Goal: Task Accomplishment & Management: Manage account settings

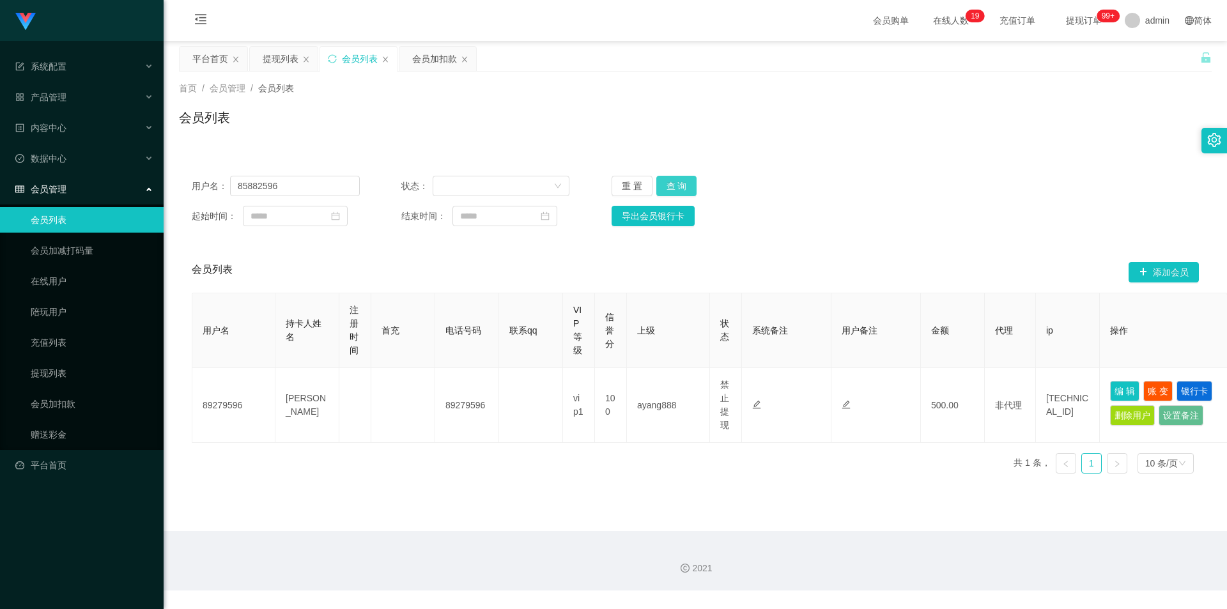
type input "85882596"
click at [682, 185] on button "查 询" at bounding box center [676, 186] width 41 height 20
click at [424, 66] on div "会员加扣款" at bounding box center [434, 59] width 45 height 24
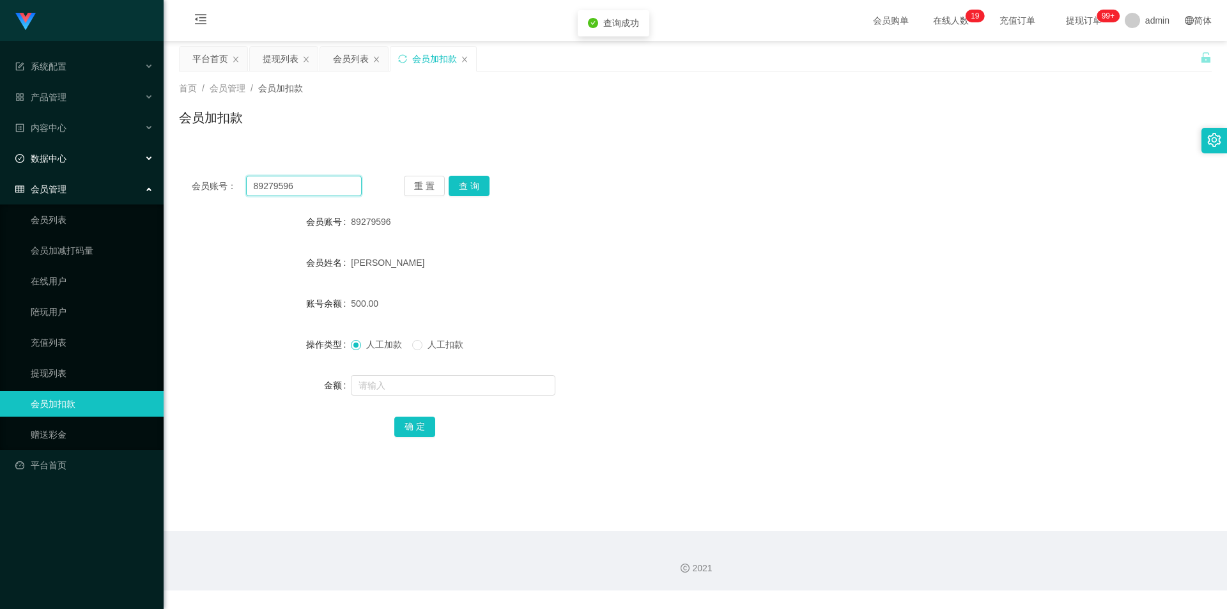
click at [0, 164] on section "系统配置 产品管理 内容中心 数据中心 会员管理 会员列表 会员加减打码量 在线用户 陪玩用户 充值列表 提现列表 会员加扣款 赠送彩金 平台首页 保存配置 …" at bounding box center [613, 295] width 1227 height 590
paste input "5882"
type input "85882596"
click at [481, 188] on button "查 询" at bounding box center [469, 186] width 41 height 20
click at [367, 381] on input "text" at bounding box center [453, 385] width 204 height 20
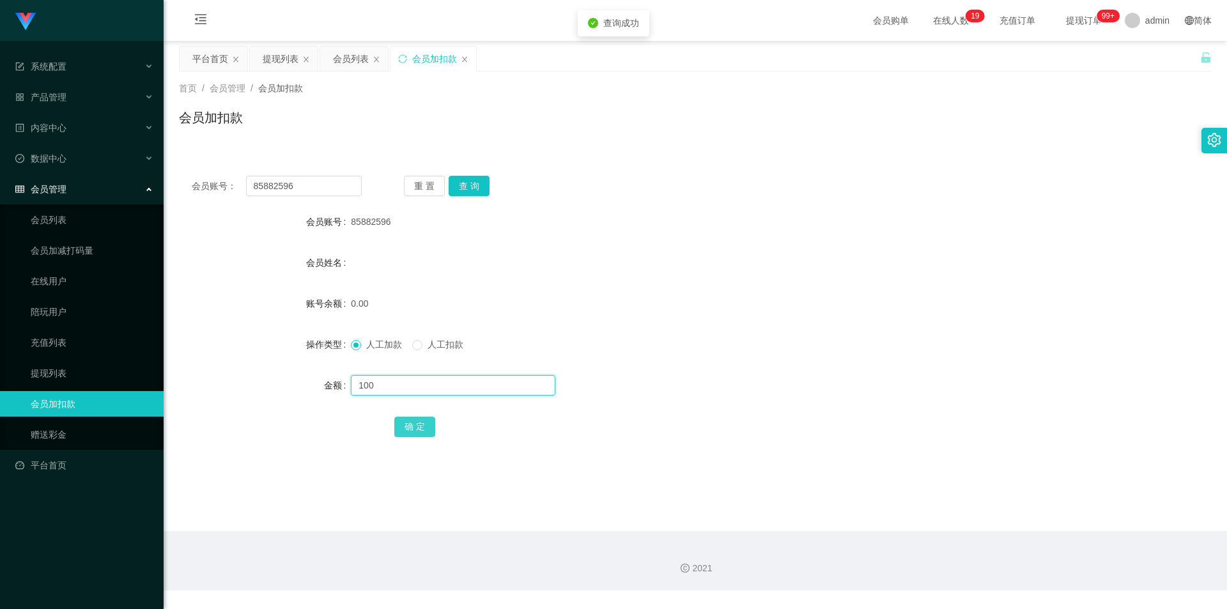
type input "100"
click at [399, 424] on button "确 定" at bounding box center [414, 427] width 41 height 20
click at [1034, 278] on form "会员账号 85882596 会员姓名 账号余额 100.00 操作类型 人工加款 人工扣款 金额 确 定" at bounding box center [695, 324] width 1033 height 230
click at [204, 58] on div "平台首页" at bounding box center [210, 59] width 36 height 24
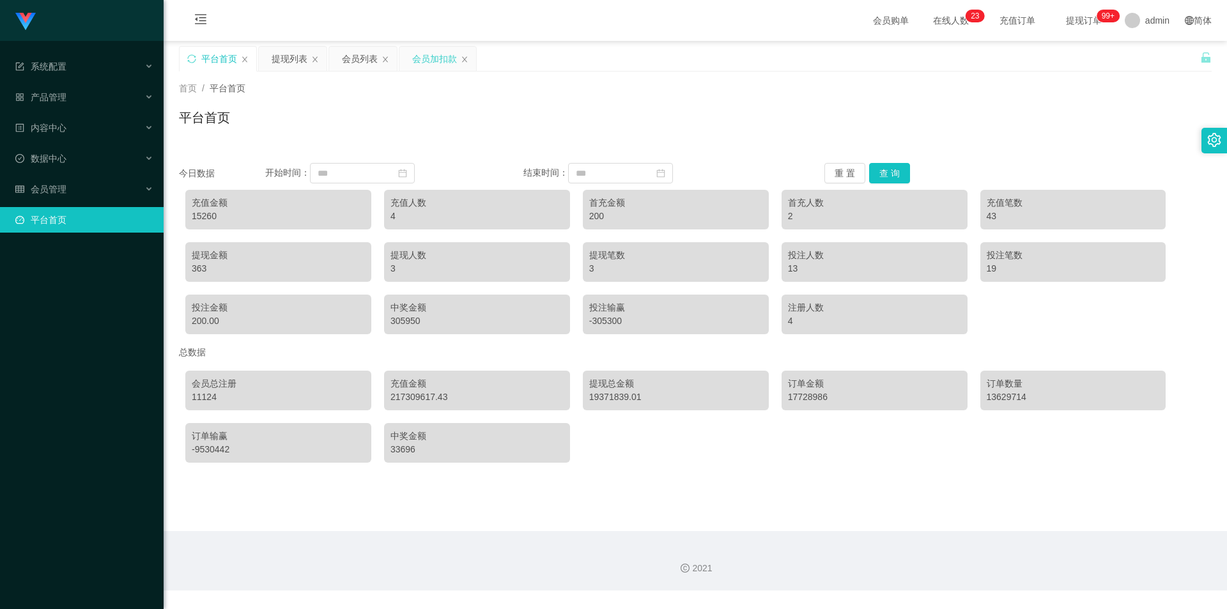
click at [431, 62] on div "会员加扣款" at bounding box center [434, 59] width 45 height 24
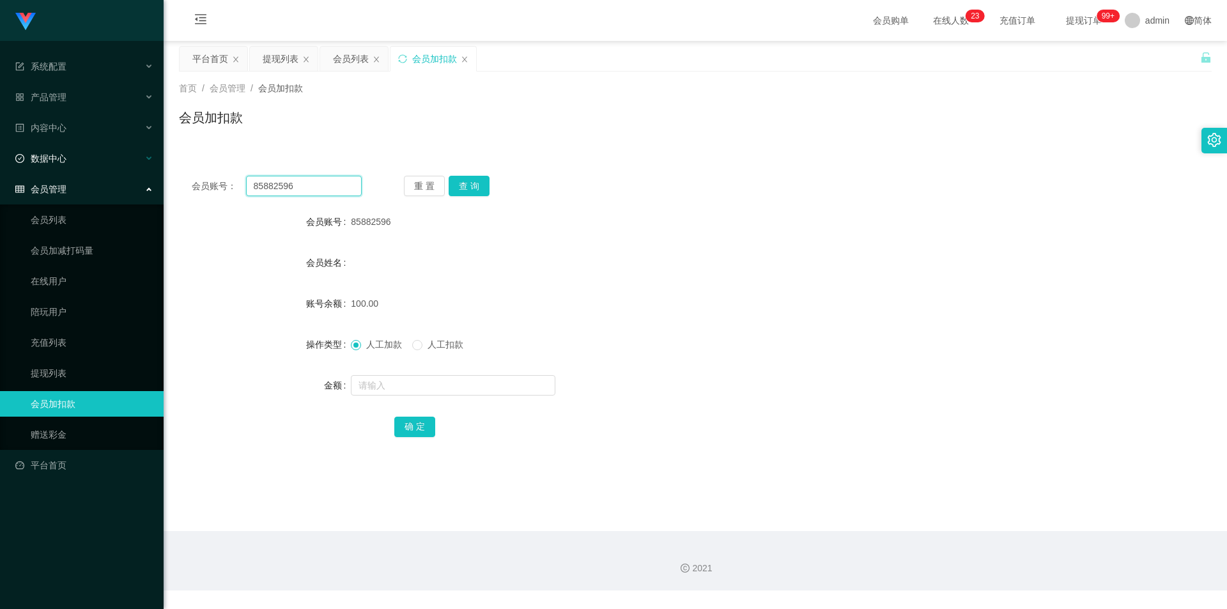
drag, startPoint x: 264, startPoint y: 185, endPoint x: 0, endPoint y: 167, distance: 264.5
click at [0, 167] on section "系统配置 产品管理 内容中心 数据中心 会员管理 会员列表 会员加减打码量 在线用户 陪玩用户 充值列表 提现列表 会员加扣款 赠送彩金 平台首页 保存配置 …" at bounding box center [613, 295] width 1227 height 590
paste input "LHJian"
type input "LHJian"
click at [472, 188] on button "查 询" at bounding box center [469, 186] width 41 height 20
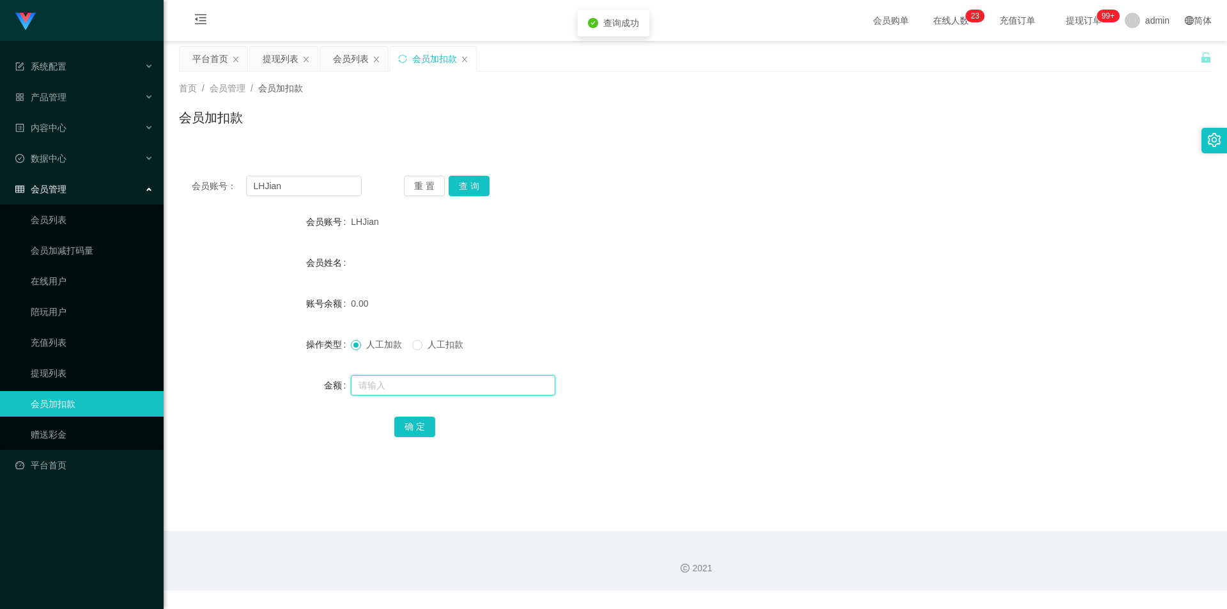
click at [380, 386] on input "text" at bounding box center [453, 385] width 204 height 20
type input "100"
click at [397, 424] on button "确 定" at bounding box center [414, 427] width 41 height 20
click at [941, 266] on div "会员姓名" at bounding box center [695, 263] width 1033 height 26
click at [89, 77] on div "系统配置" at bounding box center [82, 67] width 164 height 26
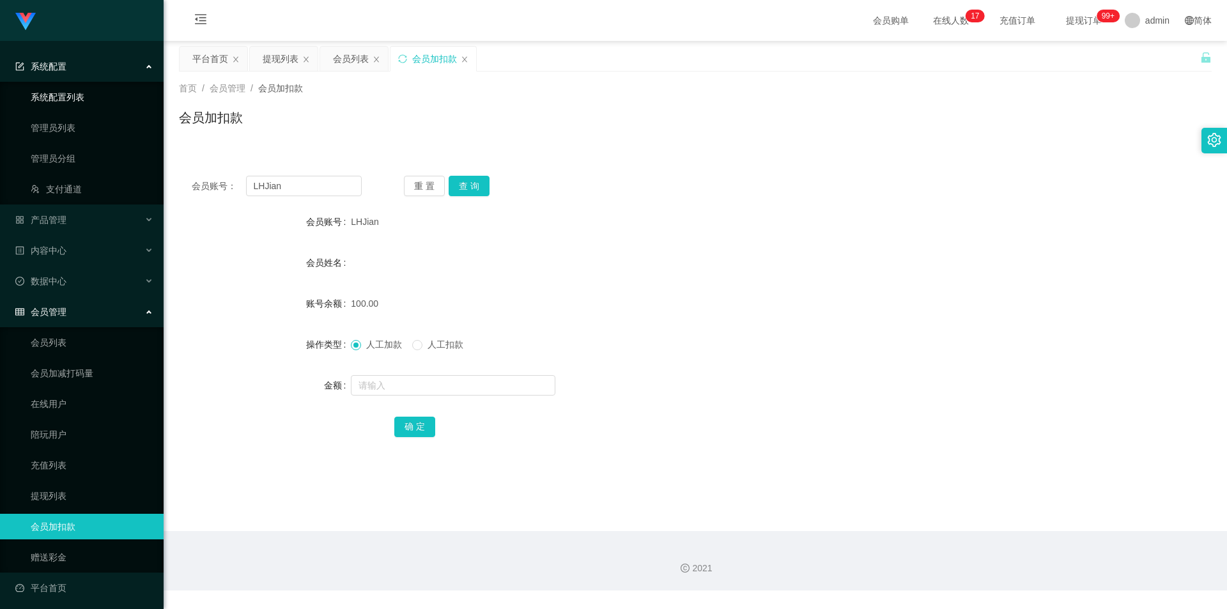
drag, startPoint x: 88, startPoint y: 91, endPoint x: 84, endPoint y: 112, distance: 22.2
click at [86, 95] on link "系统配置列表" at bounding box center [92, 97] width 123 height 26
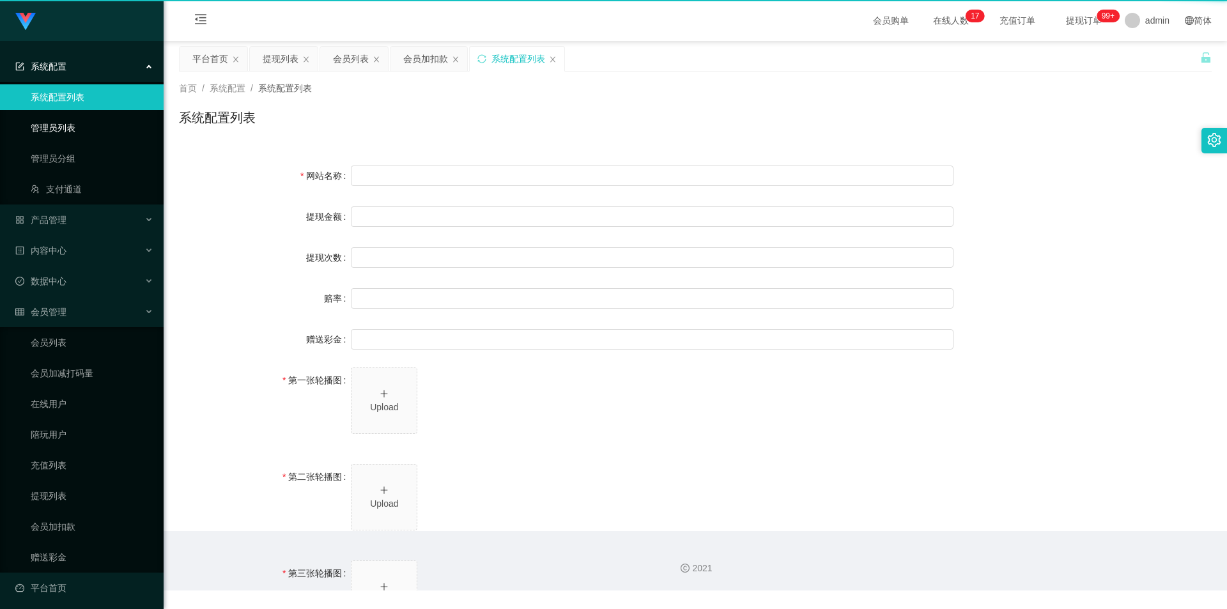
type input "40"
type input "1000000"
type input "100"
type input "0"
type input "[URL][DOMAIN_NAME]"
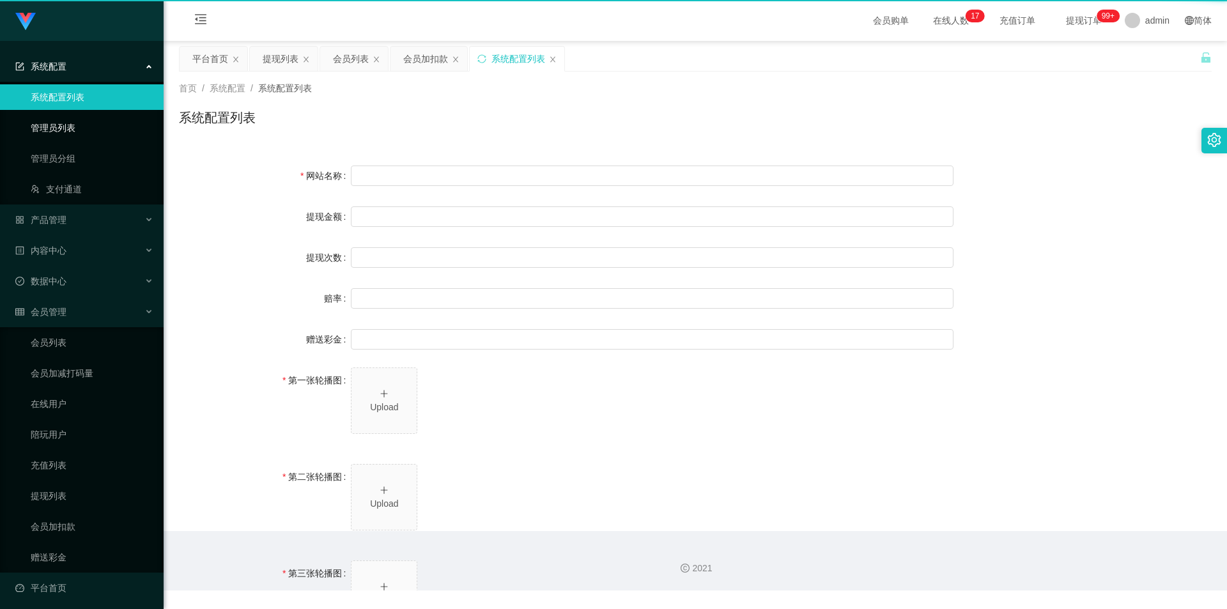
type input "[URL][DOMAIN_NAME]"
type input "平台工作台使用规则"
type input "为保障用户权益及平台运营秩序，请您严格遵守以下工作台使用规范："
type input "一、提现规则 最低提现限制：工作台账户积分满 10 积分后方可申请提现。"
type input "二、积分管理 首次高额积分提醒：当工作台账户积分首次超过 20,000 积分时，系统将暂停自动提现。用户需联系平台活动经理进行手动审核及分笔提现。"
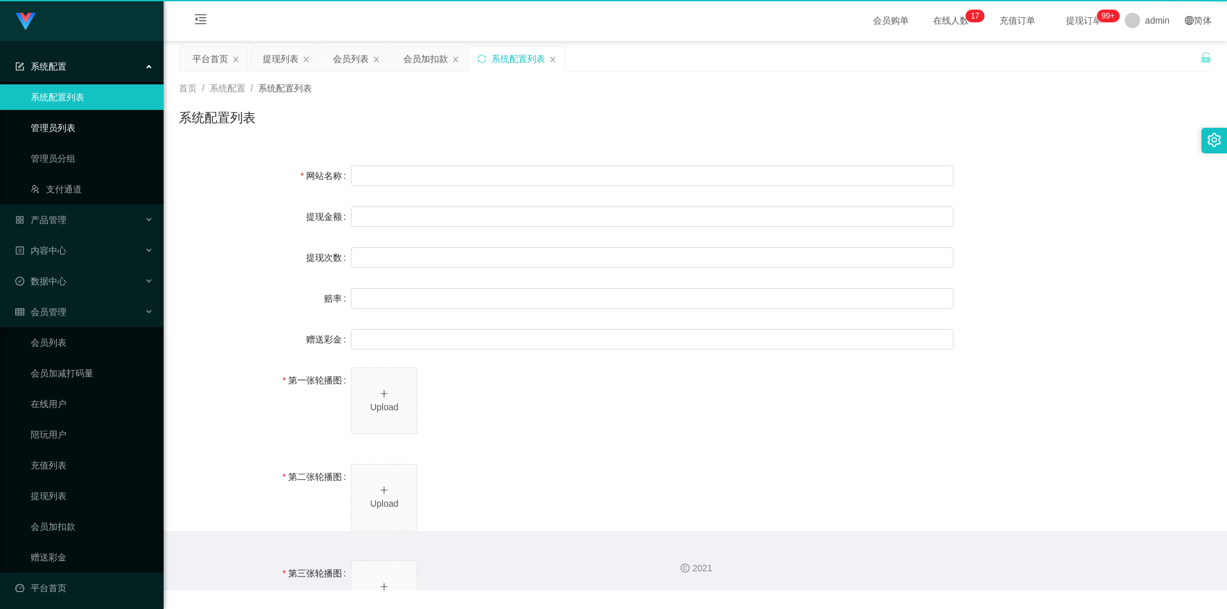
type input "三、任务接单规范 下单须知："
type input "所有任务需严格按照平台活动经理的指导流程进行操作。"
type input "严禁私下接单、绕过系统或通过非官方渠道接单（如通过个人账号、自行匹配等方式）。"
type input "·违规操作可能导致任务失败，并视情节冻结工作台账户或永久封禁账号。"
type input "系统任务对接要求："
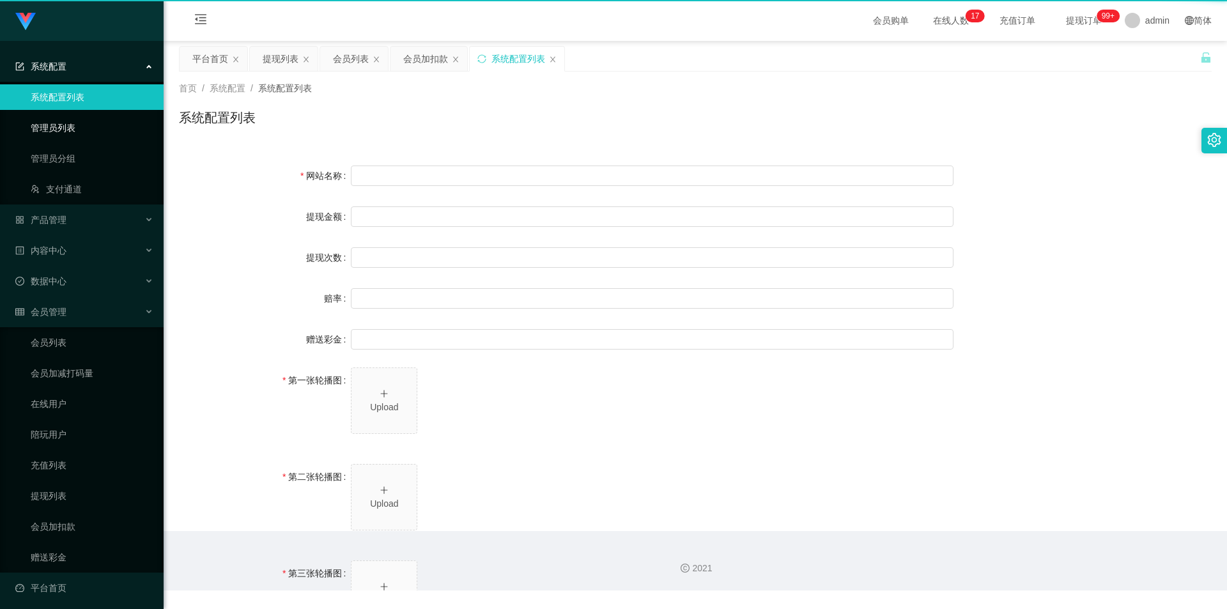
type input "若未按指导流程操作或擅自修改操作步骤，系统将无法正确识别并分配任务，导致任务失败。"
type input "·因此类行为造成损失，平台将不予补偿，且有权限制或终止用户账号的工作权限。"
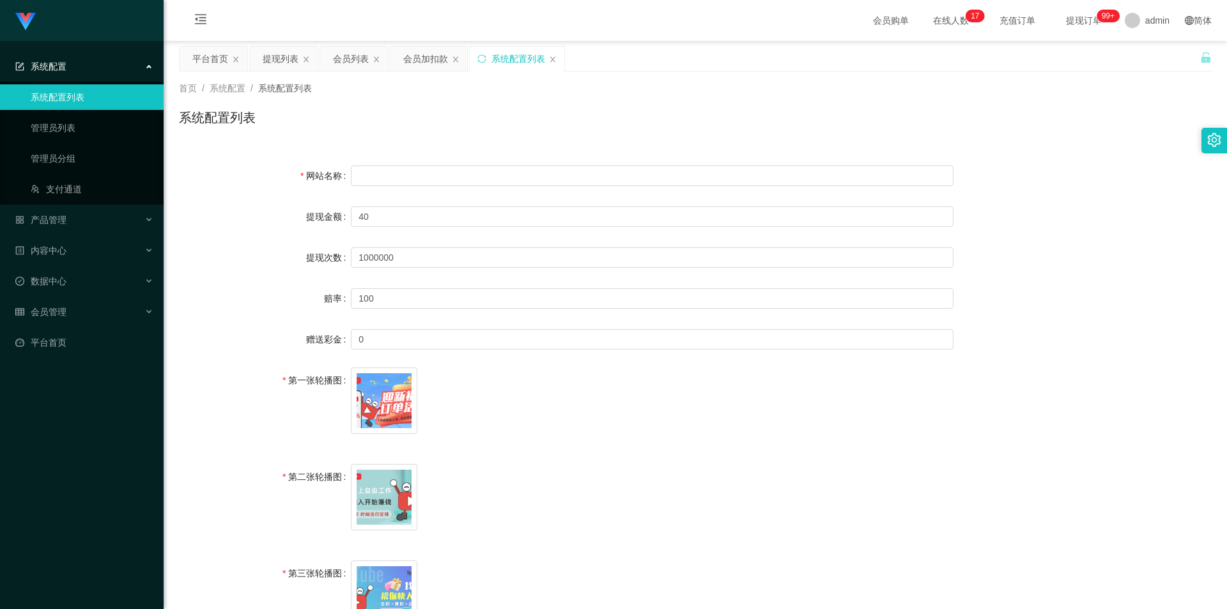
click at [553, 60] on icon "图标: close" at bounding box center [553, 60] width 8 height 8
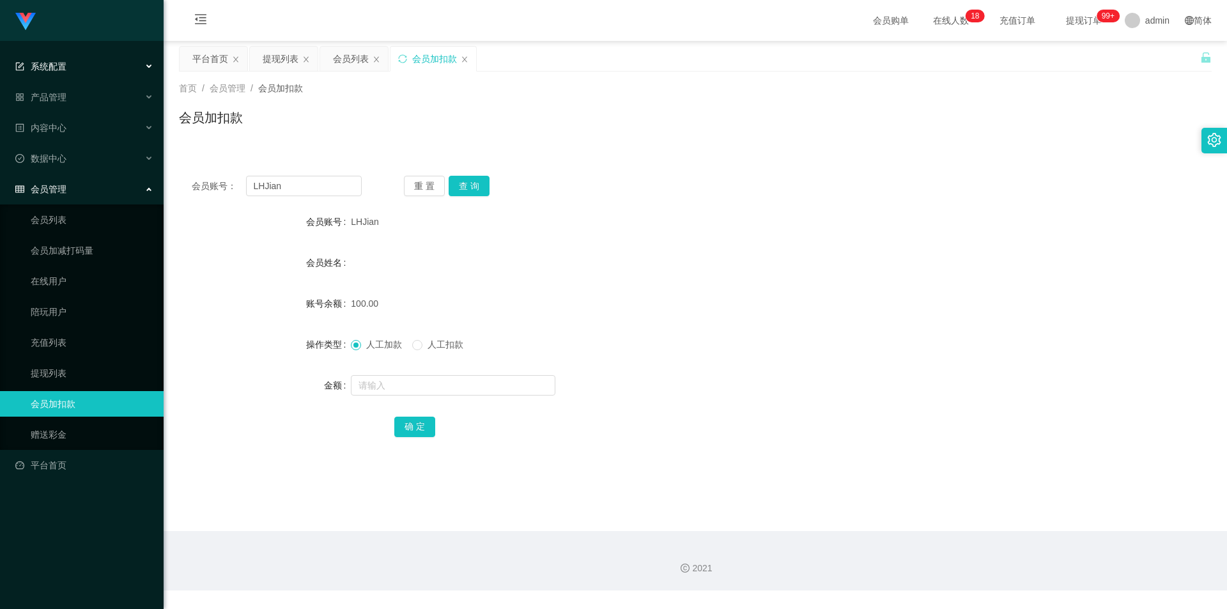
click at [79, 61] on div "系统配置" at bounding box center [82, 67] width 164 height 26
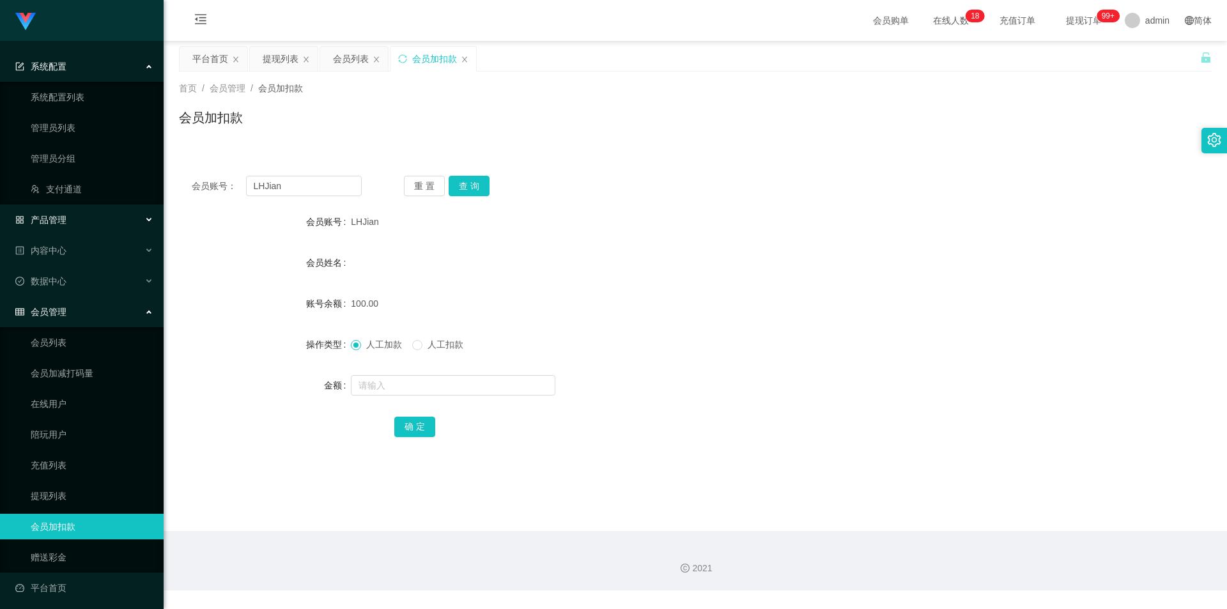
click at [74, 222] on div "产品管理" at bounding box center [82, 220] width 164 height 26
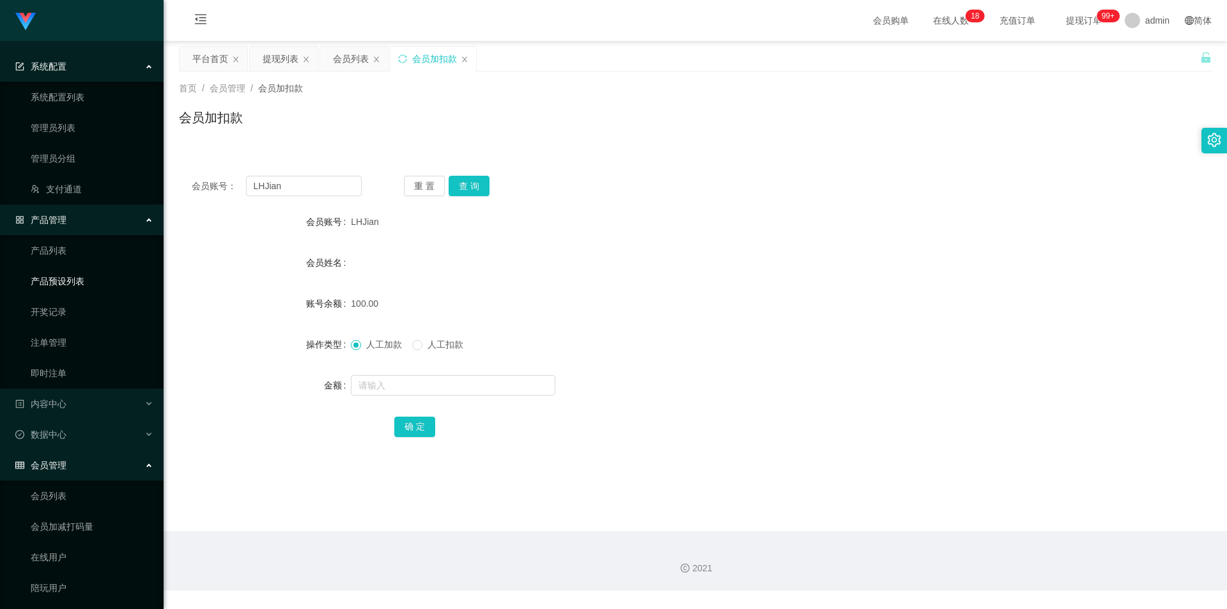
click at [80, 282] on link "产品预设列表" at bounding box center [92, 281] width 123 height 26
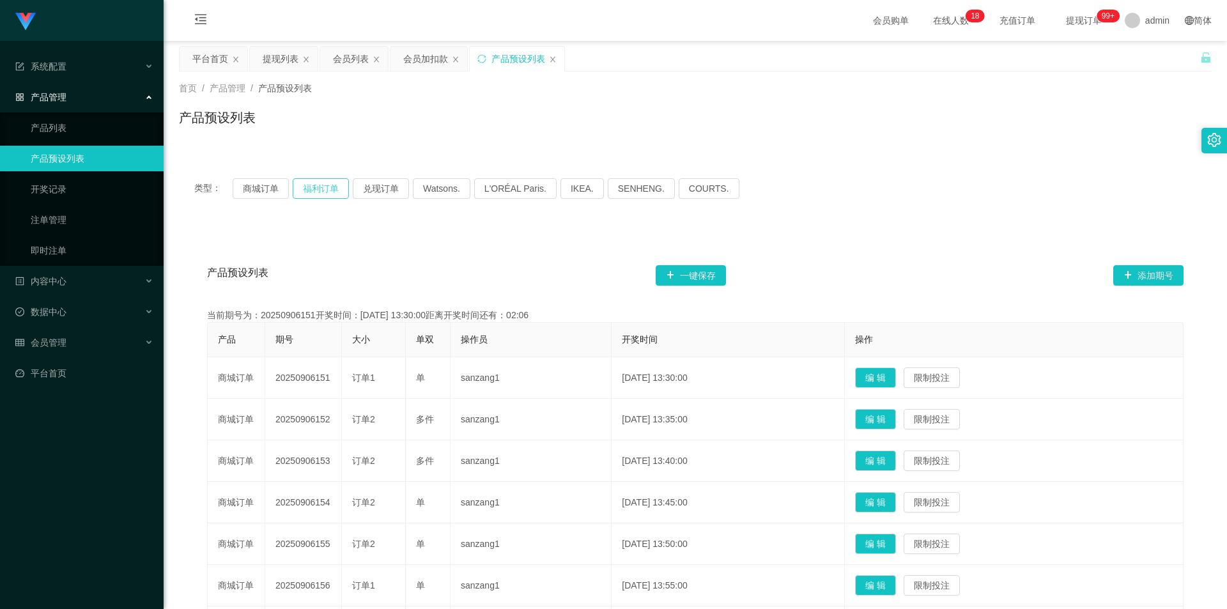
click at [322, 191] on button "福利订单" at bounding box center [321, 188] width 56 height 20
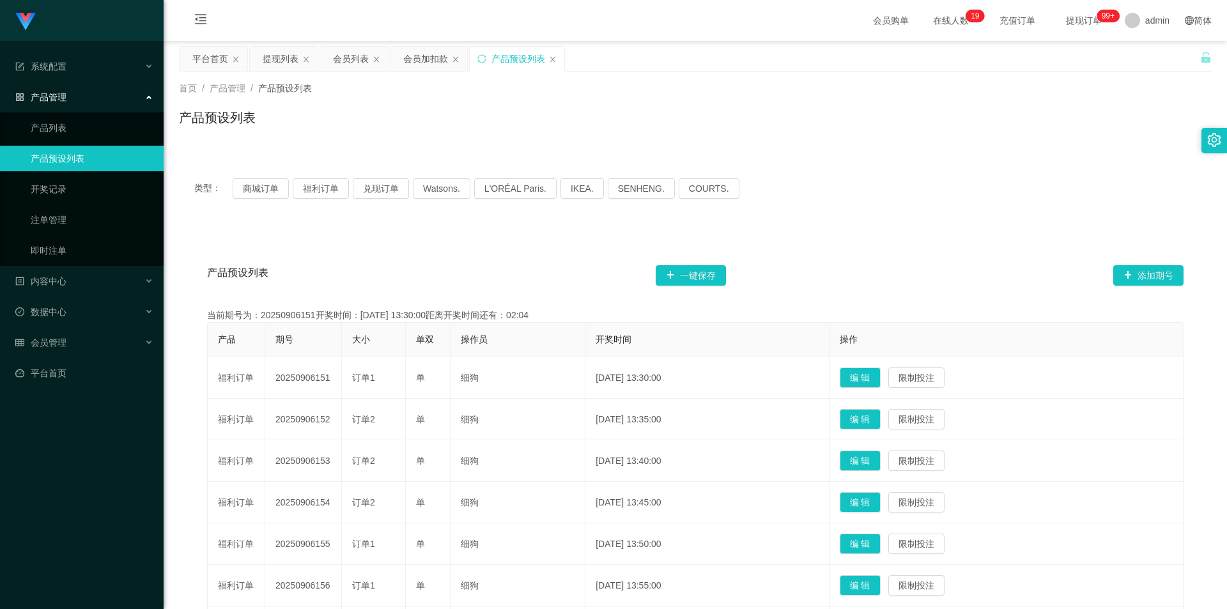
click at [931, 165] on div "类型： 商城订单 福利订单 兑现订单 Watsons. L'ORÉAL Paris. IKEA. [GEOGRAPHIC_DATA]. COURTS." at bounding box center [695, 188] width 1033 height 51
drag, startPoint x: 423, startPoint y: 61, endPoint x: 442, endPoint y: 68, distance: 19.8
click at [424, 63] on div "会员加扣款" at bounding box center [425, 59] width 45 height 24
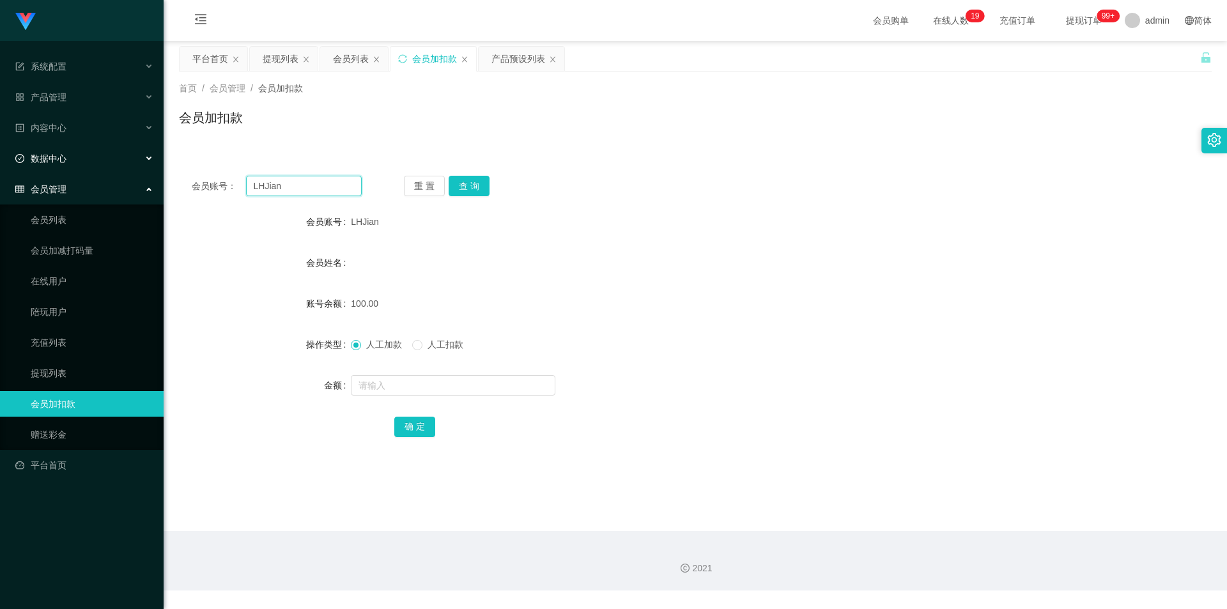
drag, startPoint x: 329, startPoint y: 187, endPoint x: 0, endPoint y: 158, distance: 330.3
click at [0, 158] on section "系统配置 系统配置列表 管理员列表 管理员分组 支付通道 产品管理 产品列表 产品预设列表 开奖记录 注单管理 即时注单 内容中心 数据中心 会员管理 会员列…" at bounding box center [613, 295] width 1227 height 590
paste input "abcd123123"
type input "abcd123123"
click at [459, 188] on button "查 询" at bounding box center [469, 186] width 41 height 20
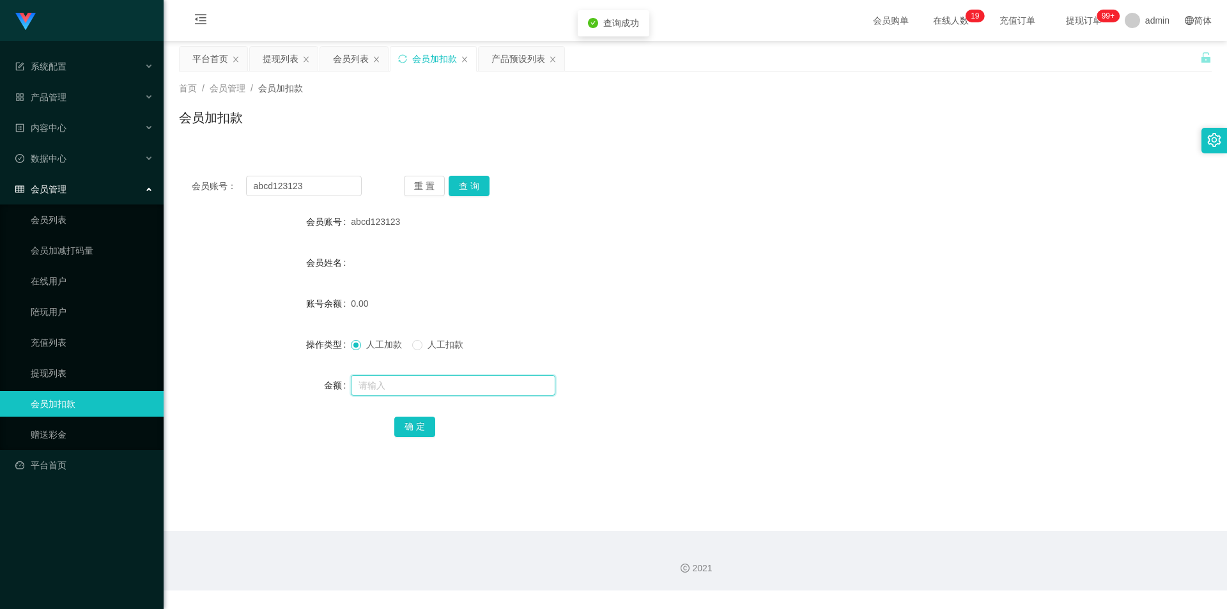
click at [386, 387] on input "text" at bounding box center [453, 385] width 204 height 20
type input "100"
click at [424, 429] on button "确 定" at bounding box center [414, 427] width 41 height 20
click at [787, 307] on div "100.00" at bounding box center [652, 304] width 603 height 26
click at [512, 52] on div "产品预设列表" at bounding box center [518, 59] width 54 height 24
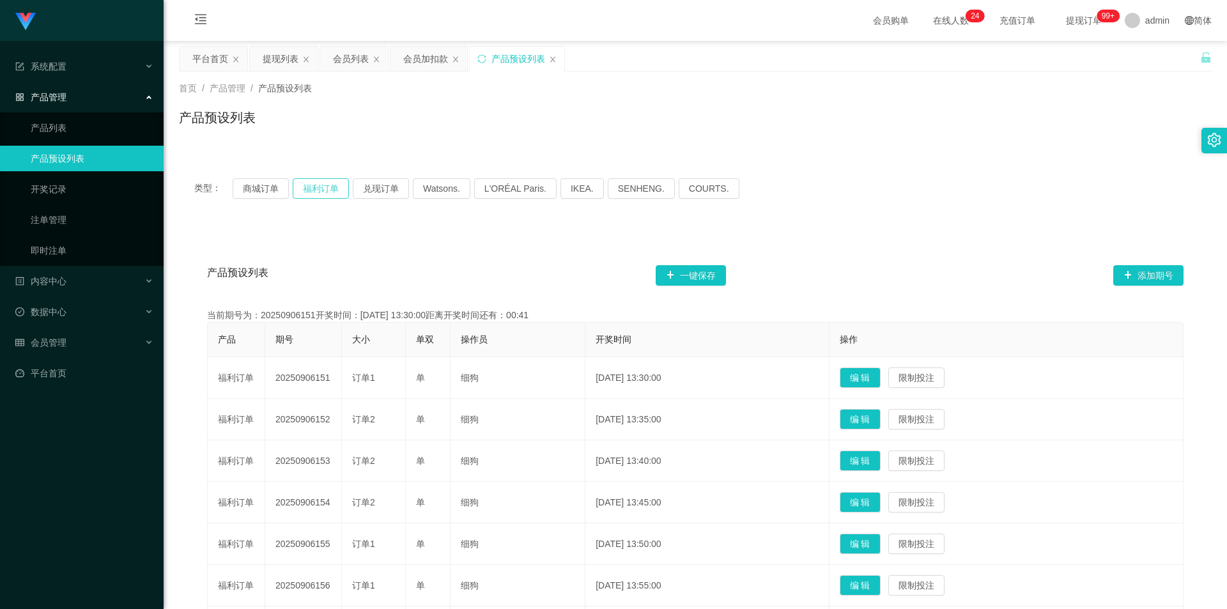
click at [317, 189] on button "福利订单" at bounding box center [321, 188] width 56 height 20
click at [74, 217] on link "注单管理" at bounding box center [92, 220] width 123 height 26
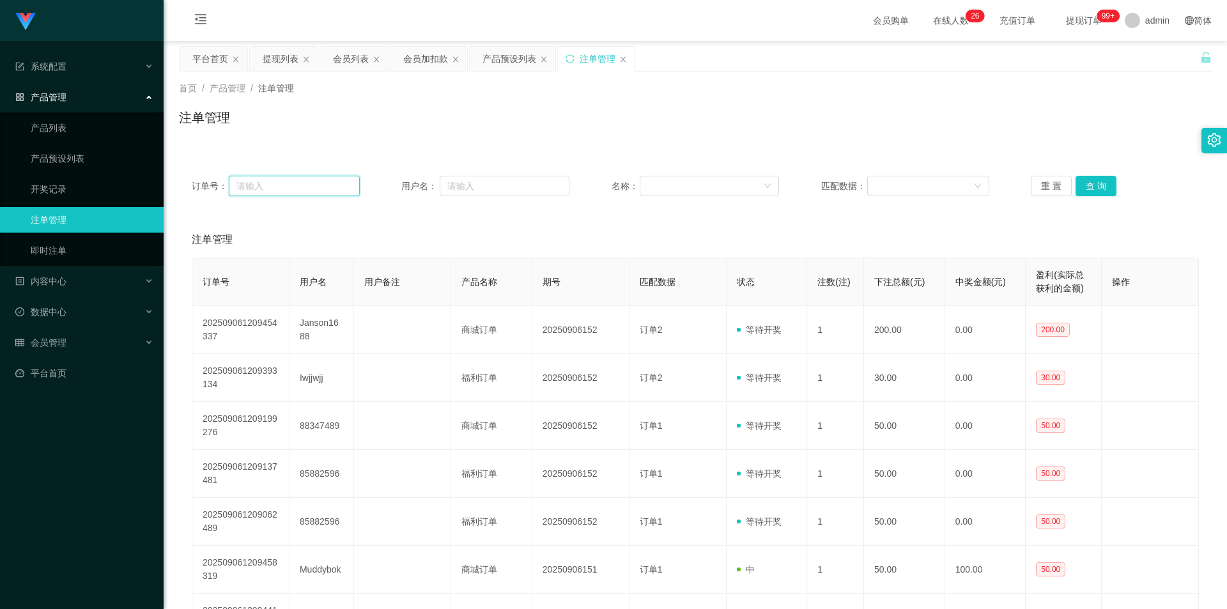
click at [302, 181] on input "text" at bounding box center [294, 186] width 130 height 20
click at [495, 193] on input "text" at bounding box center [505, 186] width 130 height 20
paste input "85882596"
type input "85882596"
click at [1090, 187] on button "查 询" at bounding box center [1095, 186] width 41 height 20
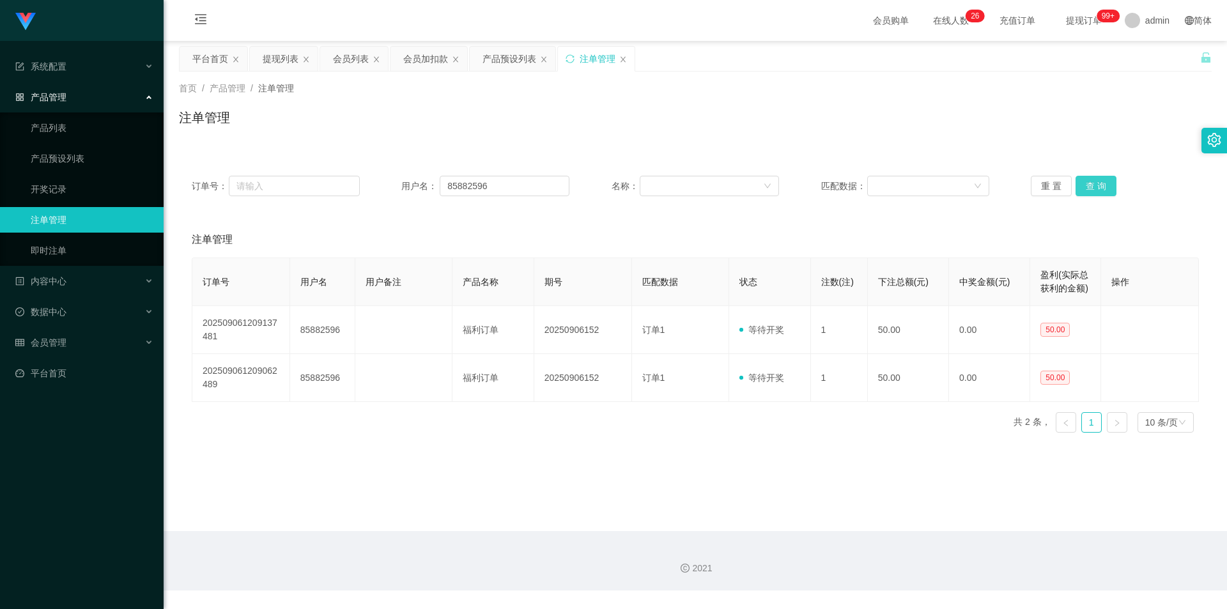
click at [1095, 184] on button "查 询" at bounding box center [1095, 186] width 41 height 20
click at [1126, 105] on div "首页 / 产品管理 / 注单管理 / 注单管理" at bounding box center [695, 110] width 1033 height 56
click at [505, 65] on div "产品预设列表" at bounding box center [509, 59] width 54 height 24
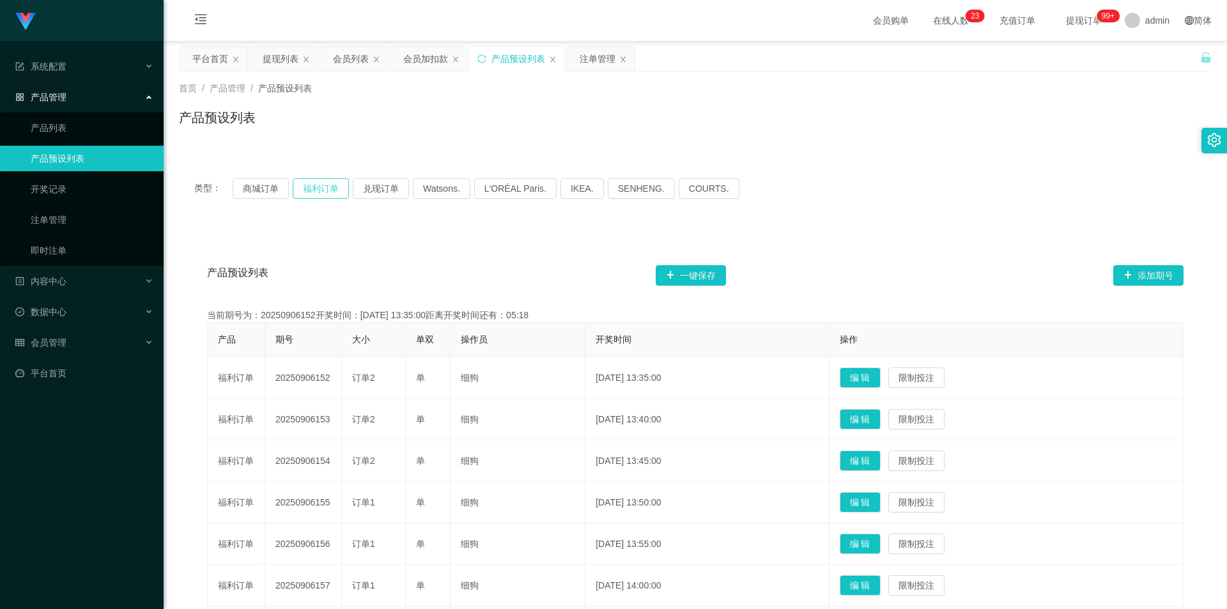
click at [311, 194] on button "福利订单" at bounding box center [321, 188] width 56 height 20
click at [822, 181] on div "类型： 商城订单 福利订单 兑现订单 Watsons. L'ORÉAL Paris. IKEA. [GEOGRAPHIC_DATA]. COURTS." at bounding box center [695, 188] width 1002 height 20
click at [314, 184] on button "福利订单" at bounding box center [321, 188] width 56 height 20
click at [852, 184] on div "类型： 商城订单 福利订单 兑现订单 Watsons. L'ORÉAL Paris. IKEA. [GEOGRAPHIC_DATA]. COURTS." at bounding box center [695, 188] width 1002 height 20
click at [712, 129] on div "产品预设列表" at bounding box center [695, 122] width 1033 height 29
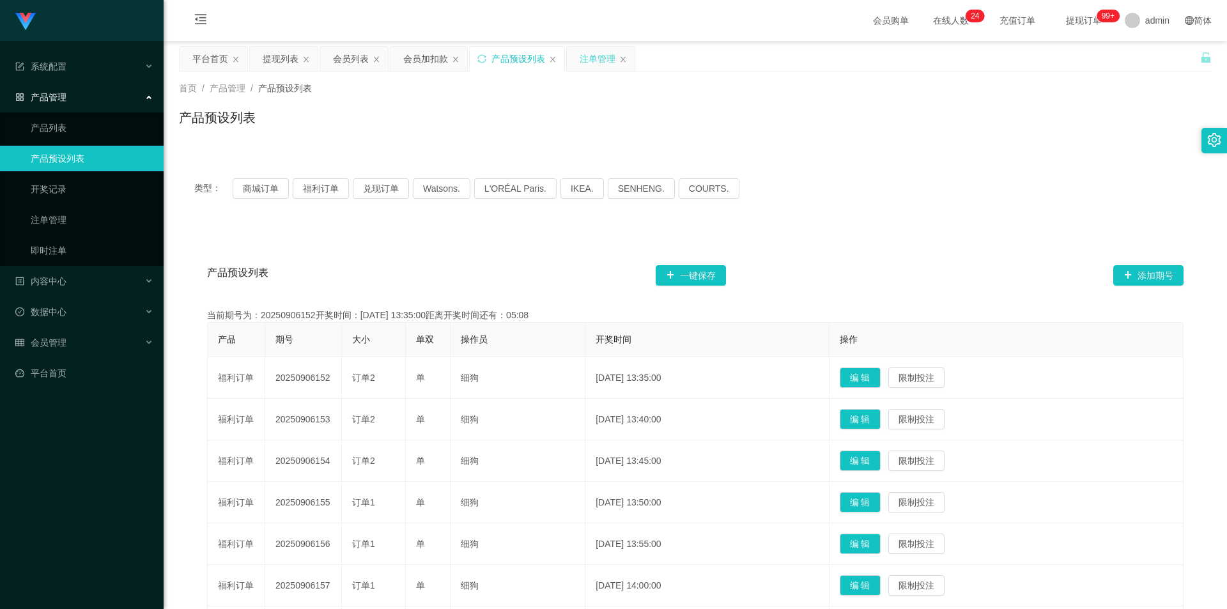
click at [589, 70] on div "注单管理" at bounding box center [598, 59] width 36 height 24
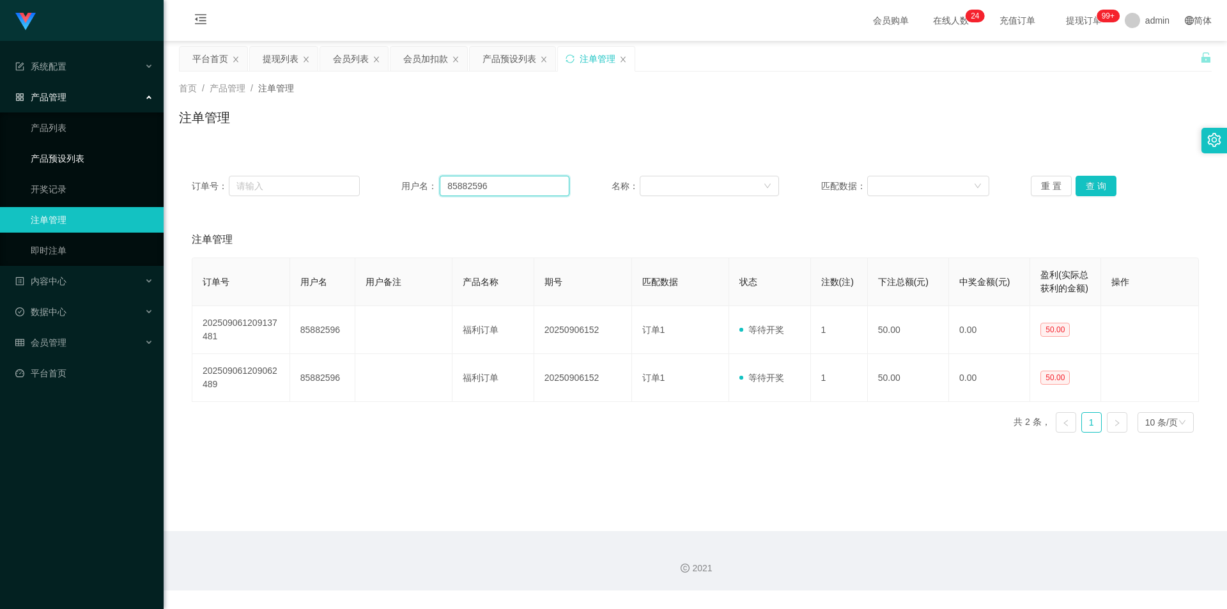
drag, startPoint x: 512, startPoint y: 186, endPoint x: 0, endPoint y: 154, distance: 512.8
click at [0, 154] on section "系统配置 系统配置列表 管理员列表 管理员分组 支付通道 产品管理 产品列表 产品预设列表 开奖记录 注单管理 即时注单 内容中心 数据中心 会员管理 会员列…" at bounding box center [613, 295] width 1227 height 590
click at [1092, 183] on button "查 询" at bounding box center [1095, 186] width 41 height 20
click at [1096, 112] on div "注单管理" at bounding box center [695, 122] width 1033 height 29
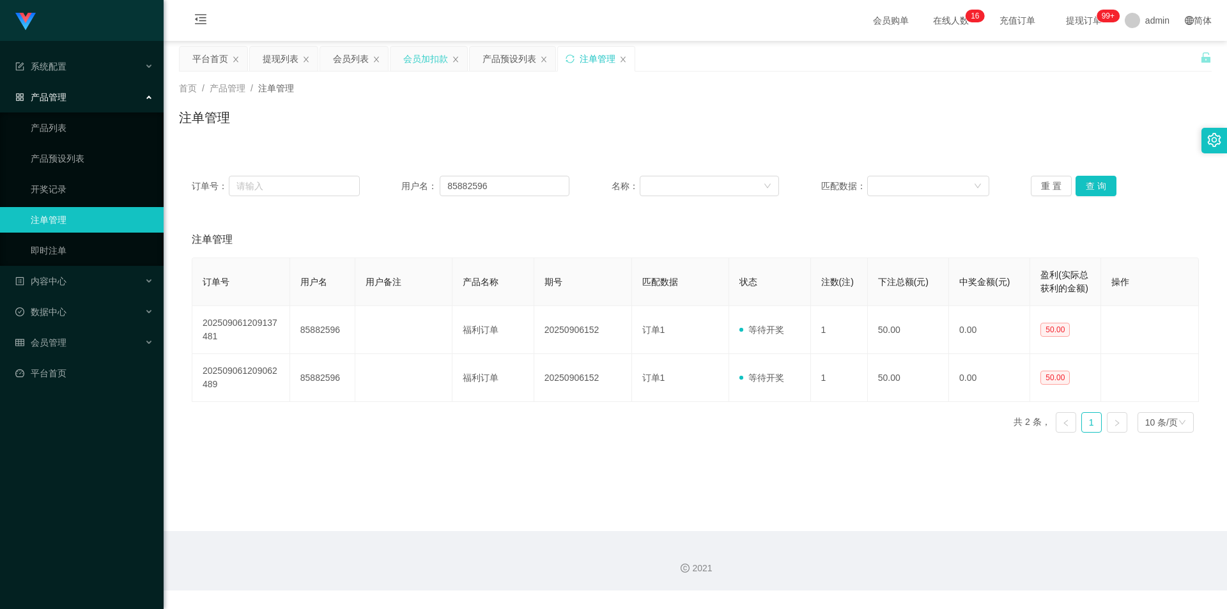
click at [417, 59] on div "会员加扣款" at bounding box center [425, 59] width 45 height 24
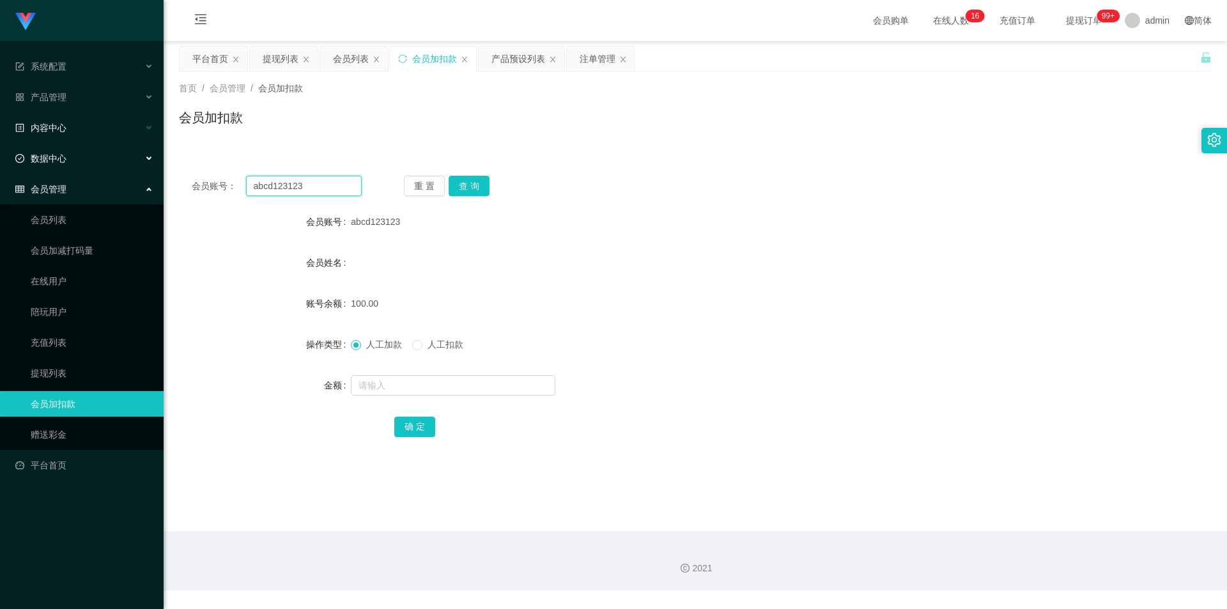
drag, startPoint x: 286, startPoint y: 183, endPoint x: 0, endPoint y: 132, distance: 290.9
click at [0, 132] on section "系统配置 系统配置列表 管理员列表 管理员分组 支付通道 产品管理 产品列表 产品预设列表 开奖记录 注单管理 即时注单 内容中心 数据中心 会员管理 会员列…" at bounding box center [613, 295] width 1227 height 590
click at [468, 183] on button "查 询" at bounding box center [469, 186] width 41 height 20
click at [866, 174] on div "会员账号： abcd123123 重 置 查 询 会员账号 abcd123123 会员姓名 账号余额 100.00 操作类型 人工加款 人工扣款 金额 确 定" at bounding box center [695, 315] width 1033 height 304
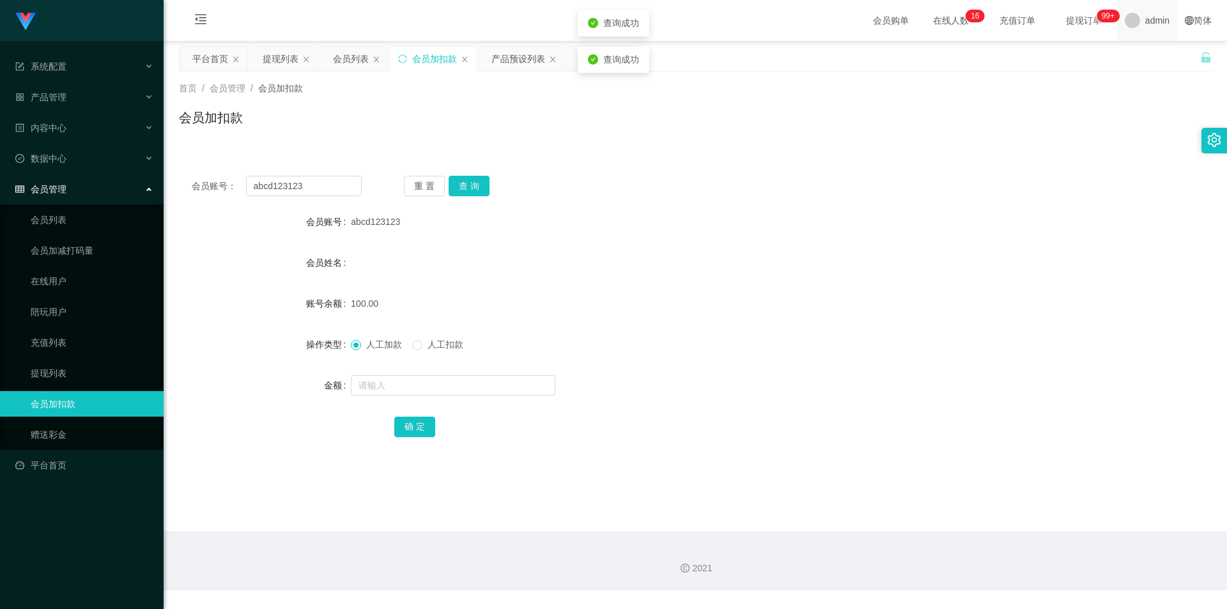
drag, startPoint x: 924, startPoint y: 160, endPoint x: 1125, endPoint y: 7, distance: 252.5
click at [933, 157] on div "会员账号： abcd123123 重 置 查 询 会员账号 abcd123123 会员姓名 账号余额 100.00 操作类型 人工加款 人工扣款 金额 确 定" at bounding box center [695, 307] width 1033 height 319
drag, startPoint x: 596, startPoint y: 140, endPoint x: 592, endPoint y: 70, distance: 69.8
click at [596, 139] on div "首页 / 会员管理 / 会员加扣款 / 会员加扣款" at bounding box center [695, 110] width 1063 height 76
click at [570, 59] on div "注单管理" at bounding box center [601, 59] width 68 height 24
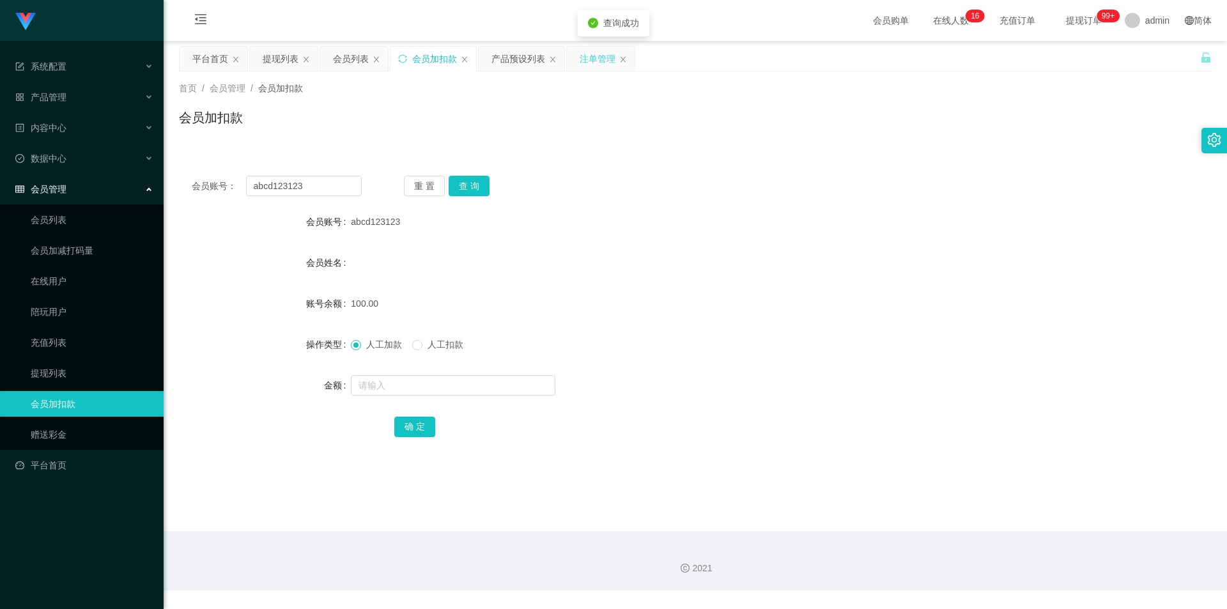
click at [579, 58] on div "注单管理" at bounding box center [601, 59] width 68 height 24
click at [588, 61] on div "注单管理" at bounding box center [598, 59] width 36 height 24
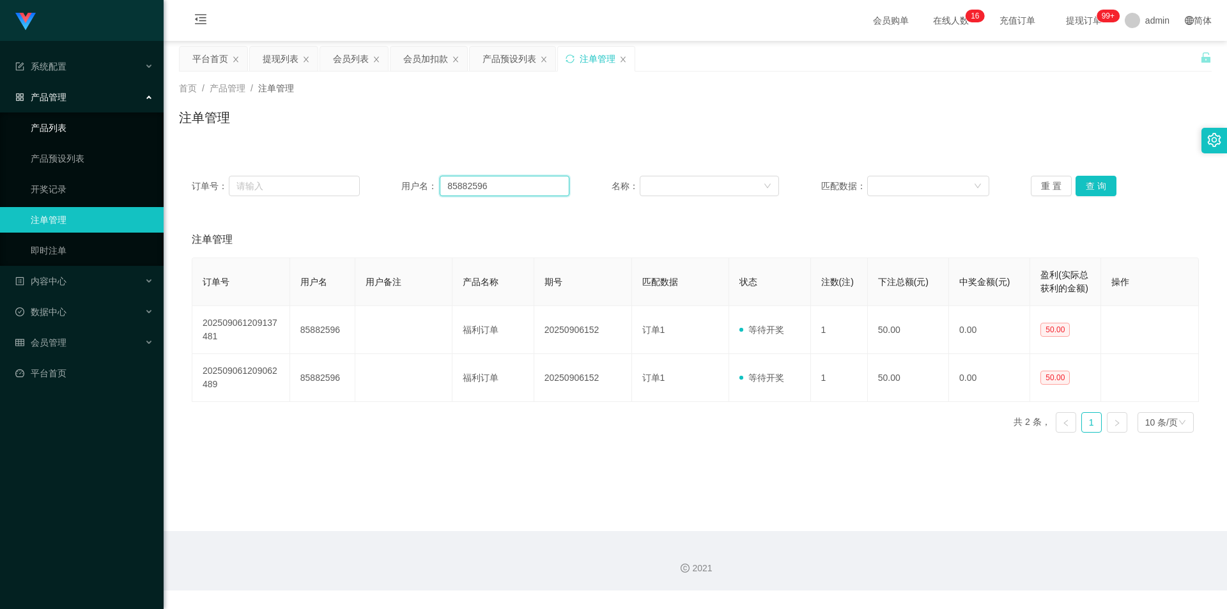
drag, startPoint x: 388, startPoint y: 172, endPoint x: 0, endPoint y: 127, distance: 390.4
click at [0, 127] on section "系统配置 系统配置列表 管理员列表 管理员分组 支付通道 产品管理 产品列表 产品预设列表 开奖记录 注单管理 即时注单 内容中心 数据中心 会员管理 会员列…" at bounding box center [613, 295] width 1227 height 590
click at [1087, 187] on button "查 询" at bounding box center [1095, 186] width 41 height 20
click at [1089, 180] on button "查 询" at bounding box center [1095, 186] width 41 height 20
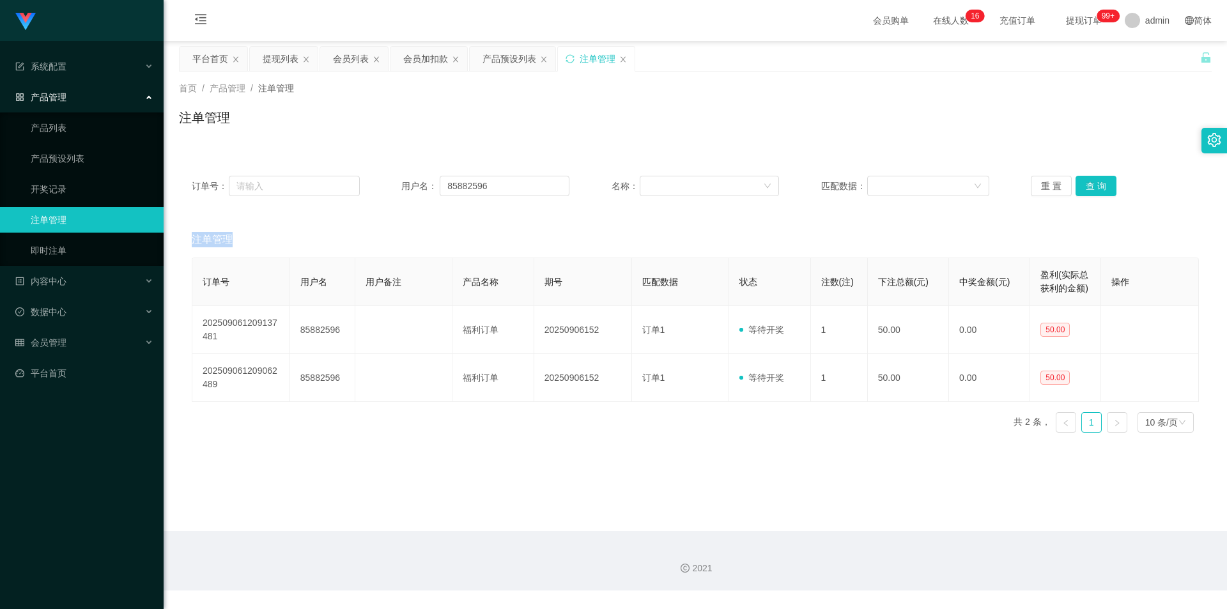
click at [1089, 180] on div "重 置 查 询" at bounding box center [1115, 186] width 168 height 20
drag, startPoint x: 1089, startPoint y: 180, endPoint x: 1081, endPoint y: 178, distance: 7.9
click at [1086, 180] on button "查 询" at bounding box center [1095, 186] width 41 height 20
drag, startPoint x: 774, startPoint y: 88, endPoint x: 456, endPoint y: 66, distance: 319.6
click at [773, 88] on div "首页 / 产品管理 / 注单管理 /" at bounding box center [695, 88] width 1033 height 13
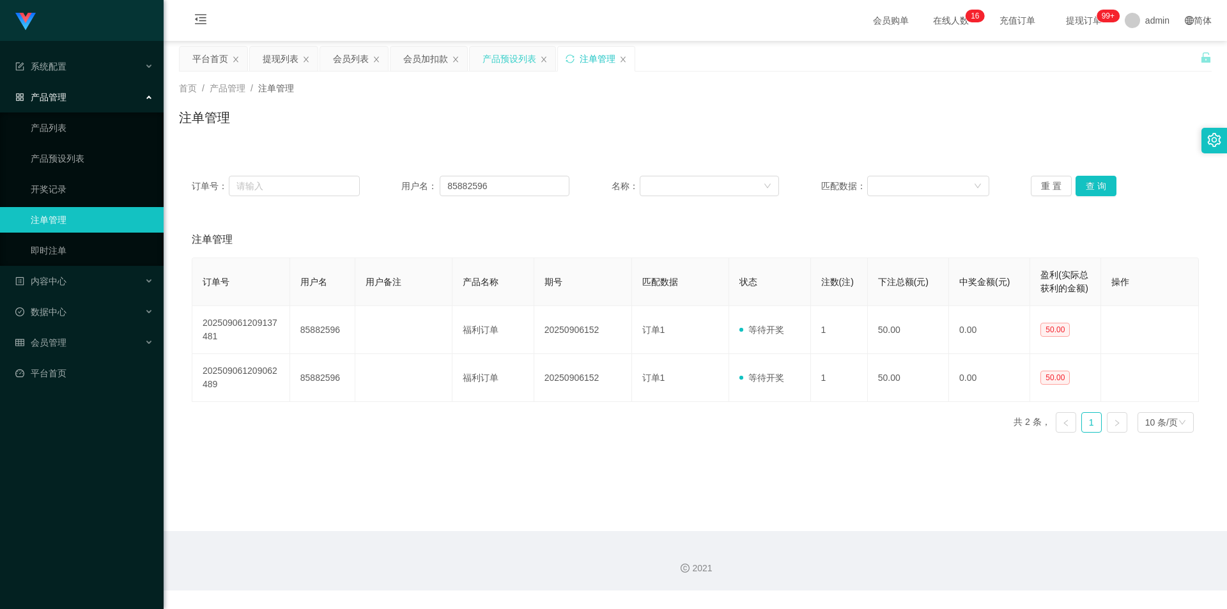
click at [500, 59] on div "产品预设列表" at bounding box center [509, 59] width 54 height 24
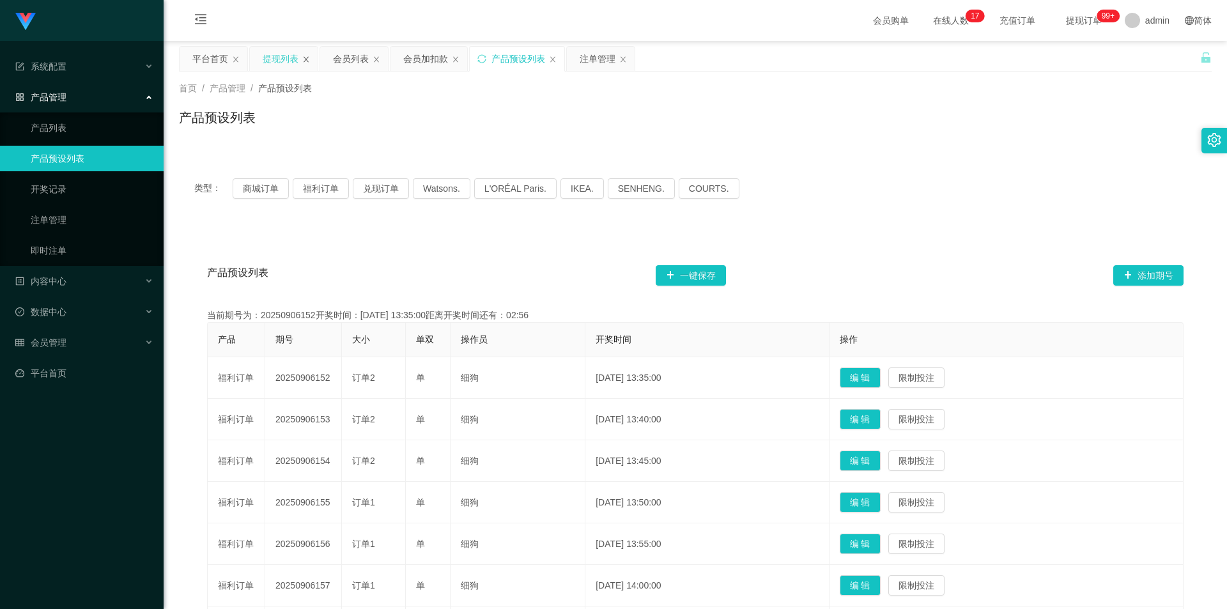
click at [237, 59] on icon "图标: close" at bounding box center [236, 60] width 8 height 8
click at [469, 133] on div "产品预设列表" at bounding box center [695, 122] width 1033 height 29
click at [319, 188] on button "福利订单" at bounding box center [321, 188] width 56 height 20
click at [844, 187] on div "类型： 商城订单 福利订单 兑现订单 Watsons. L'ORÉAL Paris. IKEA. [GEOGRAPHIC_DATA]. COURTS." at bounding box center [695, 188] width 1002 height 20
click at [532, 55] on div "注单管理" at bounding box center [527, 59] width 36 height 24
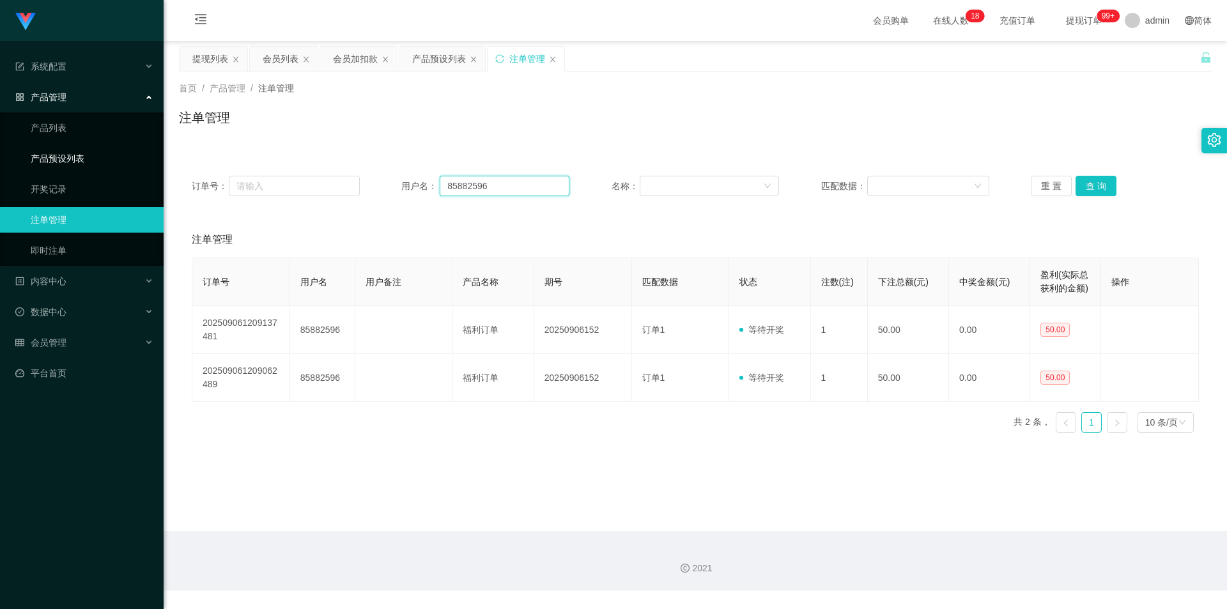
drag, startPoint x: 519, startPoint y: 186, endPoint x: 26, endPoint y: 164, distance: 494.4
click at [26, 165] on section "系统配置 系统配置列表 管理员列表 管理员分组 支付通道 产品管理 产品列表 产品预设列表 开奖记录 注单管理 即时注单 内容中心 数据中心 会员管理 会员列…" at bounding box center [613, 295] width 1227 height 590
click at [1086, 186] on button "查 询" at bounding box center [1095, 186] width 41 height 20
drag, startPoint x: 1109, startPoint y: 117, endPoint x: 1170, endPoint y: 2, distance: 130.3
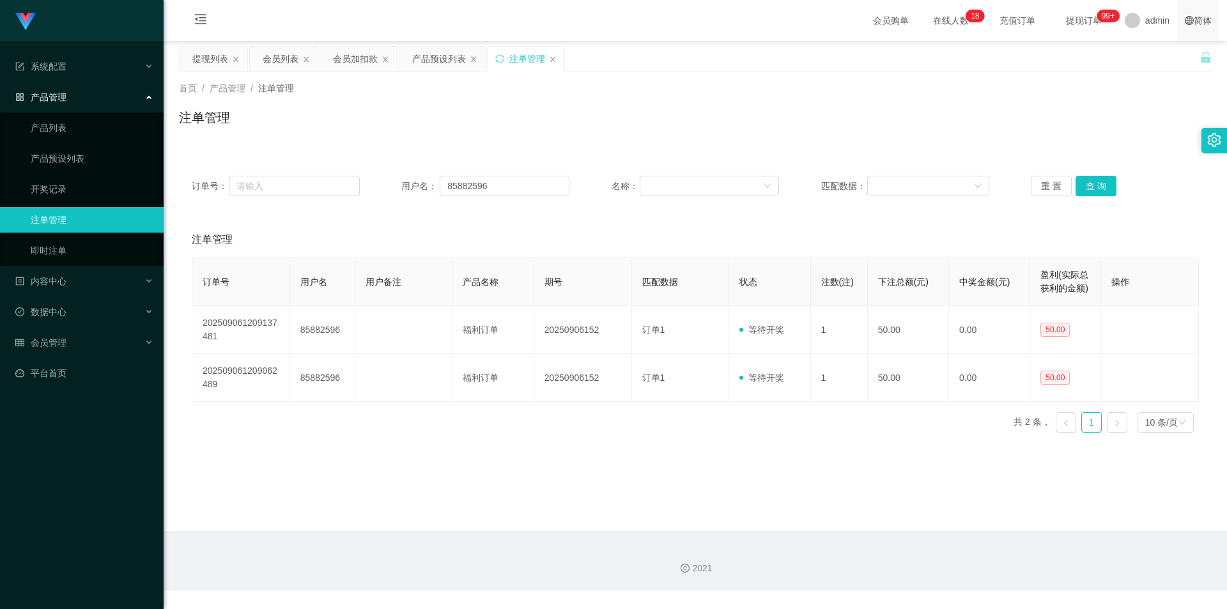
click at [1112, 112] on div "注单管理" at bounding box center [695, 122] width 1033 height 29
click at [501, 57] on icon "图标: sync" at bounding box center [499, 58] width 9 height 9
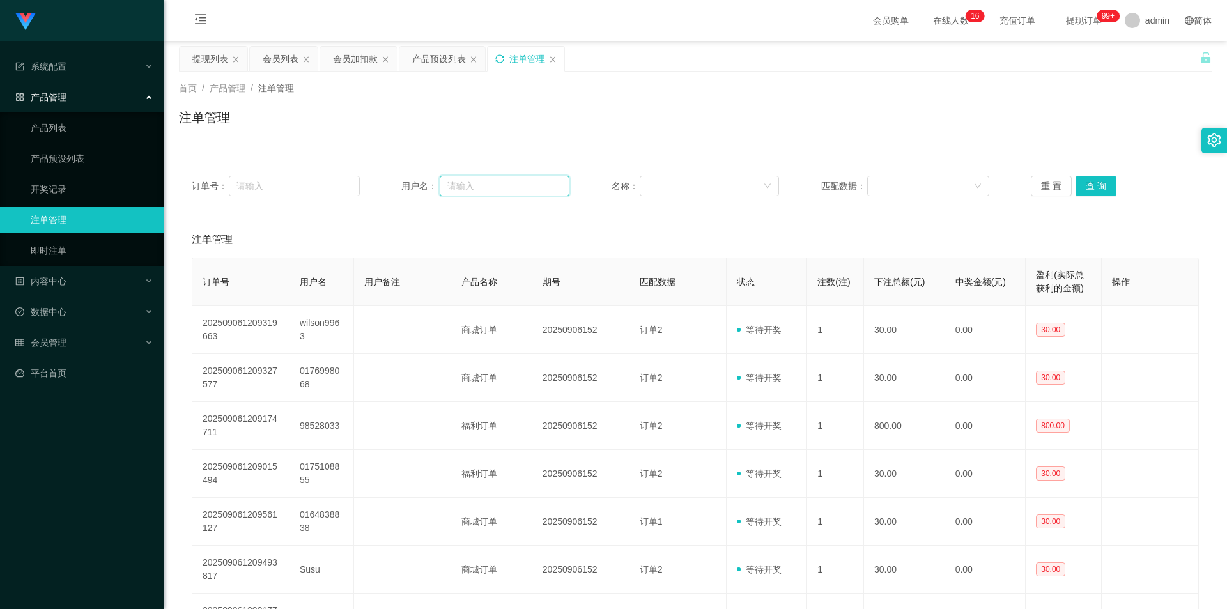
click at [477, 184] on input "text" at bounding box center [505, 186] width 130 height 20
paste input "85882596"
type input "85882596"
click at [1096, 180] on button "查 询" at bounding box center [1095, 186] width 41 height 20
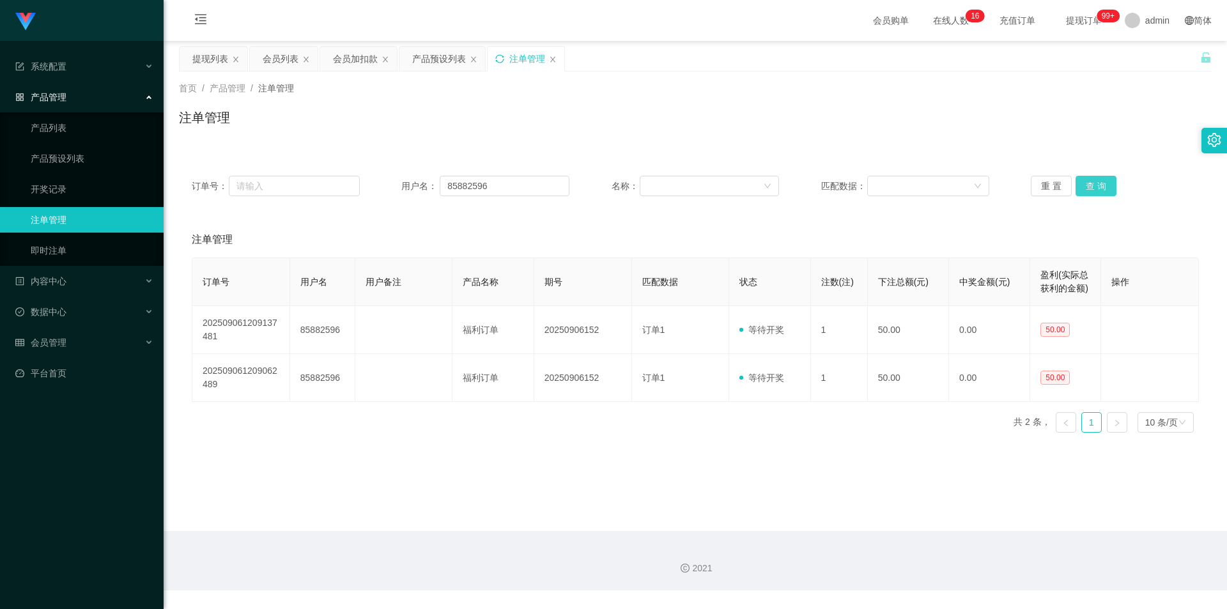
click at [1096, 180] on button "查 询" at bounding box center [1095, 186] width 41 height 20
click at [1097, 136] on div "注单管理" at bounding box center [695, 122] width 1033 height 29
click at [500, 50] on div "注单管理" at bounding box center [526, 59] width 77 height 24
click at [500, 58] on icon "图标: sync" at bounding box center [499, 58] width 9 height 9
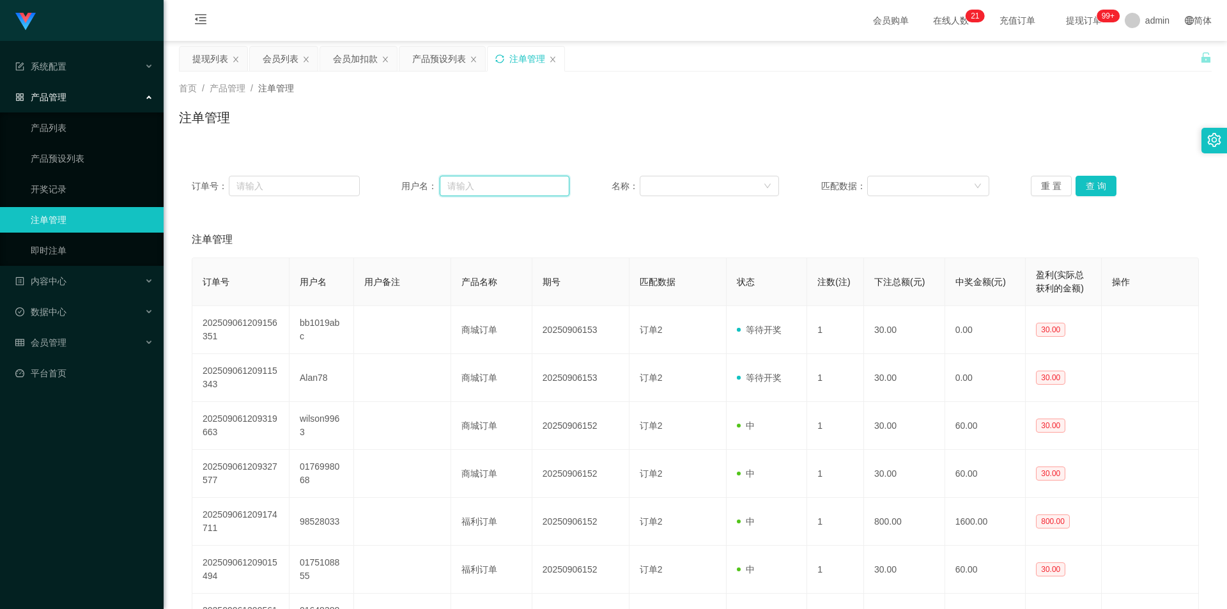
click at [459, 190] on input "text" at bounding box center [505, 186] width 130 height 20
paste input "85882596"
type input "85882596"
click at [1084, 183] on button "查 询" at bounding box center [1095, 186] width 41 height 20
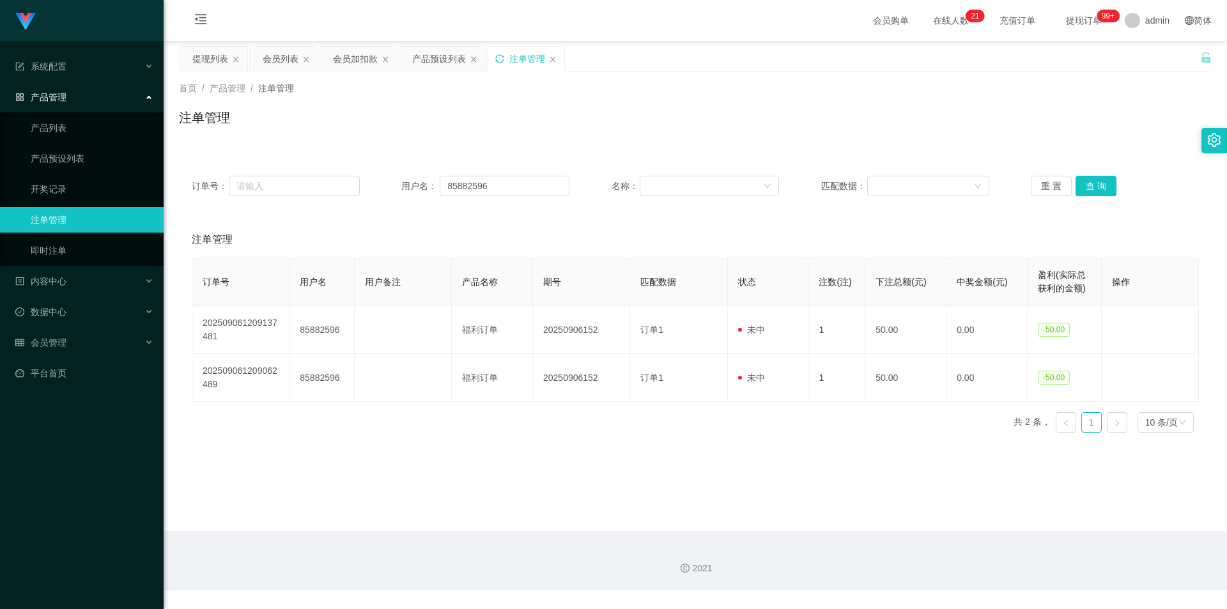
drag, startPoint x: 1078, startPoint y: 146, endPoint x: 1015, endPoint y: 134, distance: 64.3
click at [1073, 143] on div "首页 / 产品管理 / 注单管理 / 注单管理" at bounding box center [695, 110] width 1063 height 76
click at [350, 62] on div "会员加扣款" at bounding box center [355, 59] width 45 height 24
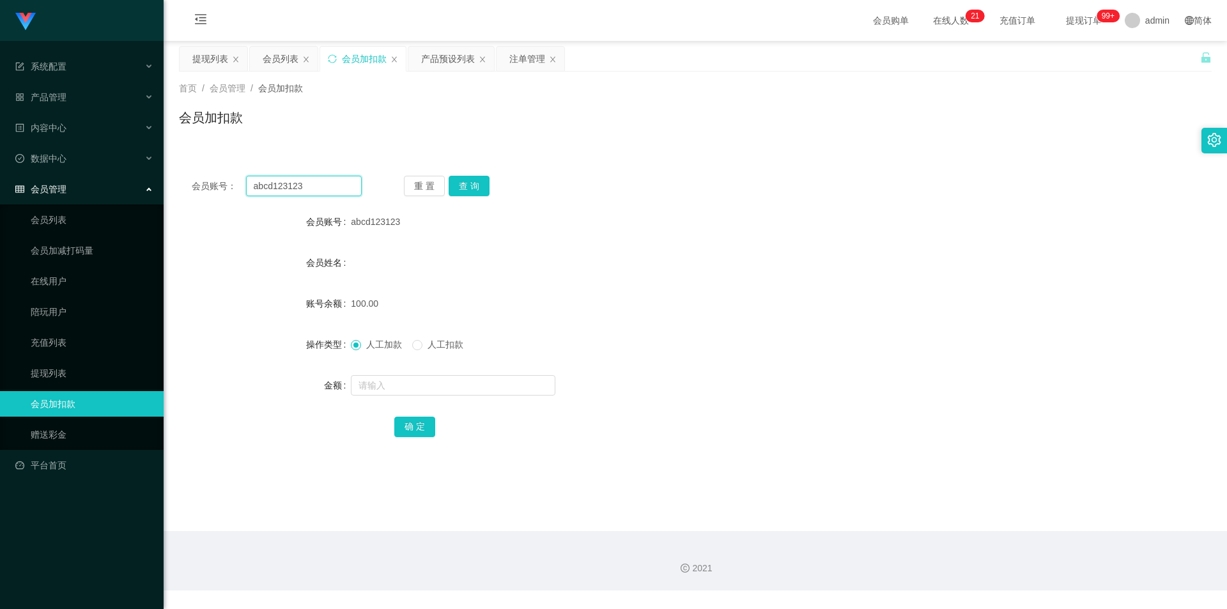
drag, startPoint x: 326, startPoint y: 187, endPoint x: 0, endPoint y: 142, distance: 328.9
click at [0, 142] on section "系统配置 系统配置列表 管理员列表 管理员分组 支付通道 产品管理 产品列表 产品预设列表 开奖记录 注单管理 即时注单 内容中心 数据中心 会员管理 会员列…" at bounding box center [613, 295] width 1227 height 590
paste input "85882596"
type input "85882596"
click at [473, 185] on button "查 询" at bounding box center [469, 186] width 41 height 20
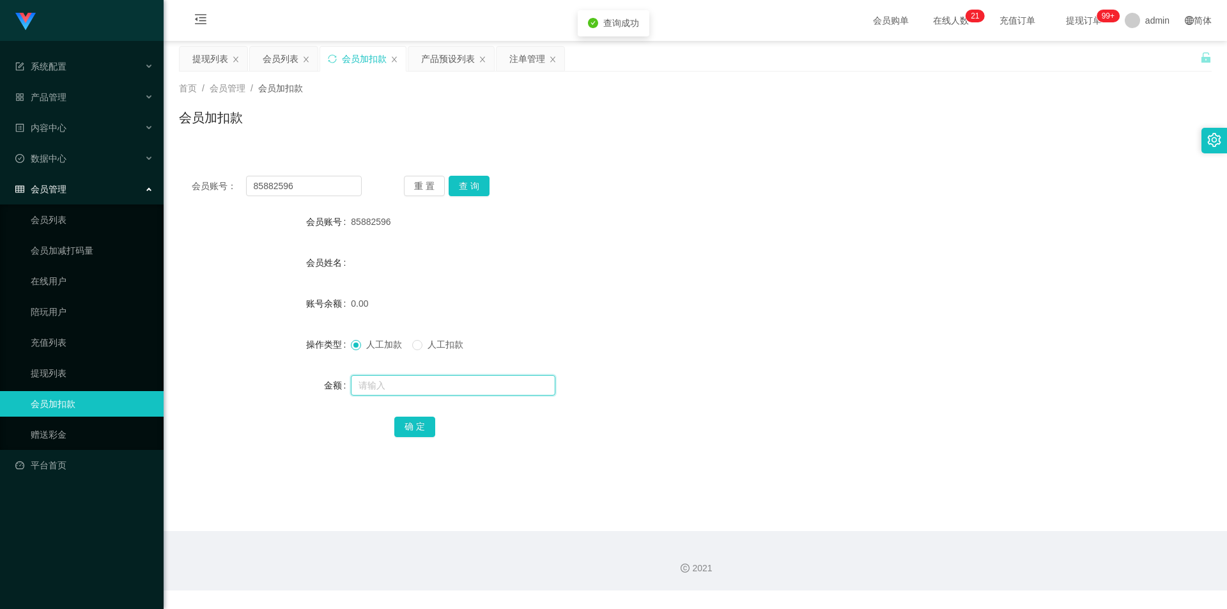
click at [388, 385] on input "text" at bounding box center [453, 385] width 204 height 20
type input "150"
click at [413, 422] on button "确 定" at bounding box center [414, 427] width 41 height 20
click at [861, 300] on div "150.00" at bounding box center [652, 304] width 603 height 26
click at [457, 61] on div "产品预设列表" at bounding box center [448, 59] width 54 height 24
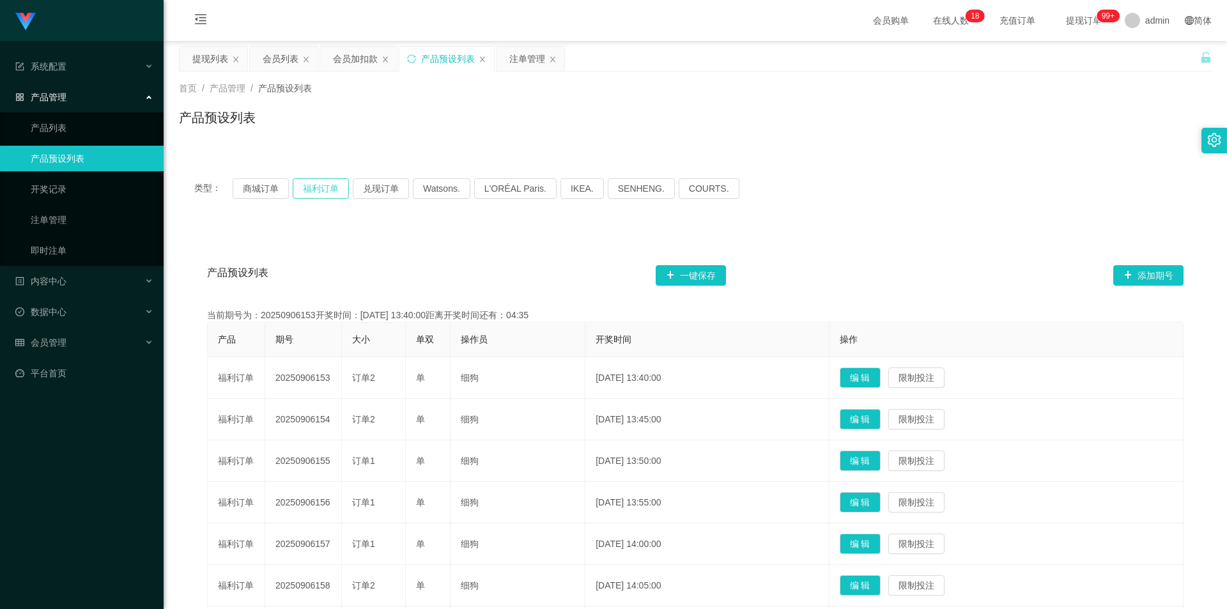
click at [306, 189] on button "福利订单" at bounding box center [321, 188] width 56 height 20
click at [319, 181] on button "福利订单" at bounding box center [321, 188] width 56 height 20
drag, startPoint x: 972, startPoint y: 155, endPoint x: 1015, endPoint y: 95, distance: 74.6
click at [972, 155] on div "类型： 商城订单 福利订单 兑现订单 Watsons. L'ORÉAL Paris. IKEA. [GEOGRAPHIC_DATA]. COURTS. 产品预…" at bounding box center [695, 488] width 1033 height 681
click at [518, 56] on div "注单管理" at bounding box center [527, 59] width 36 height 24
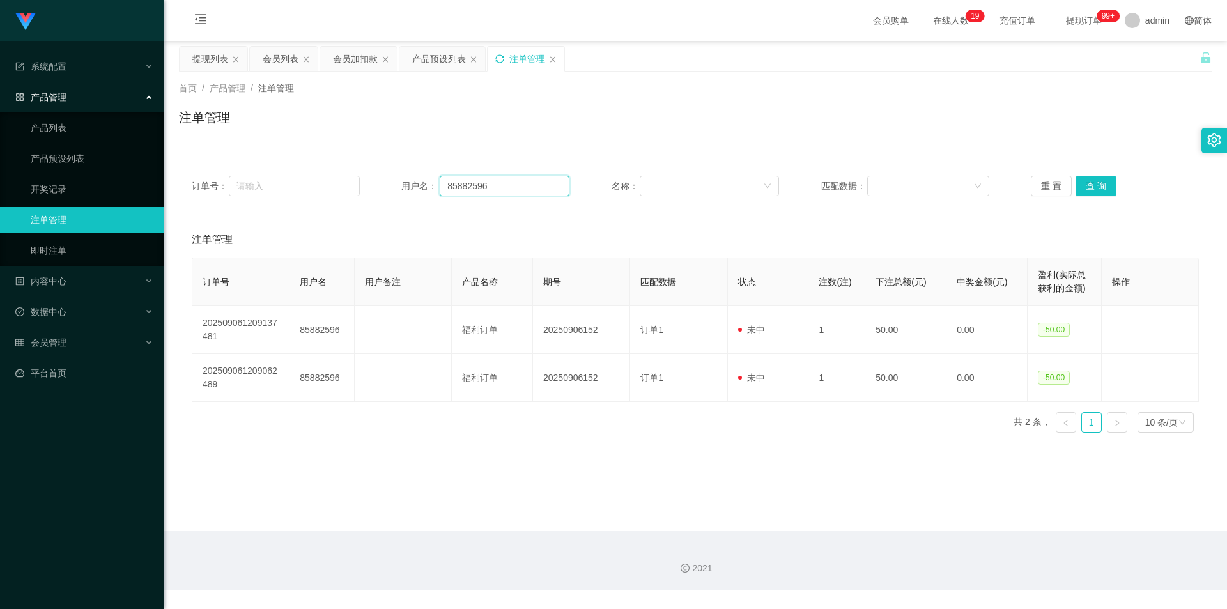
drag, startPoint x: 512, startPoint y: 186, endPoint x: 277, endPoint y: 164, distance: 235.6
click at [4, 138] on section "系统配置 系统配置列表 管理员列表 管理员分组 支付通道 产品管理 产品列表 产品预设列表 开奖记录 注单管理 即时注单 内容中心 数据中心 会员管理 会员列…" at bounding box center [613, 295] width 1227 height 590
paste input "LHJian"
type input "LHJian"
click at [1092, 192] on button "查 询" at bounding box center [1095, 186] width 41 height 20
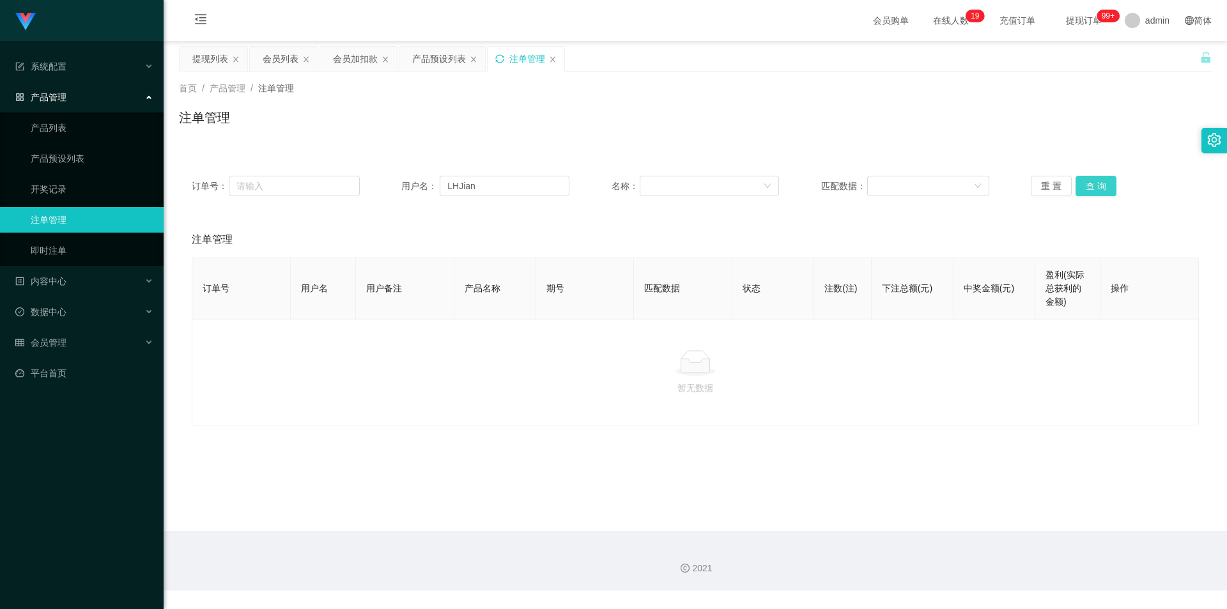
click at [1092, 183] on button "查 询" at bounding box center [1095, 186] width 41 height 20
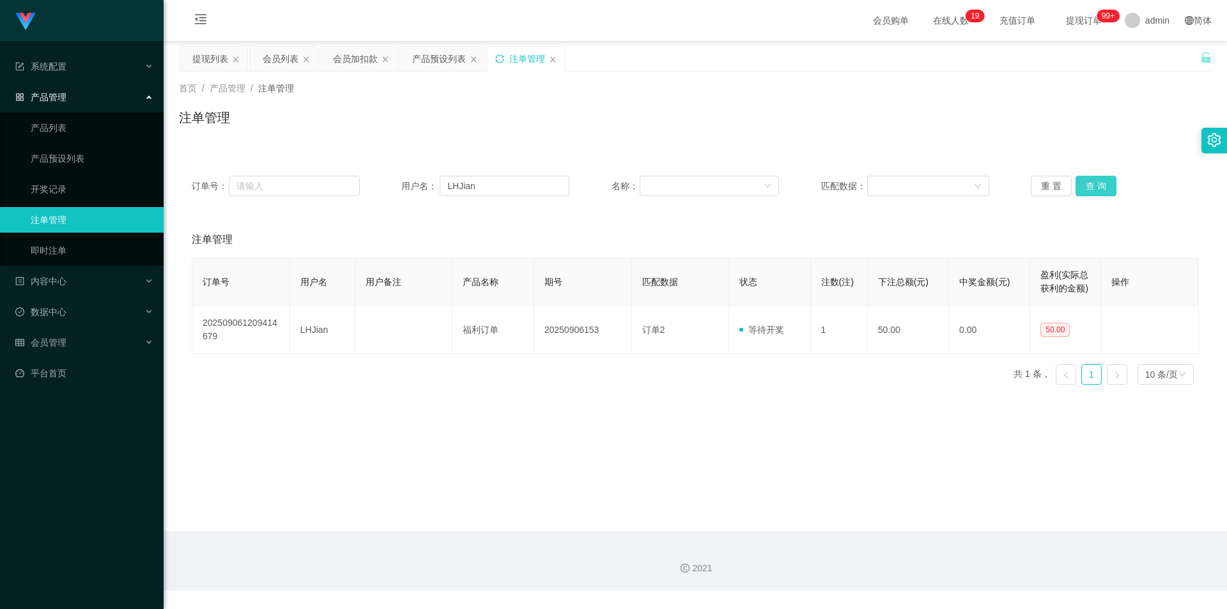
click at [1092, 183] on button "查 询" at bounding box center [1095, 186] width 41 height 20
click at [1087, 132] on div "注单管理" at bounding box center [695, 122] width 1033 height 29
click at [1108, 110] on div "注单管理" at bounding box center [695, 122] width 1033 height 29
click at [450, 59] on div "产品预设列表" at bounding box center [439, 59] width 54 height 24
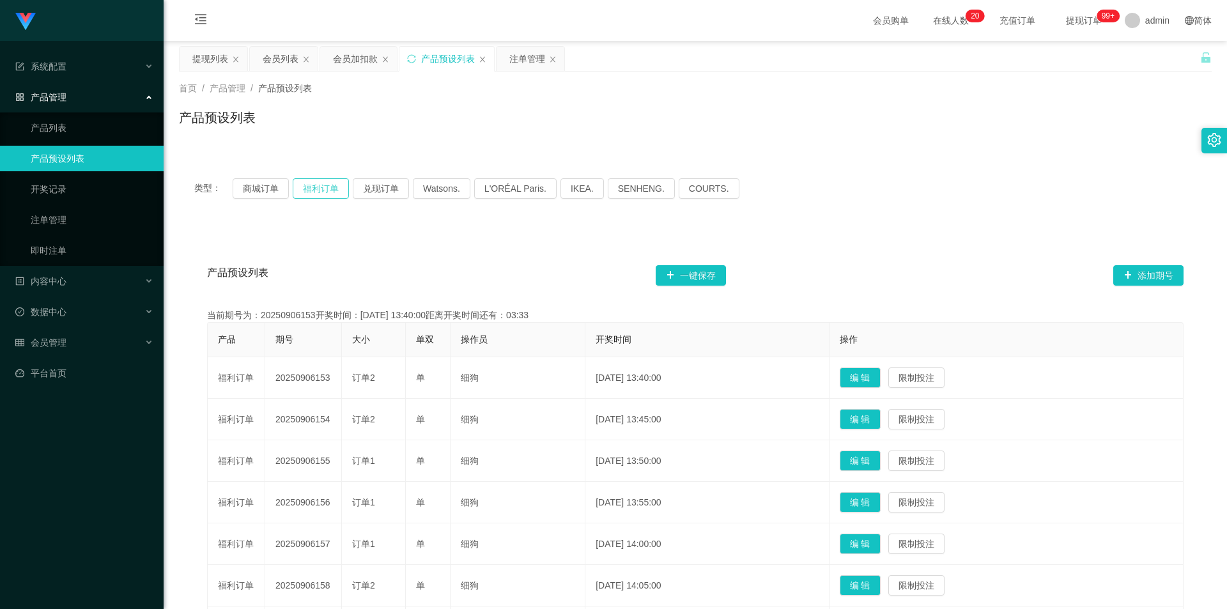
click at [316, 189] on button "福利订单" at bounding box center [321, 188] width 56 height 20
click at [971, 131] on div "产品预设列表" at bounding box center [695, 122] width 1033 height 29
click at [518, 58] on div "注单管理" at bounding box center [527, 59] width 36 height 24
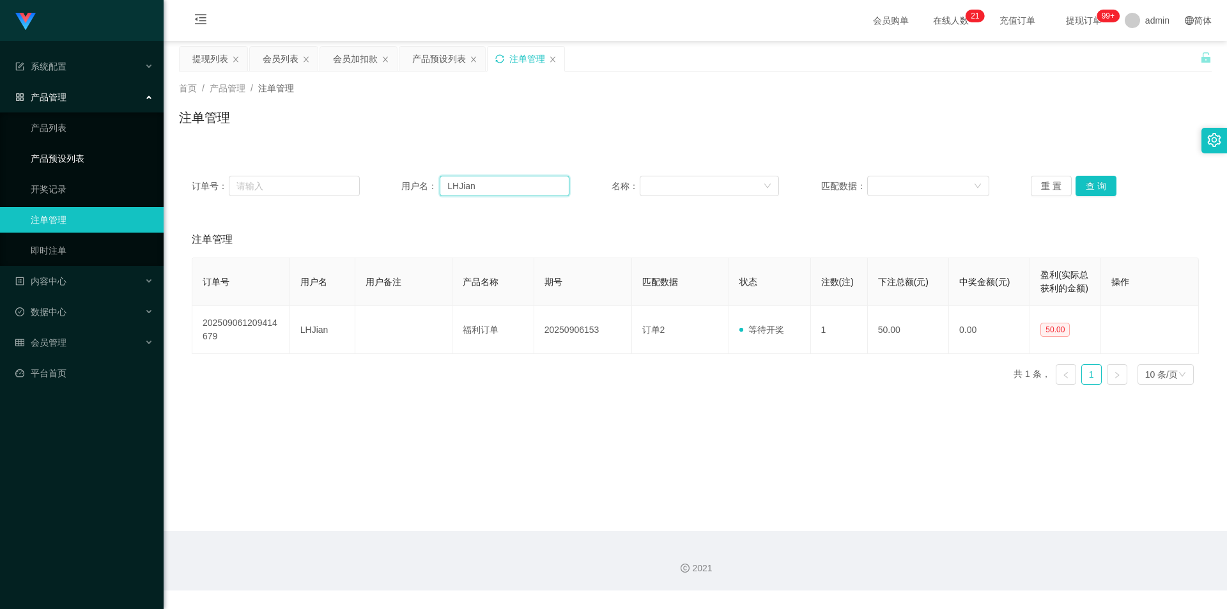
paste input "abcd123123"
drag, startPoint x: 488, startPoint y: 187, endPoint x: 0, endPoint y: 146, distance: 489.2
click at [0, 146] on section "系统配置 系统配置列表 管理员列表 管理员分组 支付通道 产品管理 产品列表 产品预设列表 开奖记录 注单管理 即时注单 内容中心 数据中心 会员管理 会员列…" at bounding box center [613, 295] width 1227 height 590
type input "abcd123123"
click at [1091, 184] on button "查 询" at bounding box center [1095, 186] width 41 height 20
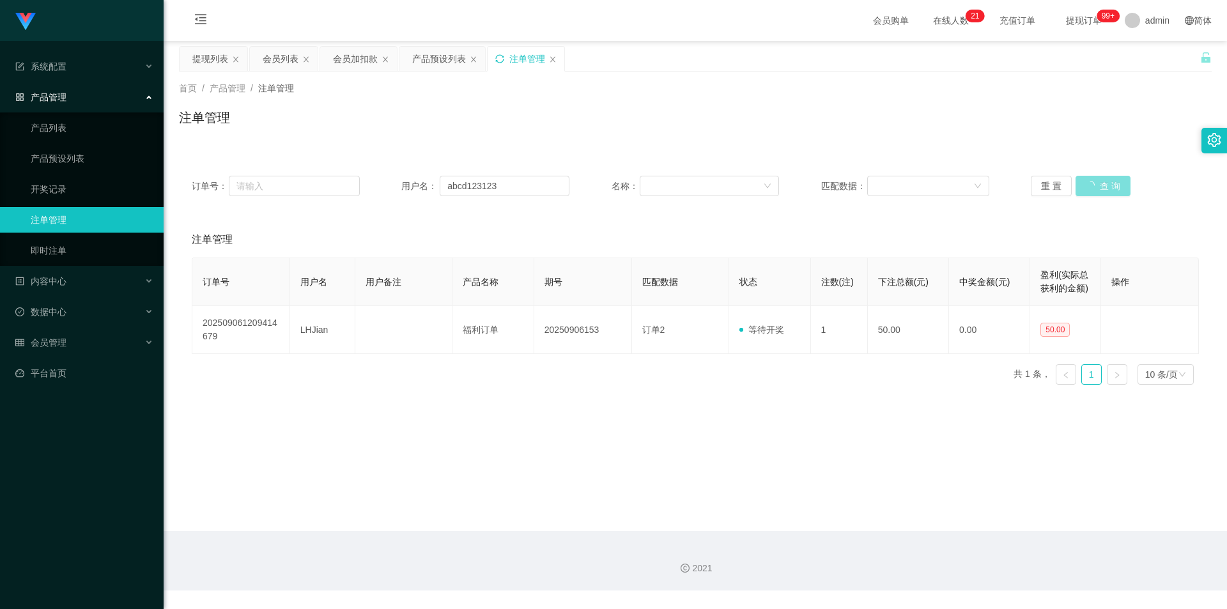
click at [1091, 184] on div "重 置 查 询" at bounding box center [1115, 186] width 168 height 20
click at [1081, 137] on div "注单管理" at bounding box center [695, 122] width 1033 height 29
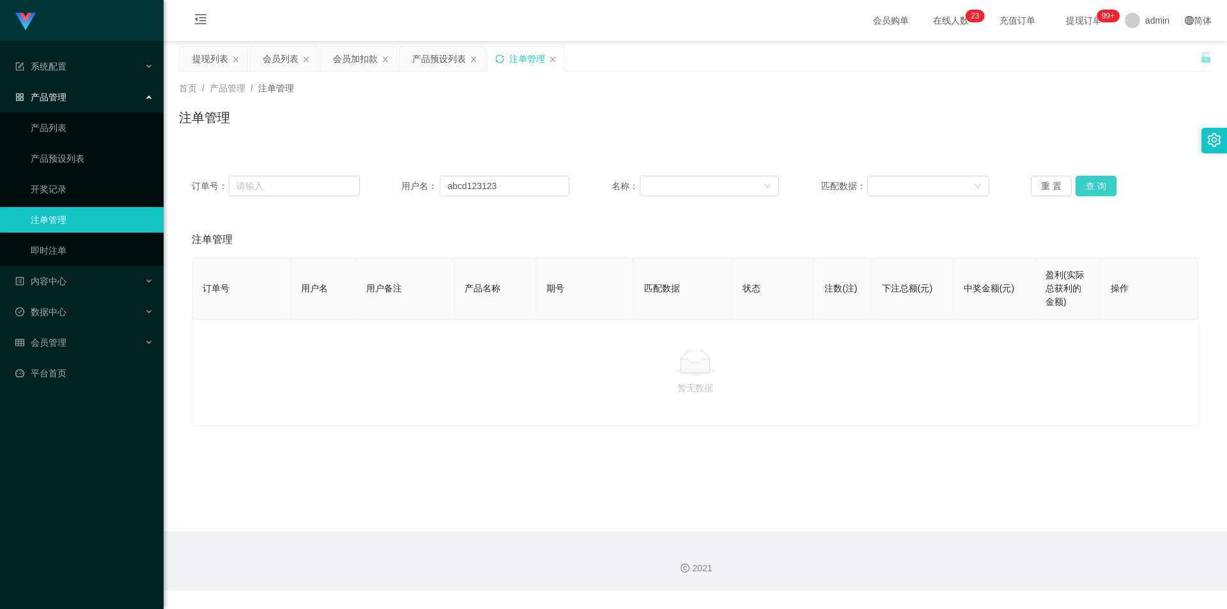
click at [1091, 201] on div "订单号： 用户名： abcd123123 名称： 匹配数据： 重 置 查 询" at bounding box center [695, 186] width 1033 height 46
click at [1090, 185] on button "查 询" at bounding box center [1095, 186] width 41 height 20
click at [1073, 144] on div "首页 / 产品管理 / 注单管理 / 注单管理" at bounding box center [695, 110] width 1063 height 76
click at [501, 59] on icon "图标: sync" at bounding box center [499, 58] width 9 height 9
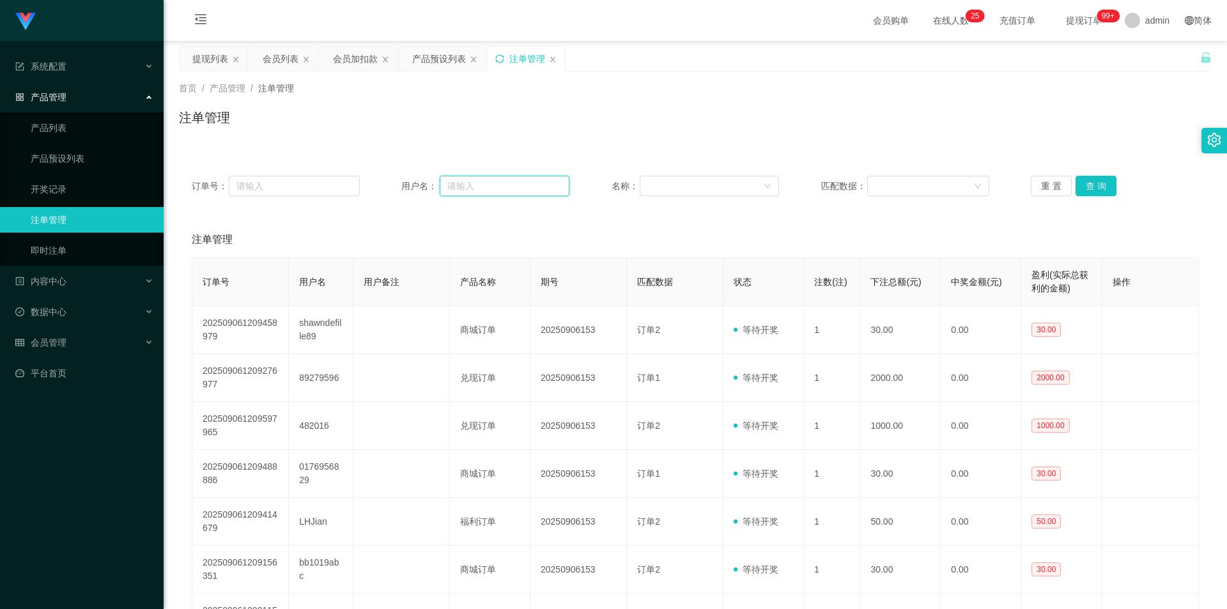
click at [484, 189] on input "text" at bounding box center [505, 186] width 130 height 20
paste input "abcd123123"
type input "abcd123123"
click at [1105, 183] on button "查 询" at bounding box center [1095, 186] width 41 height 20
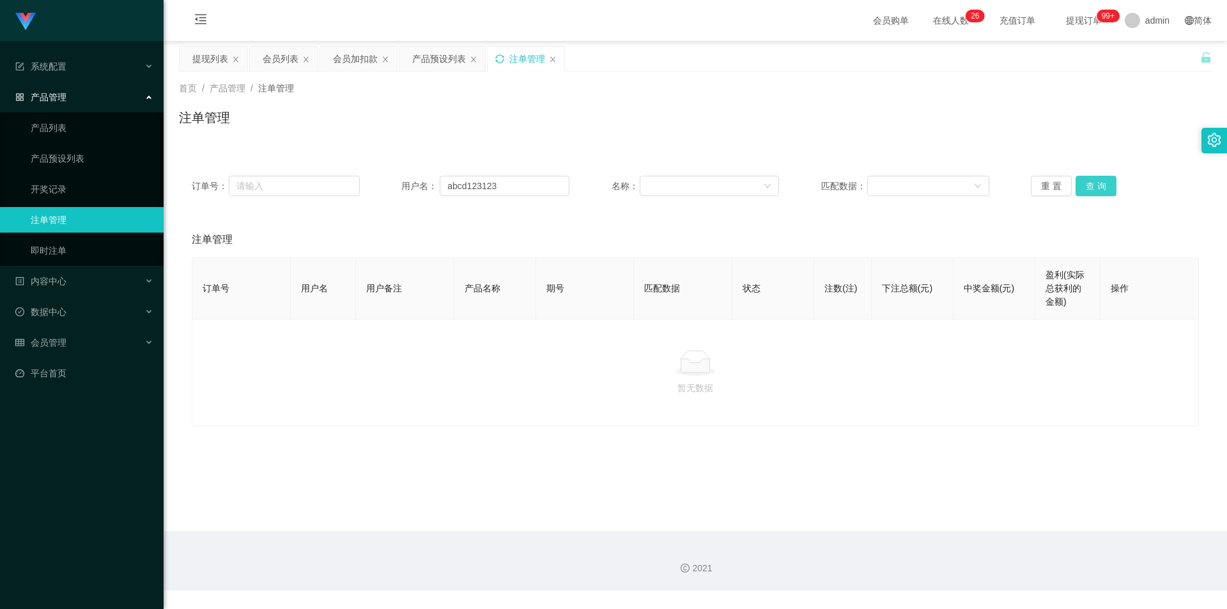
click at [1105, 183] on button "查 询" at bounding box center [1095, 186] width 41 height 20
drag, startPoint x: 1125, startPoint y: 88, endPoint x: 1148, endPoint y: 4, distance: 87.3
click at [1126, 87] on div "首页 / 产品管理 / 注单管理 /" at bounding box center [695, 88] width 1033 height 13
click at [494, 57] on div "注单管理" at bounding box center [526, 59] width 77 height 24
click at [501, 58] on icon "图标: sync" at bounding box center [499, 58] width 9 height 9
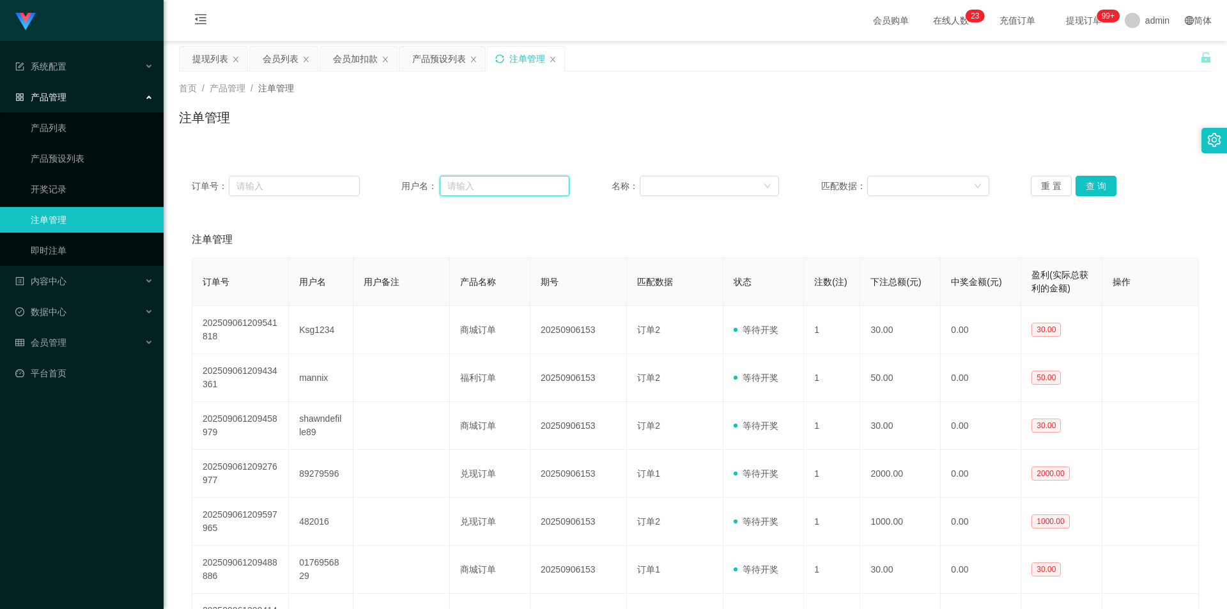
drag, startPoint x: 497, startPoint y: 187, endPoint x: 369, endPoint y: 179, distance: 128.0
click at [369, 179] on div "订单号： 用户名： 名称： 匹配数据： 重 置 查 询" at bounding box center [695, 186] width 1007 height 20
paste input "abcd123123"
type input "abcd123123"
click at [1086, 181] on button "查 询" at bounding box center [1095, 186] width 41 height 20
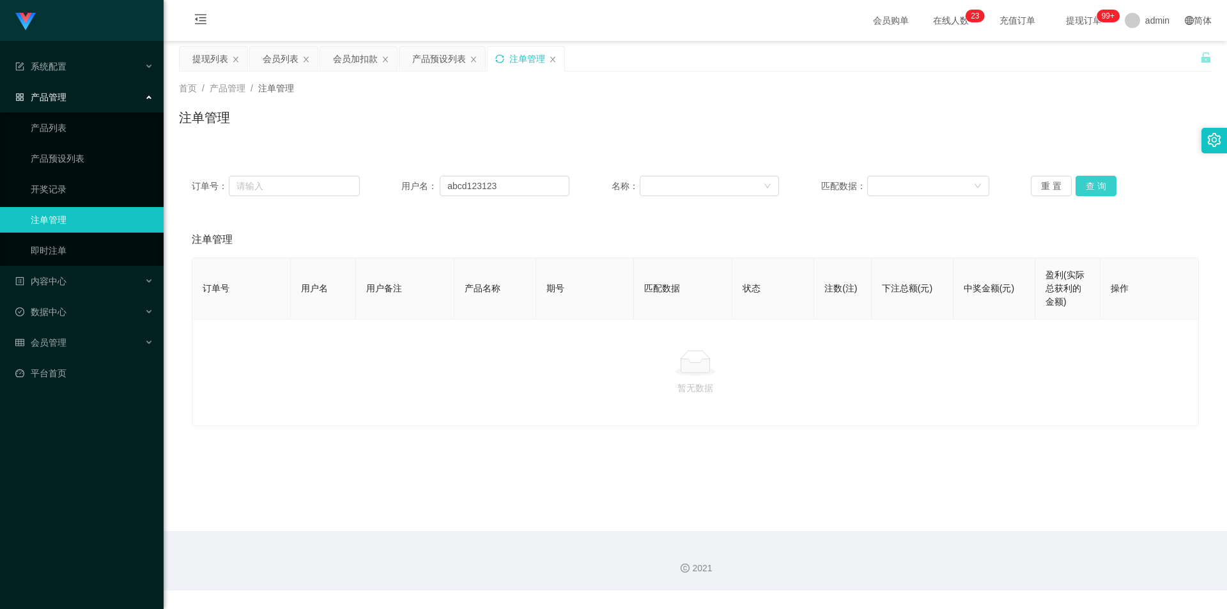
click at [1086, 181] on button "查 询" at bounding box center [1095, 186] width 41 height 20
click at [1105, 112] on div "注单管理" at bounding box center [695, 122] width 1033 height 29
click at [440, 63] on div "产品预设列表" at bounding box center [439, 59] width 54 height 24
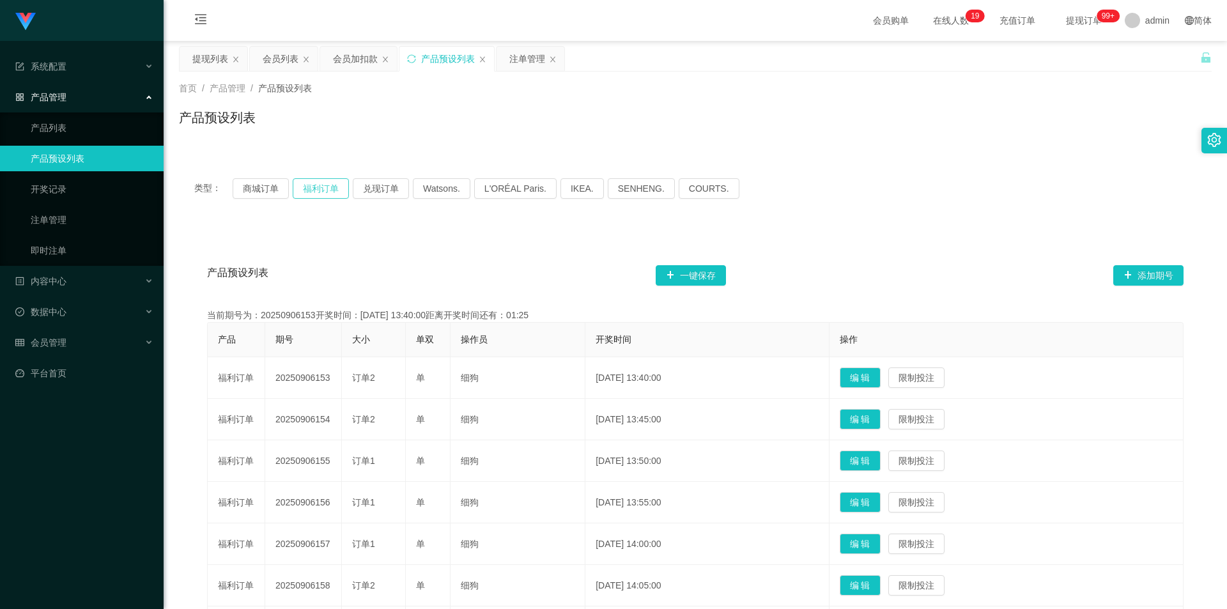
click at [325, 192] on button "福利订单" at bounding box center [321, 188] width 56 height 20
click at [875, 147] on div "首页 / 产品管理 / 产品预设列表 / 产品预设列表" at bounding box center [695, 110] width 1063 height 76
click at [439, 60] on div "产品预设列表" at bounding box center [448, 59] width 54 height 24
click at [312, 197] on button "福利订单" at bounding box center [321, 188] width 56 height 20
click at [318, 182] on button "福利订单" at bounding box center [321, 188] width 56 height 20
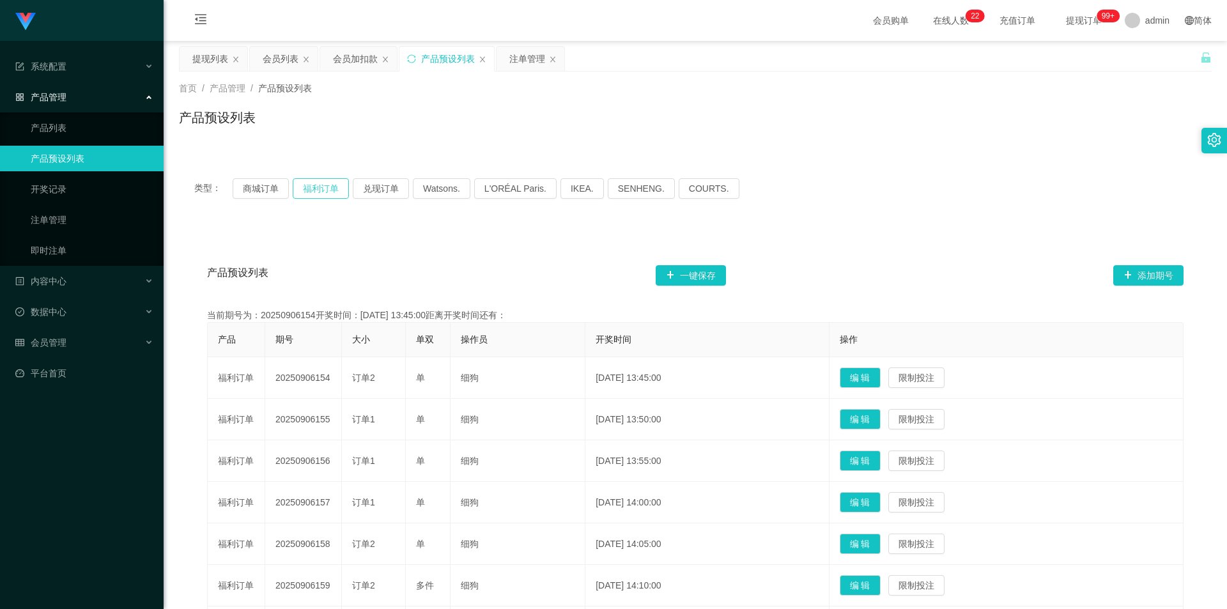
click at [329, 182] on button "福利订单" at bounding box center [321, 188] width 56 height 20
drag, startPoint x: 887, startPoint y: 186, endPoint x: 1049, endPoint y: 29, distance: 225.9
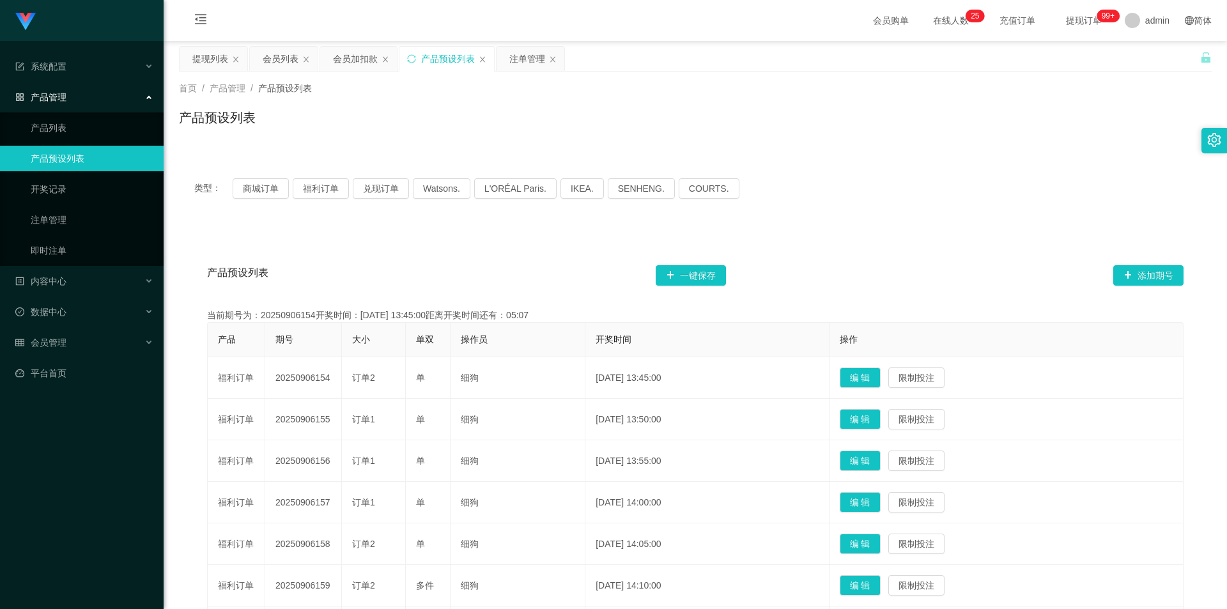
click at [891, 181] on div "类型： 商城订单 福利订单 兑现订单 Watsons. L'ORÉAL Paris. IKEA. [GEOGRAPHIC_DATA]. COURTS." at bounding box center [695, 188] width 1002 height 20
click at [517, 58] on div "注单管理" at bounding box center [527, 59] width 36 height 24
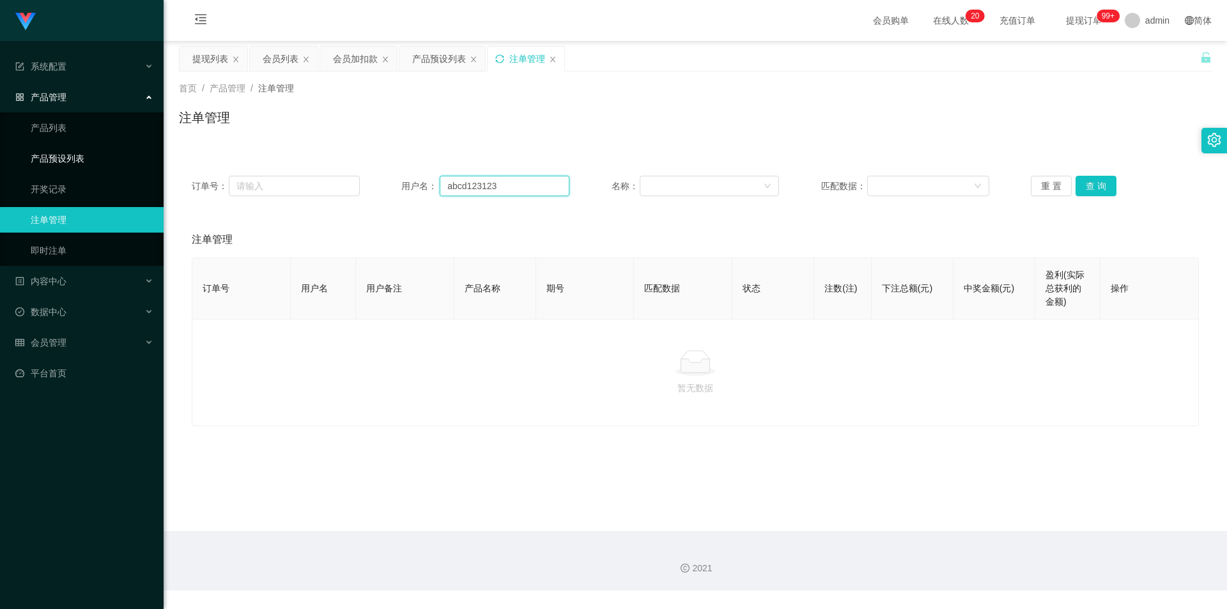
drag, startPoint x: 517, startPoint y: 186, endPoint x: 20, endPoint y: 163, distance: 497.6
click at [20, 163] on section "系统配置 系统配置列表 管理员列表 管理员分组 支付通道 产品管理 产品列表 产品预设列表 开奖记录 注单管理 即时注单 内容中心 数据中心 会员管理 会员列…" at bounding box center [613, 295] width 1227 height 590
paste input "LHJian"
type input "LHJian"
click at [1100, 188] on button "查 询" at bounding box center [1095, 186] width 41 height 20
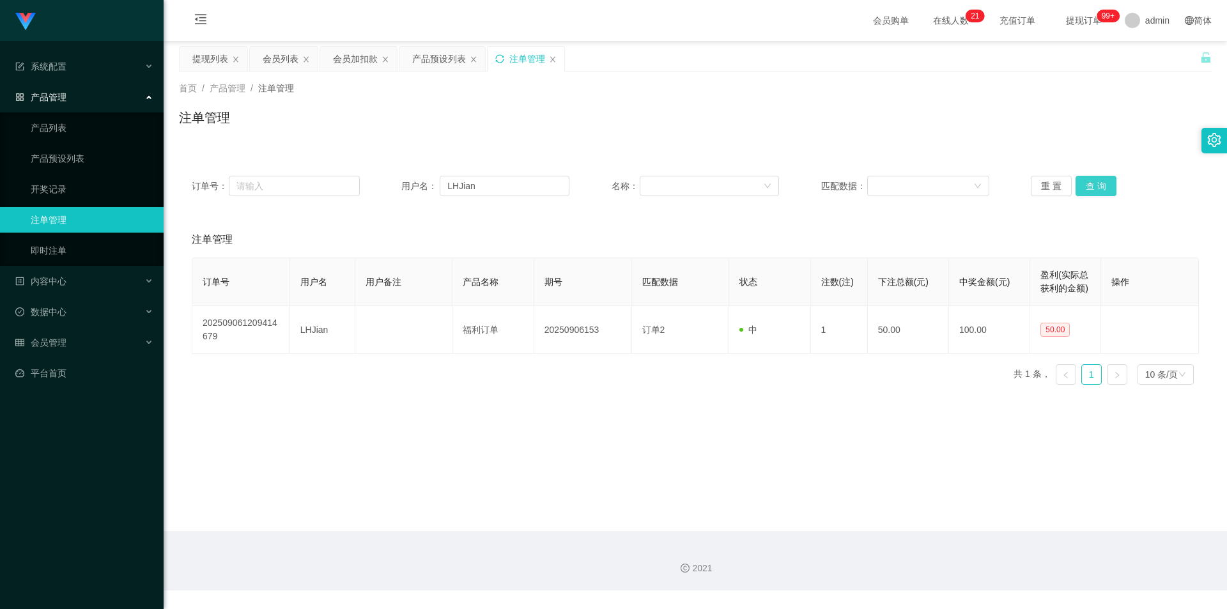
click at [1100, 186] on button "查 询" at bounding box center [1095, 186] width 41 height 20
drag, startPoint x: 890, startPoint y: 136, endPoint x: 814, endPoint y: 128, distance: 76.4
click at [889, 136] on div "注单管理" at bounding box center [695, 122] width 1033 height 29
click at [356, 60] on div "会员加扣款" at bounding box center [355, 59] width 45 height 24
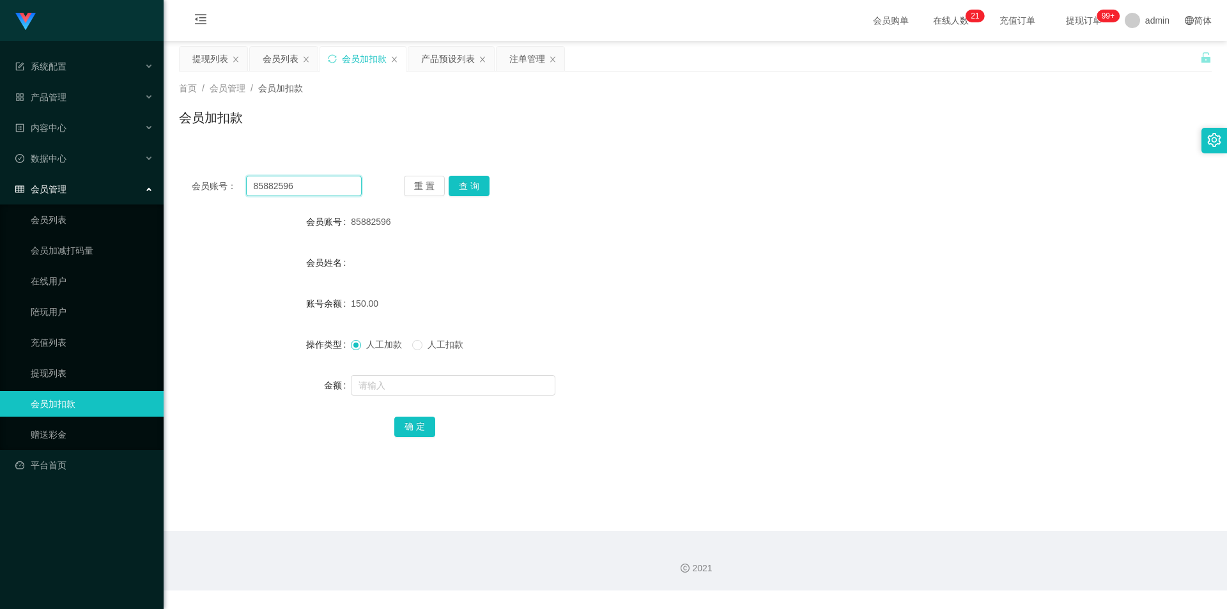
click at [0, 173] on section "系统配置 系统配置列表 管理员列表 管理员分组 支付通道 产品管理 产品列表 产品预设列表 开奖记录 注单管理 即时注单 内容中心 数据中心 会员管理 会员列…" at bounding box center [613, 295] width 1227 height 590
paste input "LHJian"
type input "LHJian"
click at [463, 188] on button "查 询" at bounding box center [469, 186] width 41 height 20
click at [889, 264] on div "会员姓名" at bounding box center [695, 263] width 1033 height 26
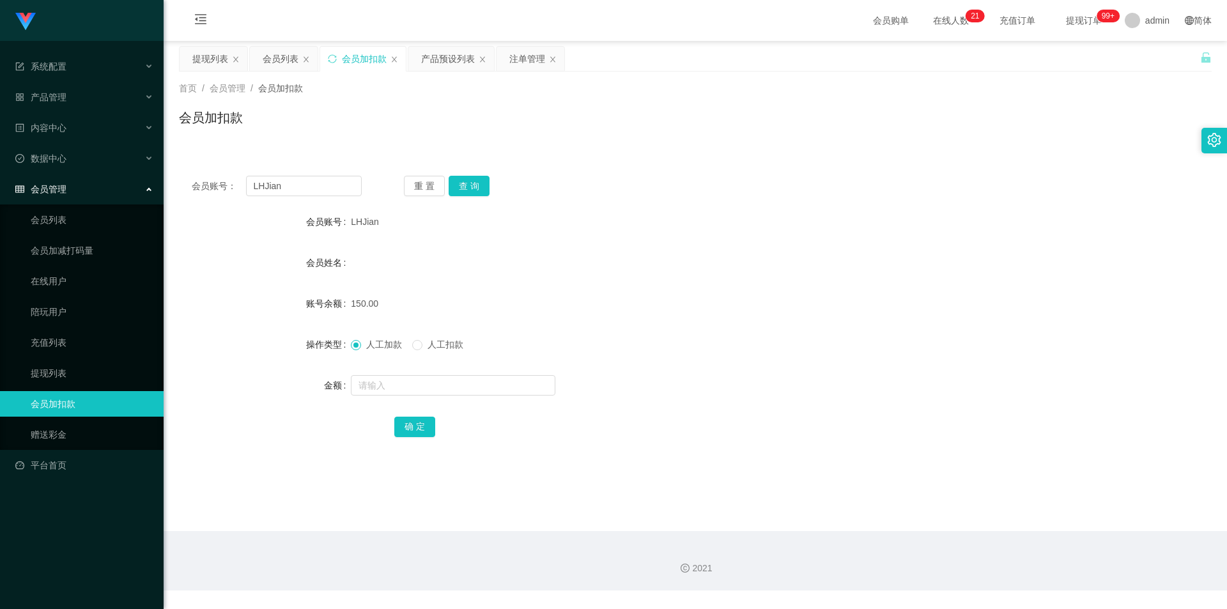
click at [351, 54] on div "会员加扣款" at bounding box center [364, 59] width 45 height 24
click at [507, 54] on div "注单管理" at bounding box center [530, 59] width 68 height 24
click at [518, 59] on div "注单管理" at bounding box center [527, 59] width 36 height 24
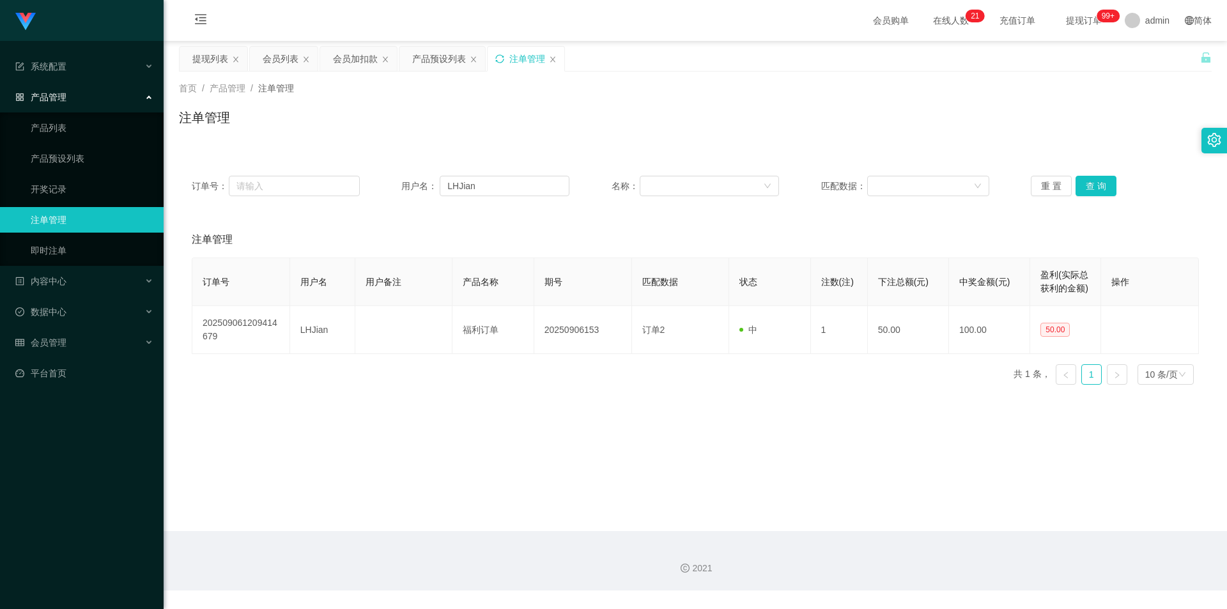
click at [501, 61] on icon "图标: sync" at bounding box center [499, 58] width 9 height 9
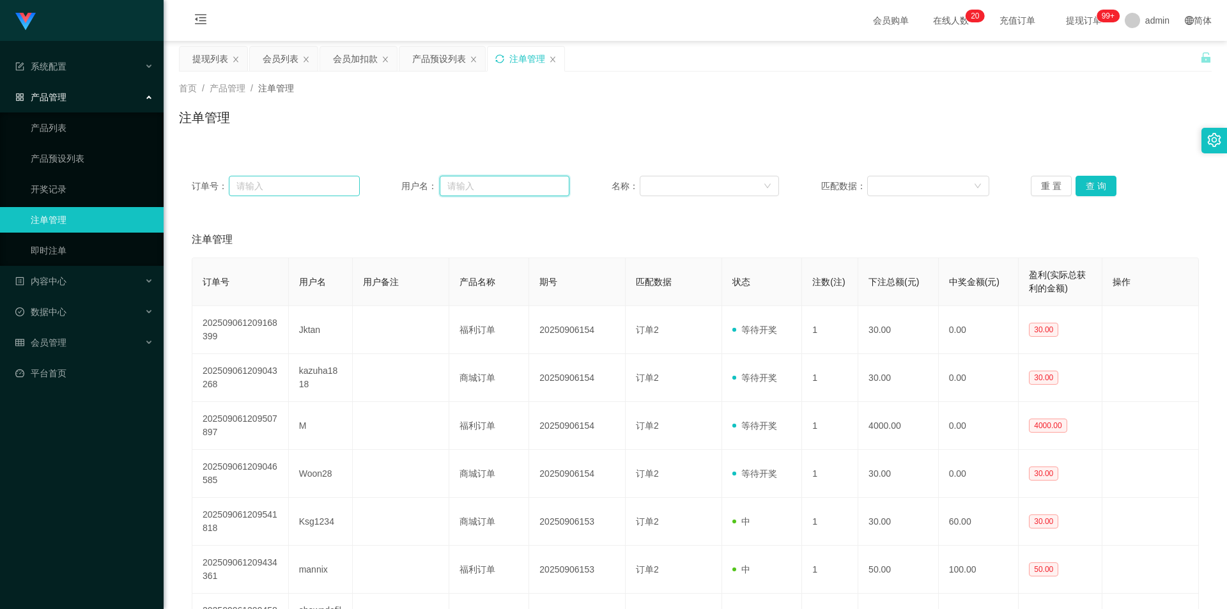
drag, startPoint x: 486, startPoint y: 181, endPoint x: 357, endPoint y: 180, distance: 129.7
click at [357, 180] on div "订单号： 用户名： 名称： 匹配数据： 重 置 查 询" at bounding box center [695, 186] width 1007 height 20
paste input "abcd123123"
type input "abcd123123"
click at [1081, 180] on button "查 询" at bounding box center [1095, 186] width 41 height 20
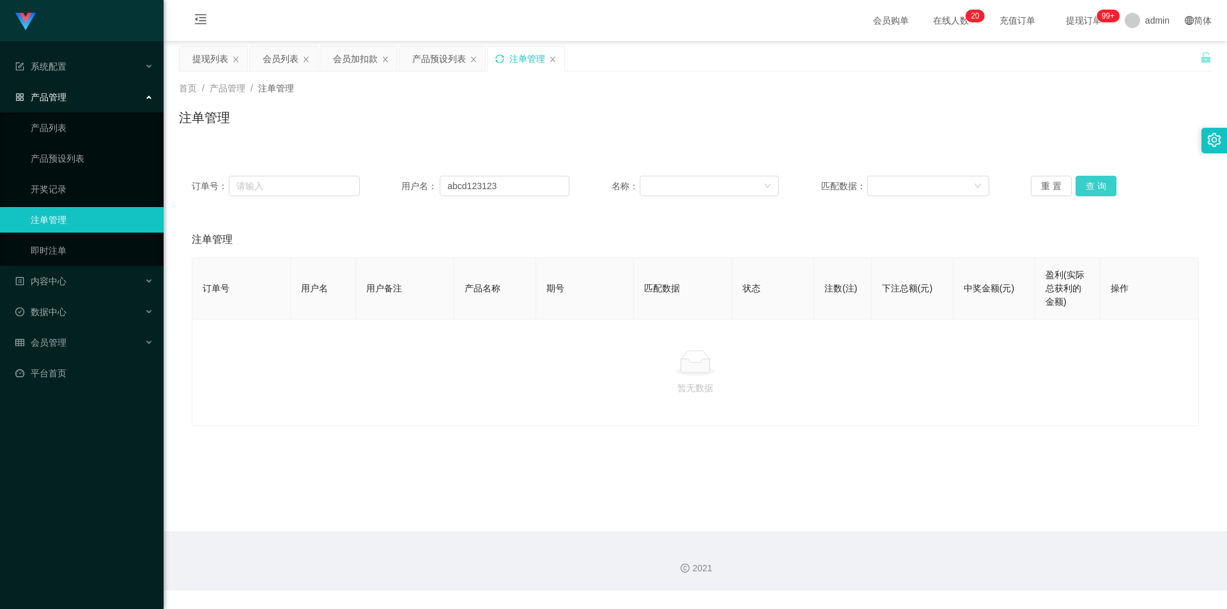
click at [1081, 180] on button "查 询" at bounding box center [1095, 186] width 41 height 20
click at [1082, 146] on div "首页 / 产品管理 / 注单管理 / 注单管理" at bounding box center [695, 110] width 1063 height 76
click at [502, 57] on icon "图标: sync" at bounding box center [499, 58] width 9 height 9
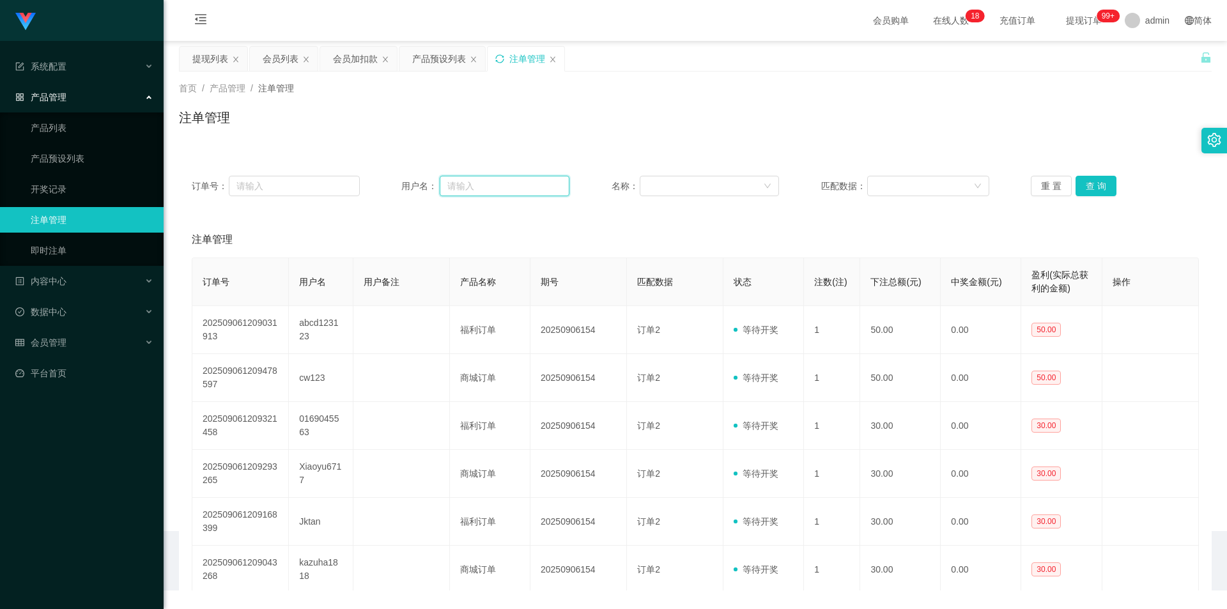
click at [489, 185] on input "text" at bounding box center [505, 186] width 130 height 20
paste input "abcd123123"
type input "abcd123123"
click at [1097, 183] on button "查 询" at bounding box center [1095, 186] width 41 height 20
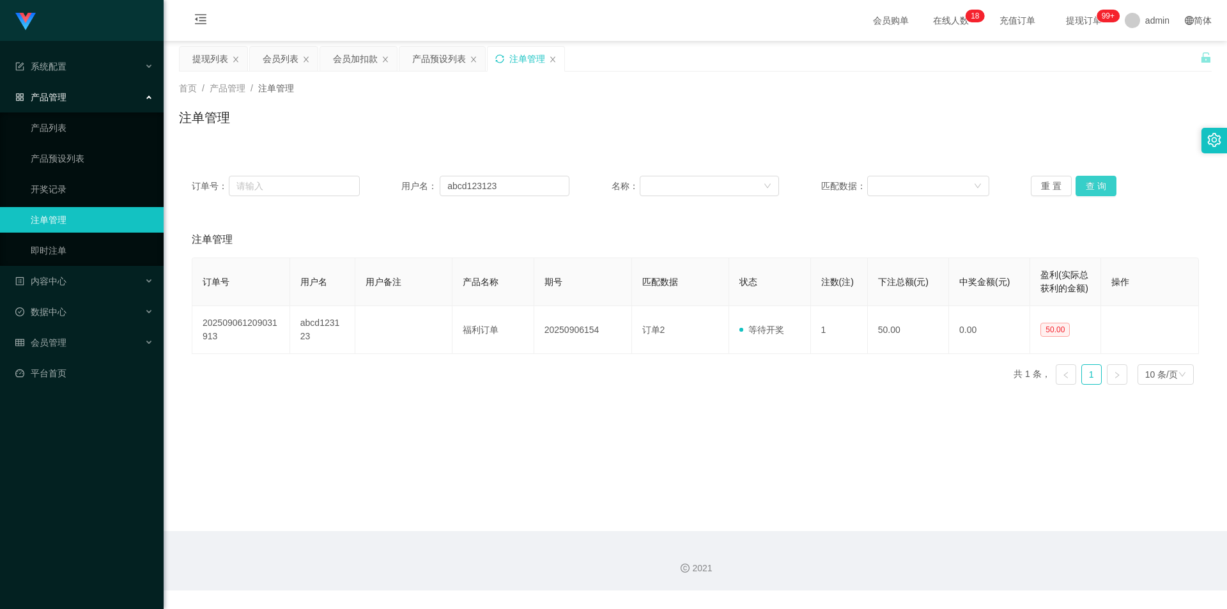
click at [1097, 183] on button "查 询" at bounding box center [1095, 186] width 41 height 20
click at [1126, 95] on div "首页 / 产品管理 / 注单管理 /" at bounding box center [695, 88] width 1033 height 13
click at [501, 58] on icon "图标: sync" at bounding box center [499, 58] width 9 height 9
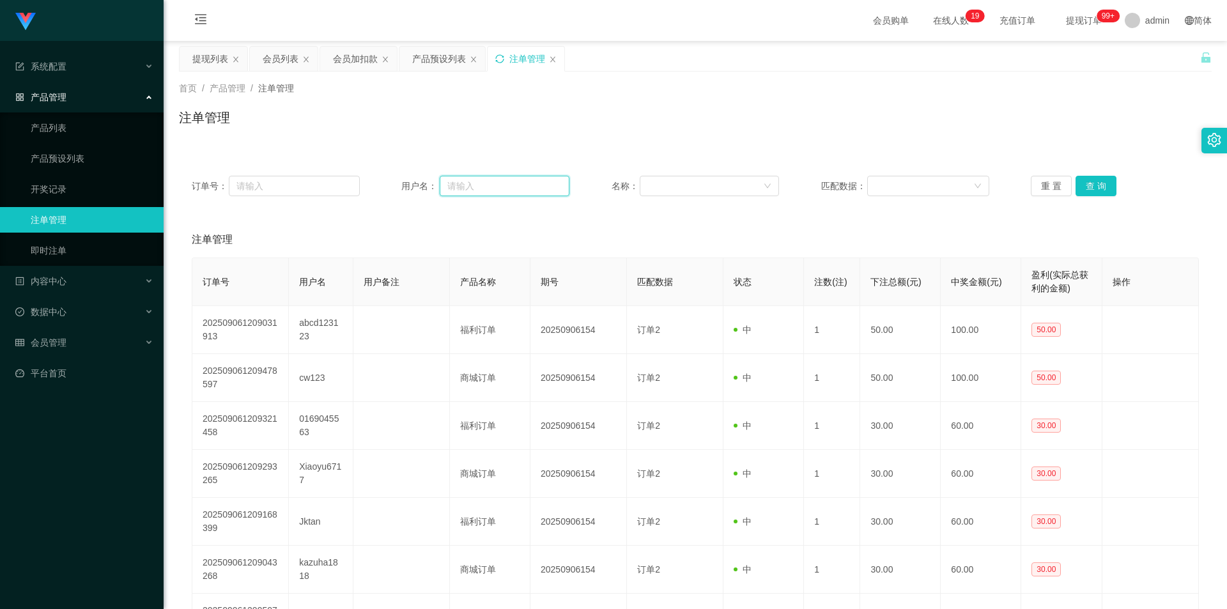
click at [470, 185] on input "text" at bounding box center [505, 186] width 130 height 20
paste input "abcd123123"
type input "abcd123123"
click at [1082, 183] on button "查 询" at bounding box center [1095, 186] width 41 height 20
click at [1087, 182] on div "重 置 查 询" at bounding box center [1115, 186] width 168 height 20
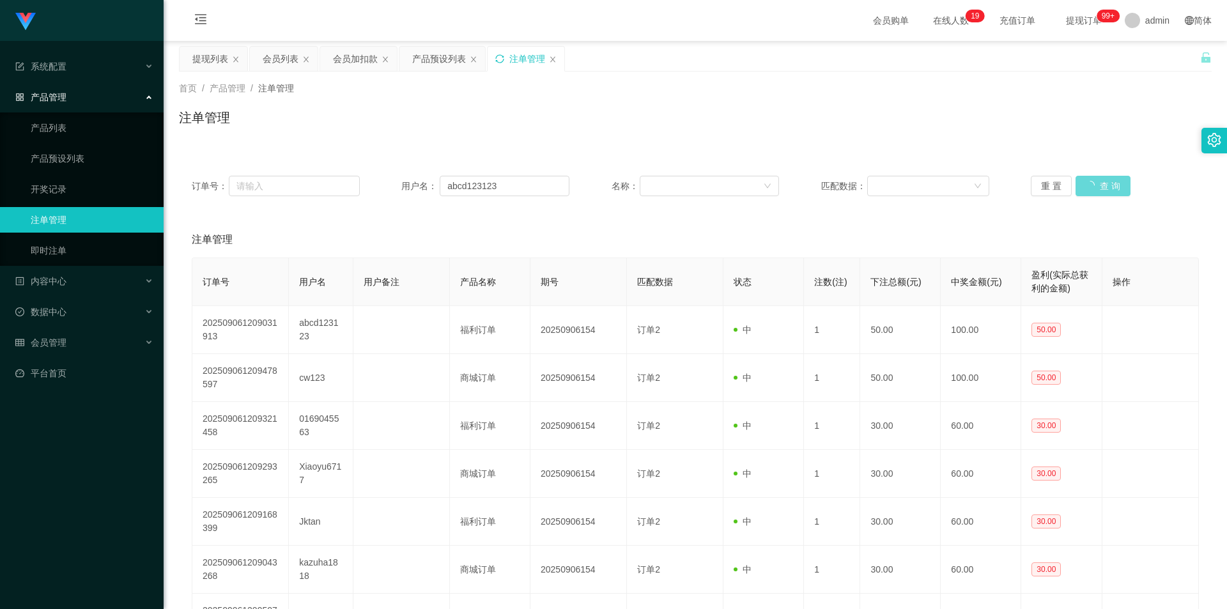
click at [1087, 182] on div "重 置 查 询" at bounding box center [1115, 186] width 168 height 20
click at [1087, 181] on div "重 置 查 询" at bounding box center [1115, 186] width 168 height 20
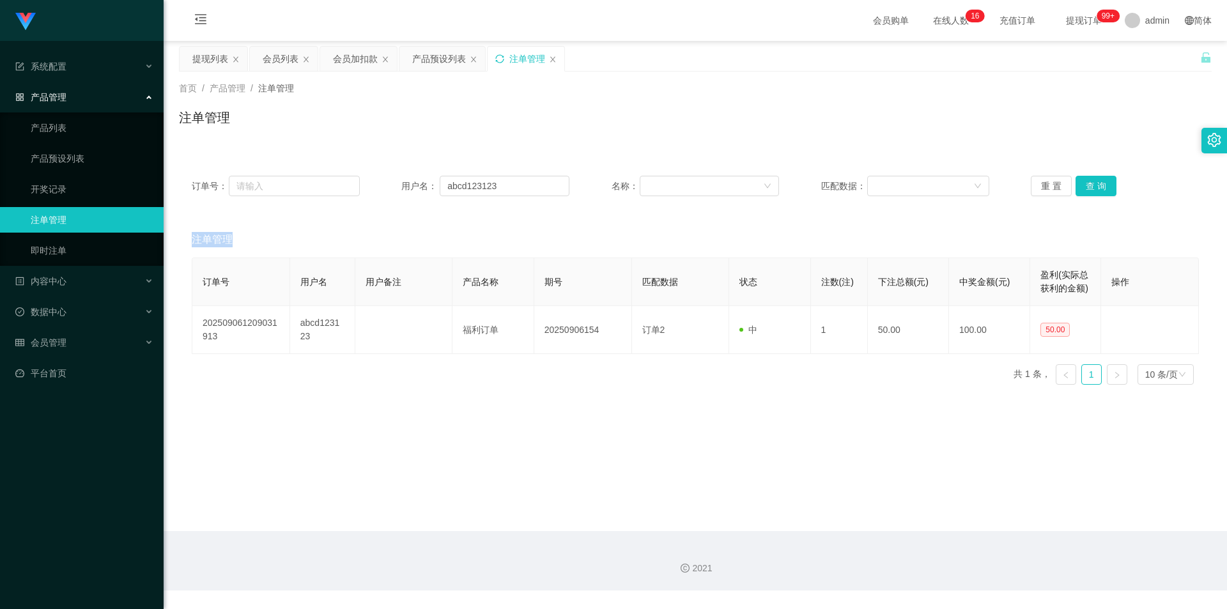
click at [1087, 181] on div "重 置 查 询" at bounding box center [1115, 186] width 168 height 20
click at [1087, 181] on button "查 询" at bounding box center [1095, 186] width 41 height 20
click at [1087, 181] on div "重 置 查 询" at bounding box center [1115, 186] width 168 height 20
click at [1087, 181] on button "查 询" at bounding box center [1095, 186] width 41 height 20
click at [1007, 129] on div "注单管理" at bounding box center [695, 122] width 1033 height 29
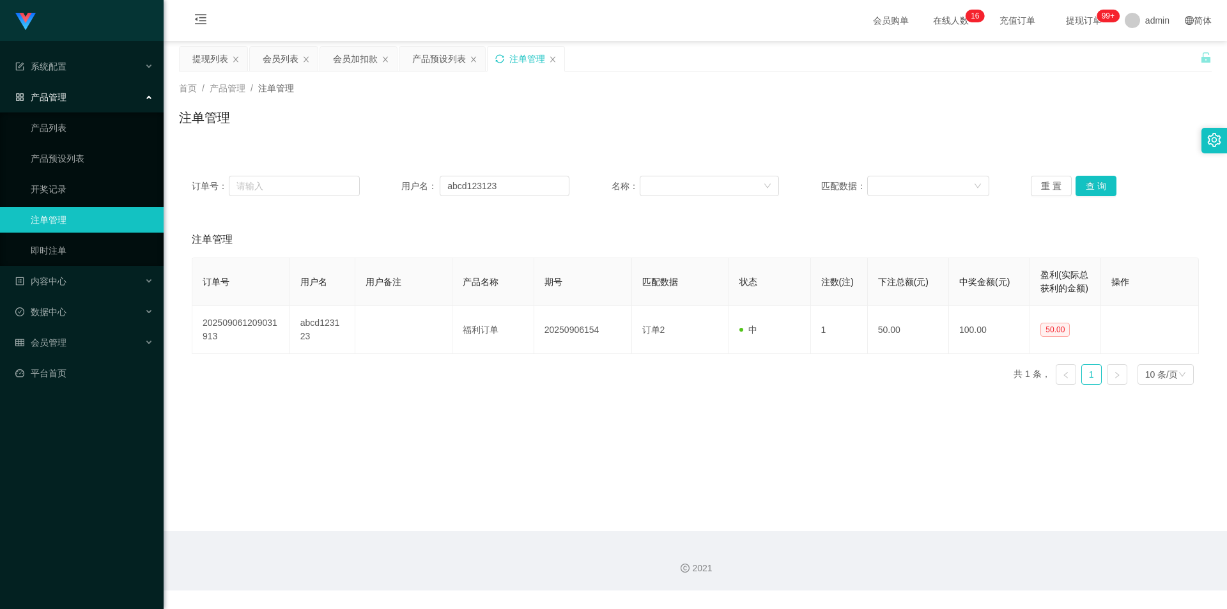
click at [498, 102] on div "首页 / 产品管理 / 注单管理 / 注单管理" at bounding box center [695, 110] width 1033 height 56
drag, startPoint x: 905, startPoint y: 128, endPoint x: 1100, endPoint y: 26, distance: 219.5
click at [907, 128] on div "注单管理" at bounding box center [695, 122] width 1033 height 29
click at [210, 61] on div "提现列表" at bounding box center [210, 59] width 36 height 24
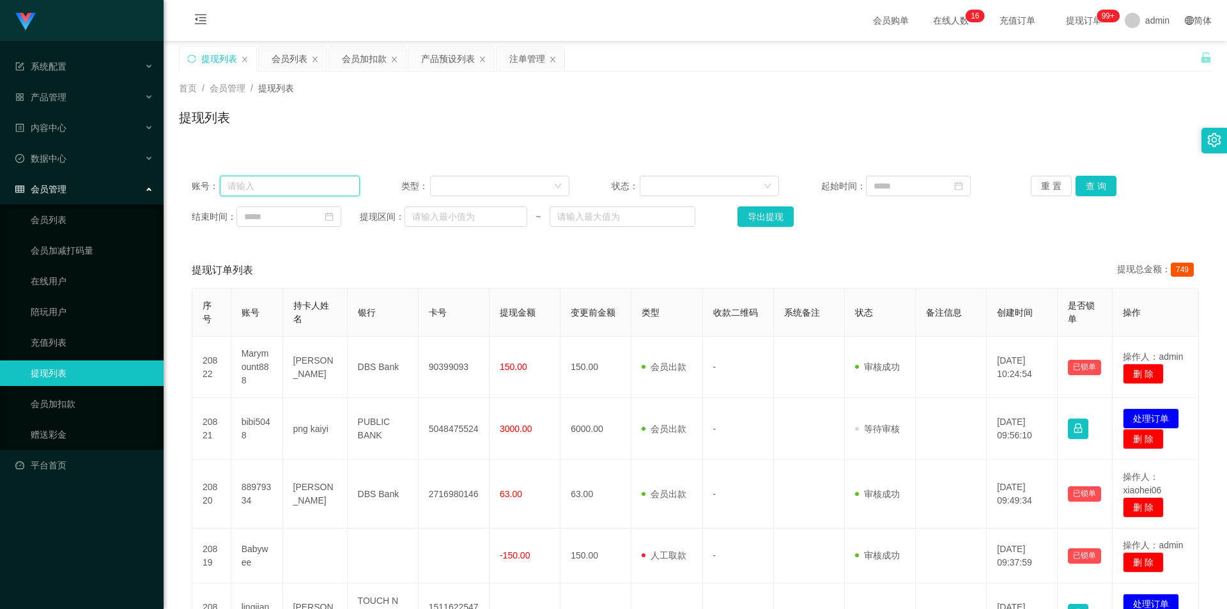
click at [265, 180] on input "text" at bounding box center [290, 186] width 140 height 20
paste input "85882596"
click at [1087, 183] on button "查 询" at bounding box center [1095, 186] width 41 height 20
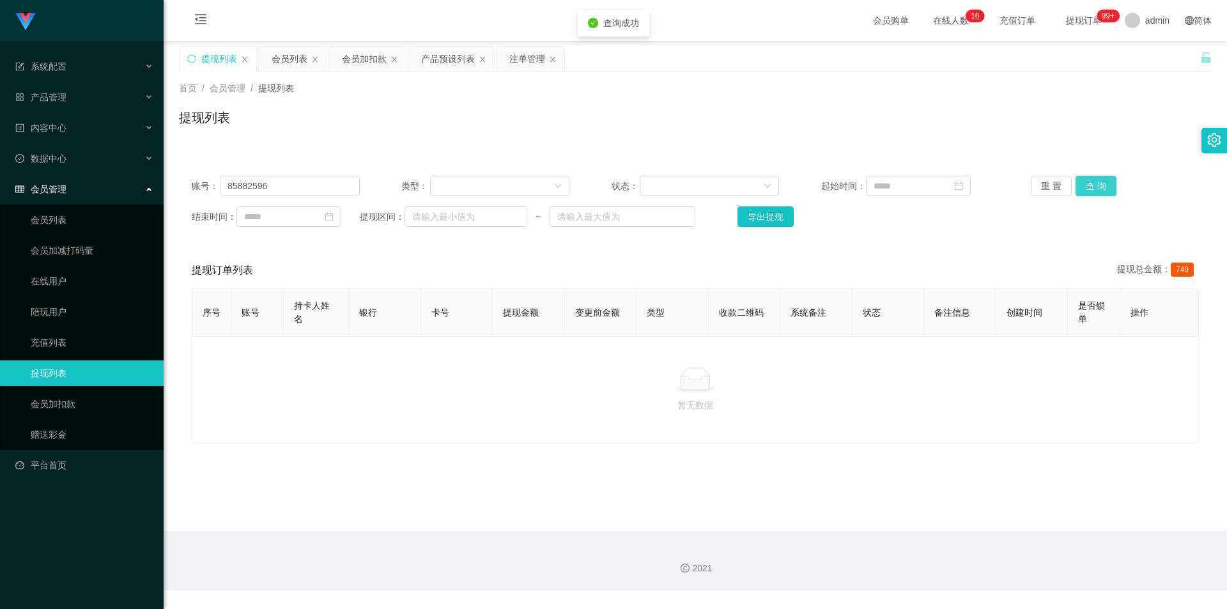
click at [1084, 183] on button "查 询" at bounding box center [1095, 186] width 41 height 20
drag, startPoint x: 1084, startPoint y: 183, endPoint x: 1091, endPoint y: 109, distance: 73.9
click at [1083, 183] on button "查 询" at bounding box center [1095, 186] width 41 height 20
click at [1094, 95] on div "首页 / 会员管理 / 提现列表 / 提现列表" at bounding box center [695, 110] width 1033 height 56
drag, startPoint x: 276, startPoint y: 191, endPoint x: 37, endPoint y: 119, distance: 249.4
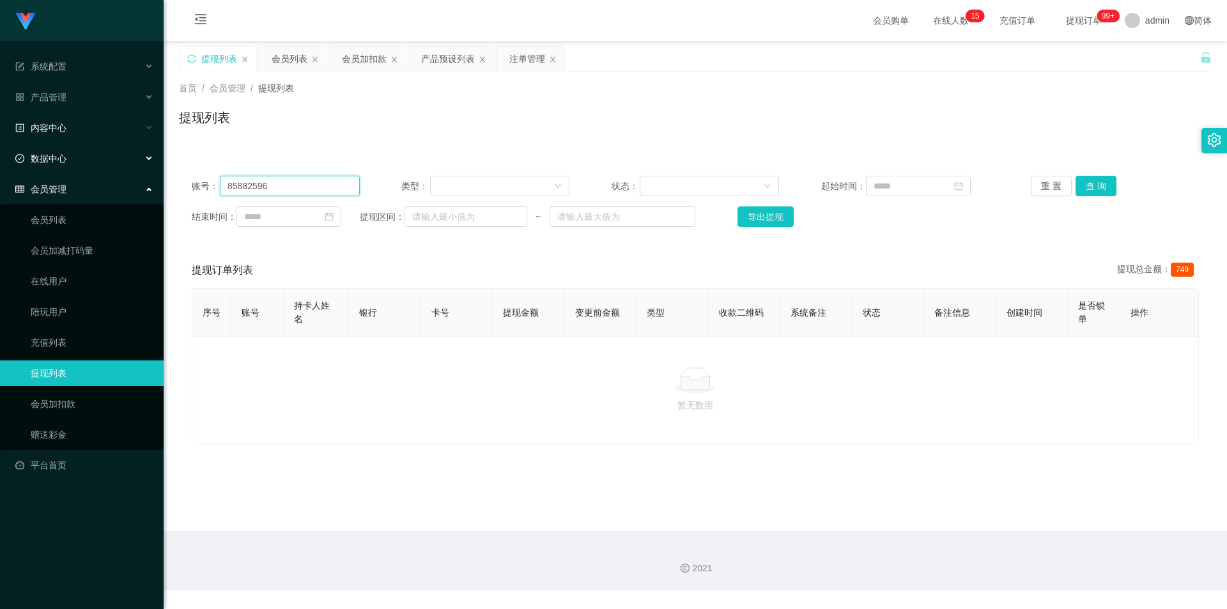
click at [0, 116] on section "系统配置 系统配置列表 管理员列表 管理员分组 支付通道 产品管理 产品列表 产品预设列表 开奖记录 注单管理 即时注单 内容中心 数据中心 会员管理 会员列…" at bounding box center [613, 295] width 1227 height 590
paste input "LHJian"
click at [1076, 184] on button "查 询" at bounding box center [1095, 186] width 41 height 20
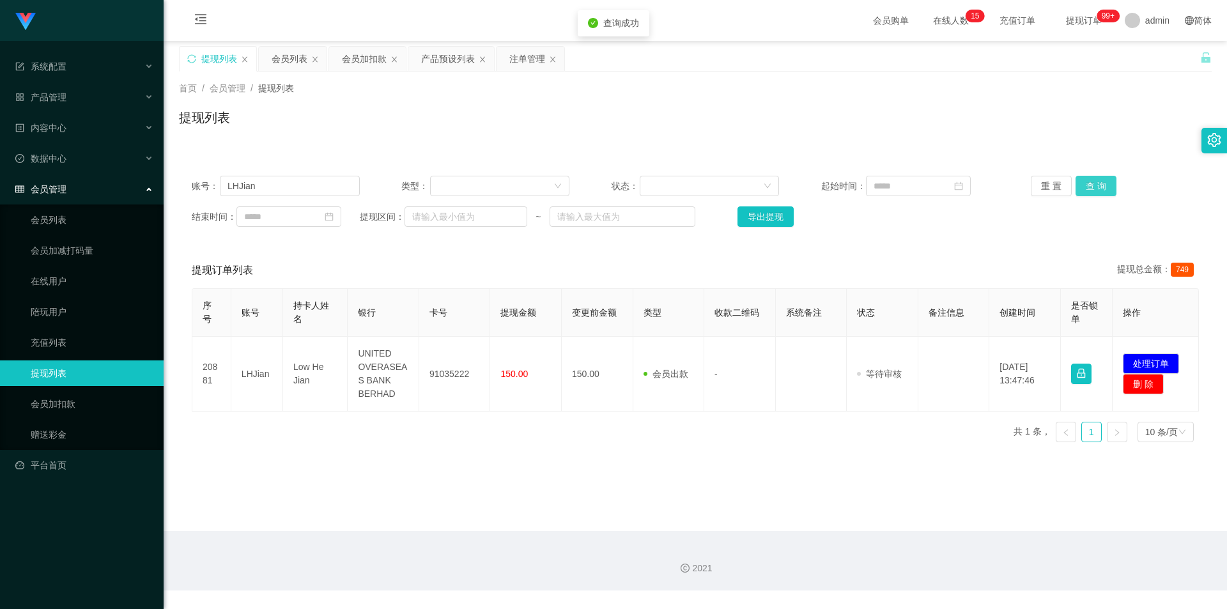
click at [1081, 184] on button "查 询" at bounding box center [1095, 186] width 41 height 20
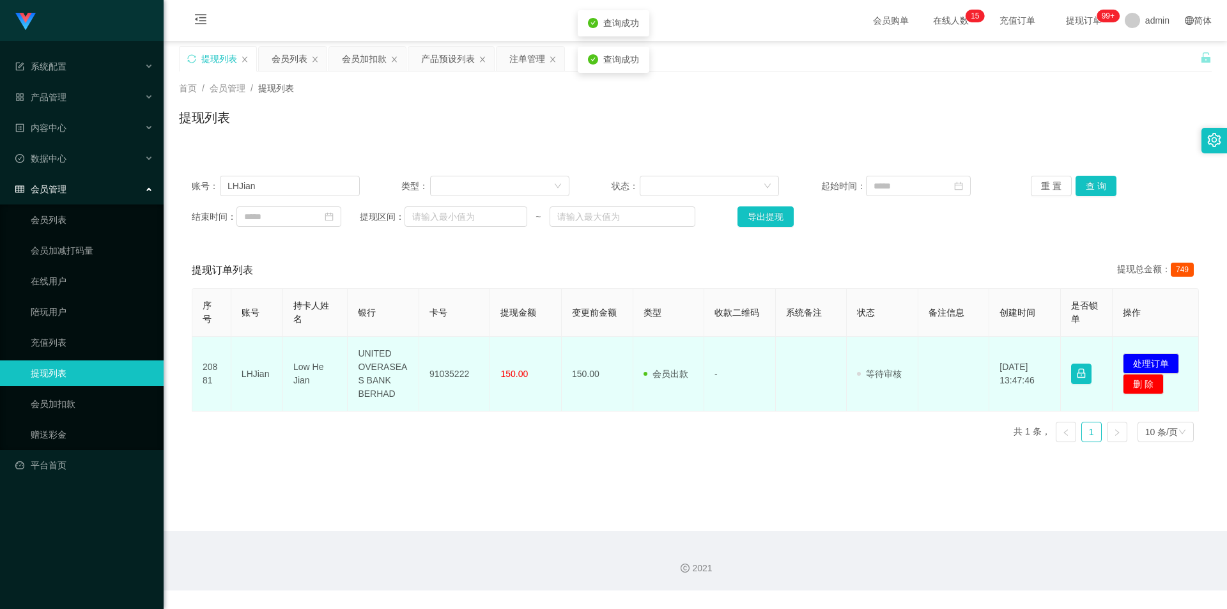
click at [442, 371] on td "91035222" at bounding box center [455, 374] width 72 height 75
copy td "91035222"
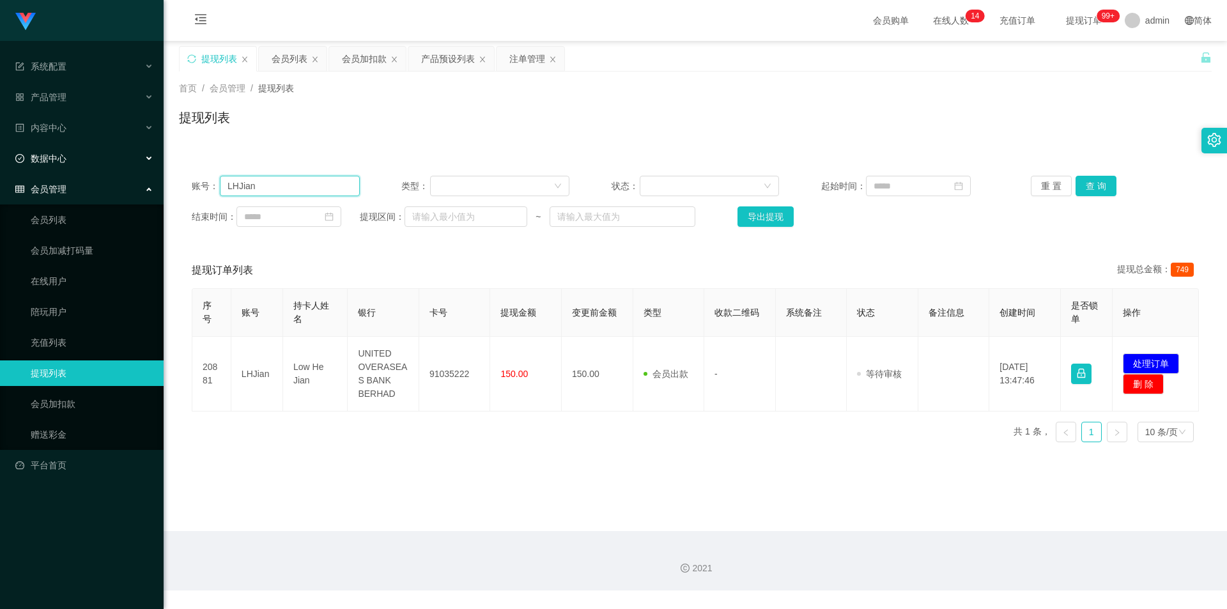
drag, startPoint x: 8, startPoint y: 176, endPoint x: 0, endPoint y: 167, distance: 12.2
click at [0, 167] on section "系统配置 系统配置列表 管理员列表 管理员分组 支付通道 产品管理 产品列表 产品预设列表 开奖记录 注单管理 即时注单 内容中心 数据中心 会员管理 会员列…" at bounding box center [613, 295] width 1227 height 590
click at [1081, 182] on button "查 询" at bounding box center [1095, 186] width 41 height 20
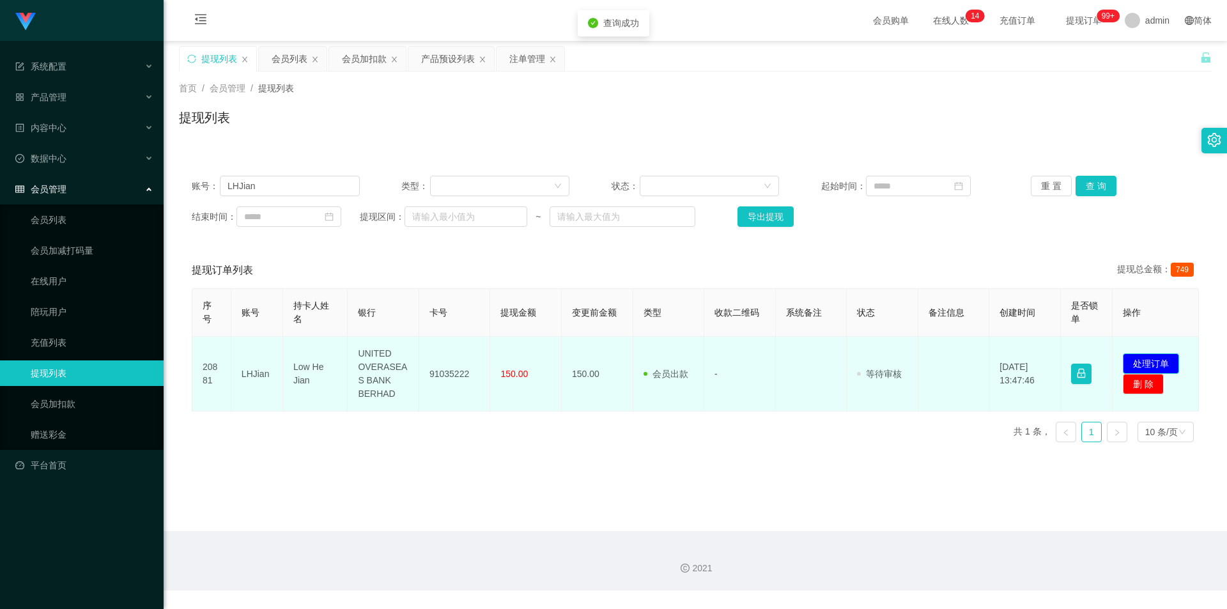
click at [1146, 360] on button "处理订单" at bounding box center [1151, 363] width 56 height 20
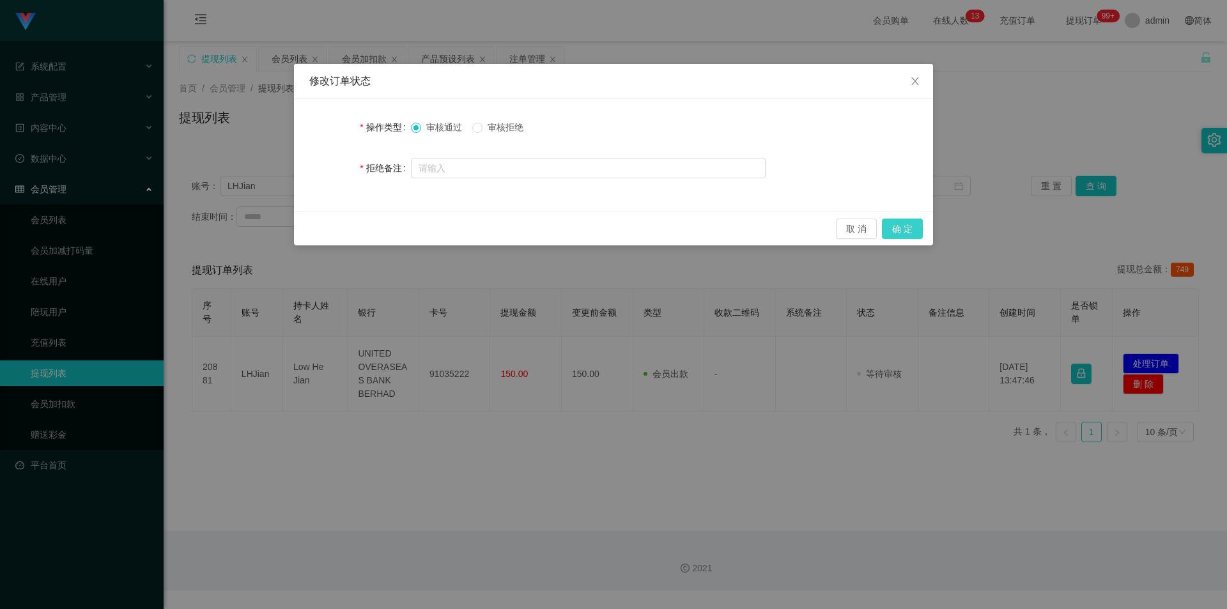
click at [910, 230] on button "确 定" at bounding box center [902, 229] width 41 height 20
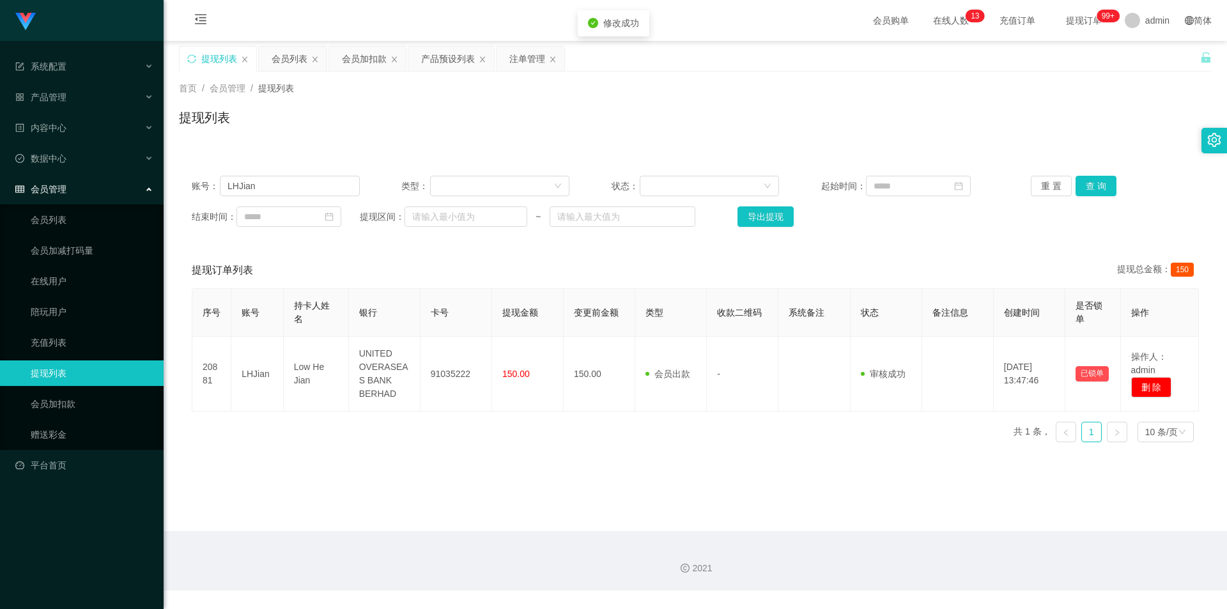
click at [1018, 112] on div "提现列表" at bounding box center [695, 122] width 1033 height 29
paste input "85882596"
drag, startPoint x: 279, startPoint y: 189, endPoint x: 0, endPoint y: 155, distance: 280.7
click at [0, 155] on section "系统配置 系统配置列表 管理员列表 管理员分组 支付通道 产品管理 产品列表 产品预设列表 开奖记录 注单管理 即时注单 内容中心 数据中心 会员管理 会员列…" at bounding box center [613, 295] width 1227 height 590
click at [1091, 183] on button "查 询" at bounding box center [1095, 186] width 41 height 20
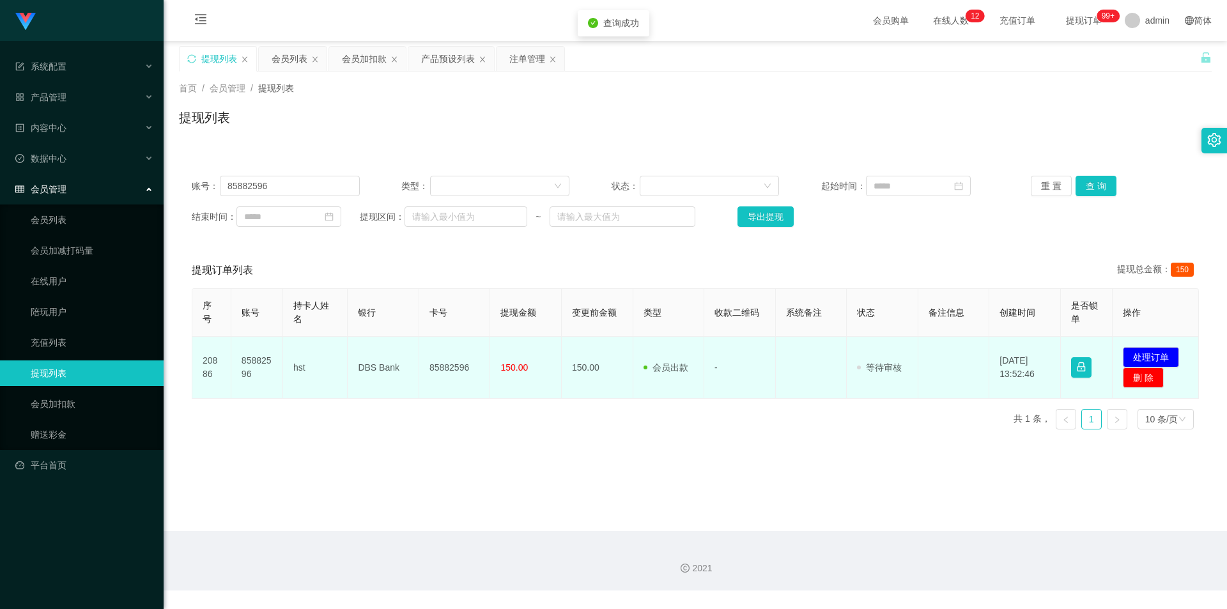
click at [433, 371] on td "85882596" at bounding box center [455, 368] width 72 height 62
click at [435, 371] on td "85882596" at bounding box center [455, 368] width 72 height 62
copy td "85882596"
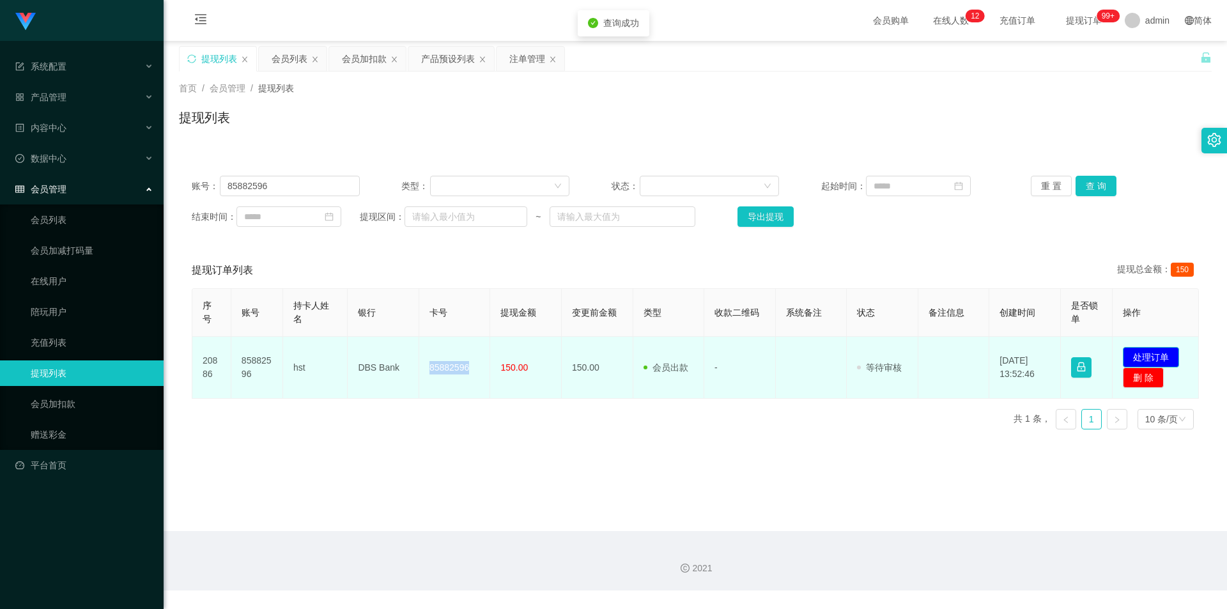
click at [1130, 356] on button "处理订单" at bounding box center [1151, 357] width 56 height 20
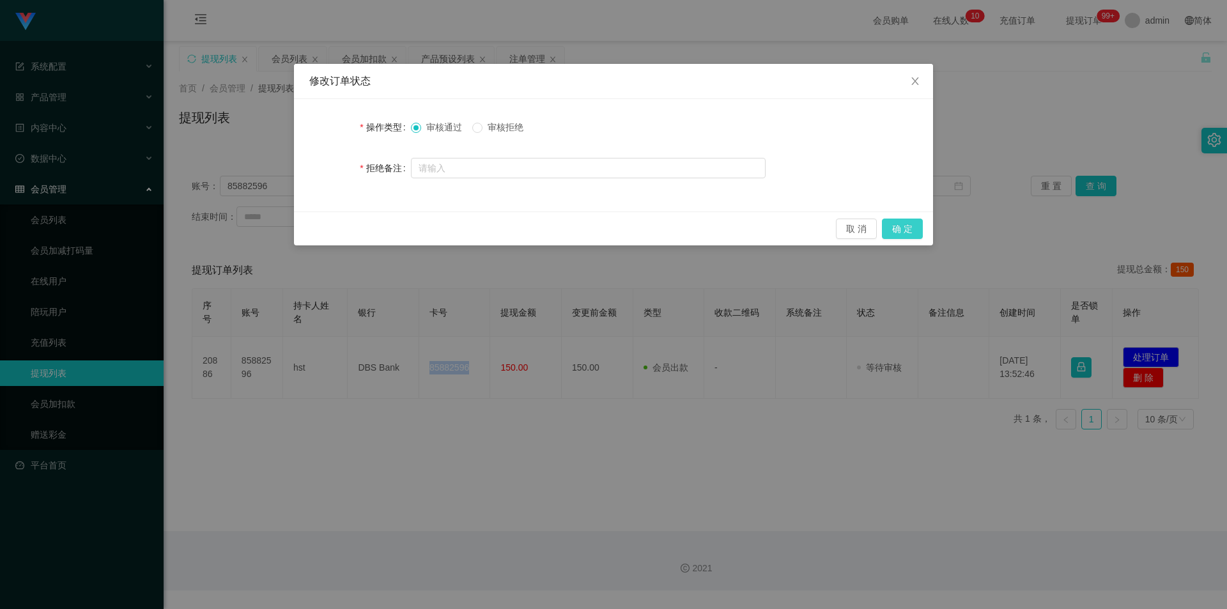
click at [914, 233] on button "确 定" at bounding box center [902, 229] width 41 height 20
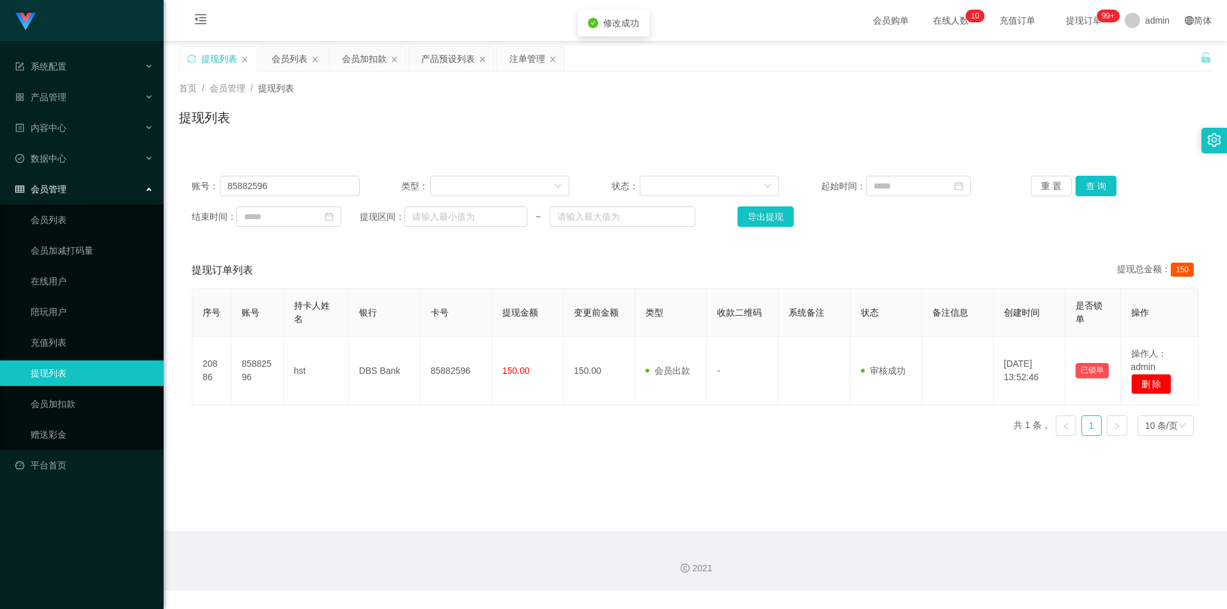
click at [1116, 65] on div "提现列表 会员列表 会员加扣款 产品预设列表 注单管理" at bounding box center [689, 68] width 1021 height 44
click at [0, 182] on section "系统配置 系统配置列表 管理员列表 管理员分组 支付通道 产品管理 产品列表 产品预设列表 开奖记录 注单管理 即时注单 内容中心 数据中心 会员管理 会员列…" at bounding box center [613, 295] width 1227 height 590
paste input "abcd123123"
click at [1084, 187] on button "查 询" at bounding box center [1095, 186] width 41 height 20
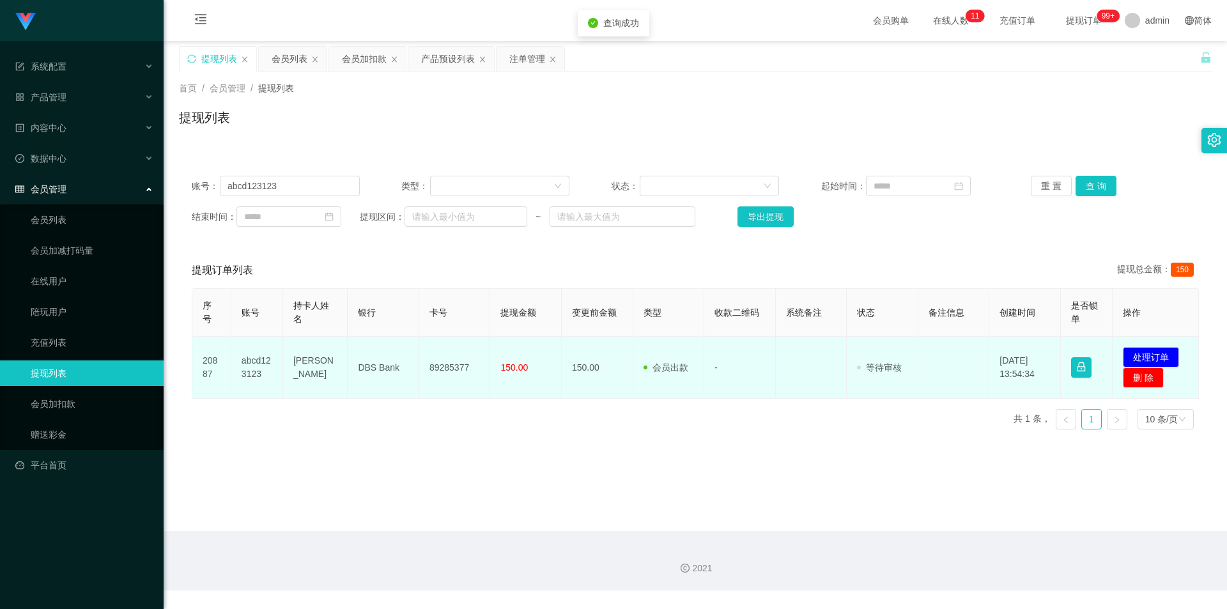
click at [449, 365] on td "89285377" at bounding box center [455, 368] width 72 height 62
copy td "89285377"
click at [1148, 354] on button "处理订单" at bounding box center [1151, 357] width 56 height 20
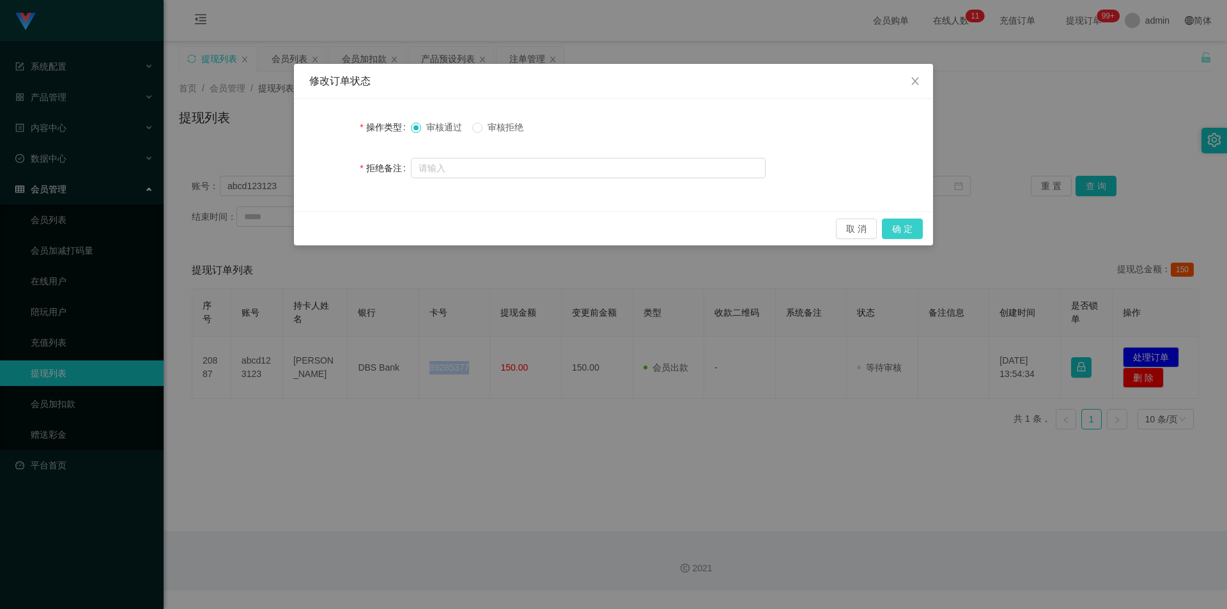
click at [900, 227] on button "确 定" at bounding box center [902, 229] width 41 height 20
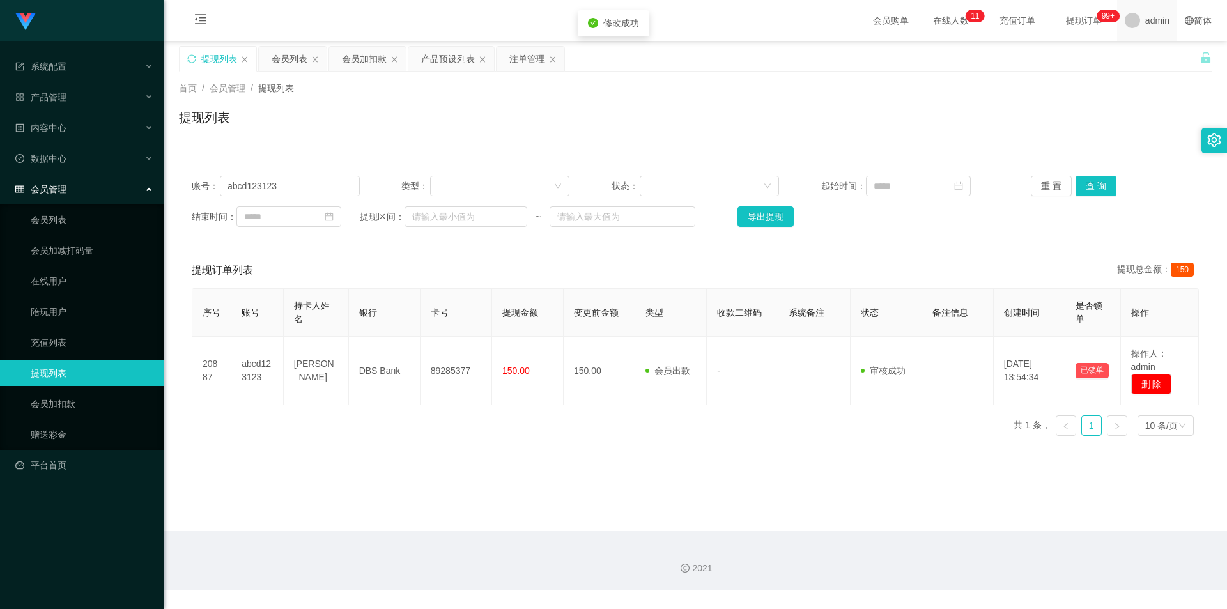
drag, startPoint x: 1088, startPoint y: 118, endPoint x: 1125, endPoint y: 17, distance: 107.5
click at [1089, 116] on div "提现列表" at bounding box center [695, 122] width 1033 height 29
drag, startPoint x: 294, startPoint y: 181, endPoint x: 21, endPoint y: 165, distance: 273.3
click at [0, 167] on section "系统配置 系统配置列表 管理员列表 管理员分组 支付通道 产品管理 产品列表 产品预设列表 开奖记录 注单管理 即时注单 内容中心 数据中心 会员管理 会员列…" at bounding box center [613, 295] width 1227 height 590
paste input "85882596"
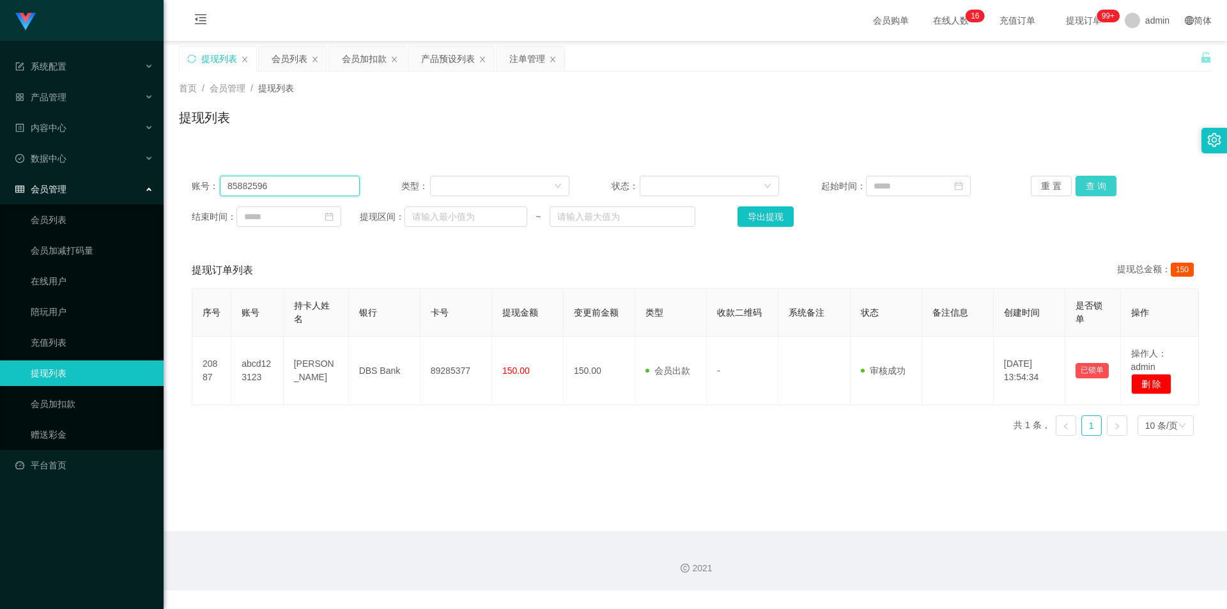
type input "85882596"
click at [1084, 187] on button "查 询" at bounding box center [1095, 186] width 41 height 20
click at [1089, 106] on div "首页 / 会员管理 / 提现列表 / 提现列表" at bounding box center [695, 110] width 1033 height 56
